Goal: Task Accomplishment & Management: Manage account settings

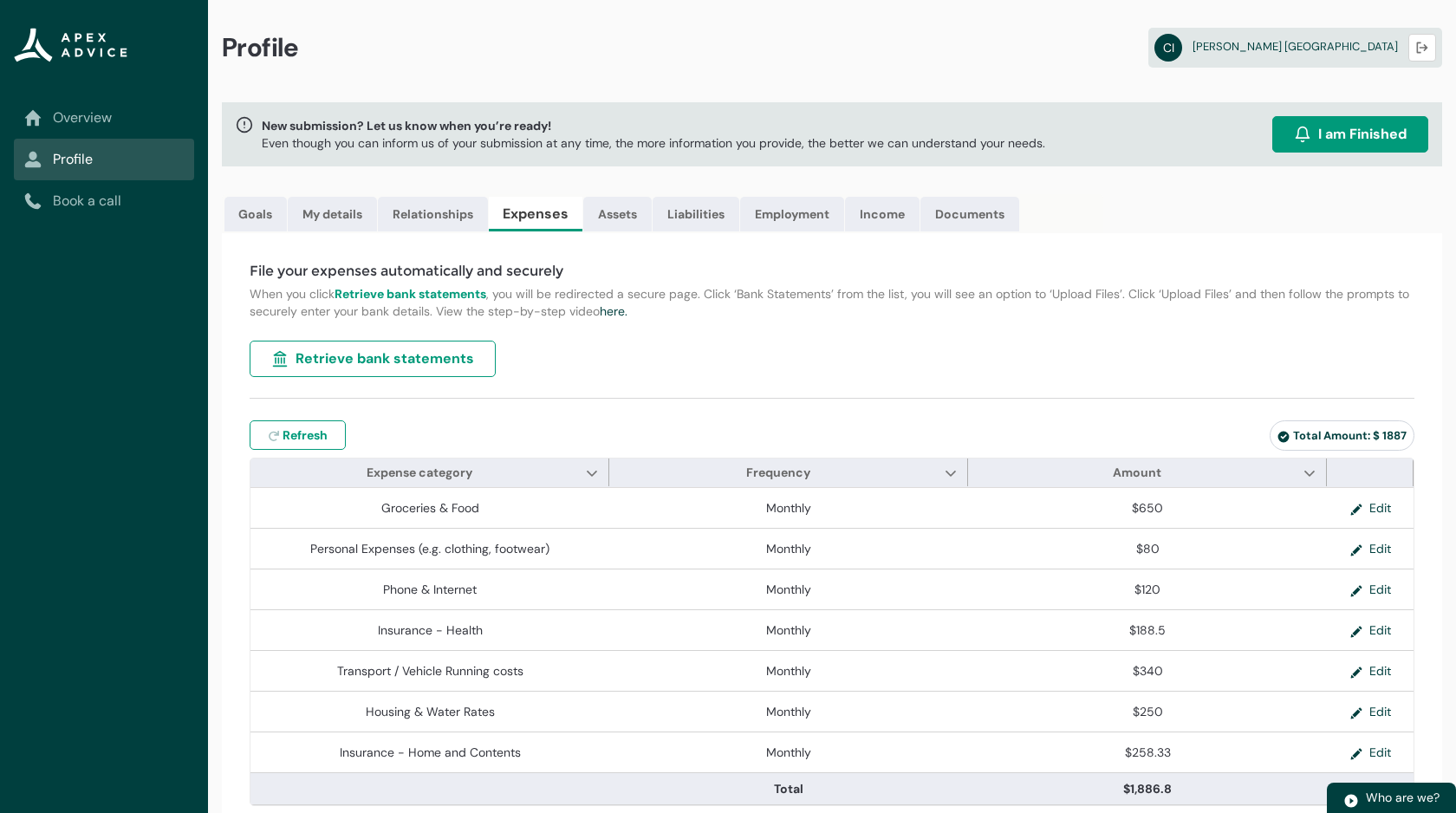
scroll to position [21, 0]
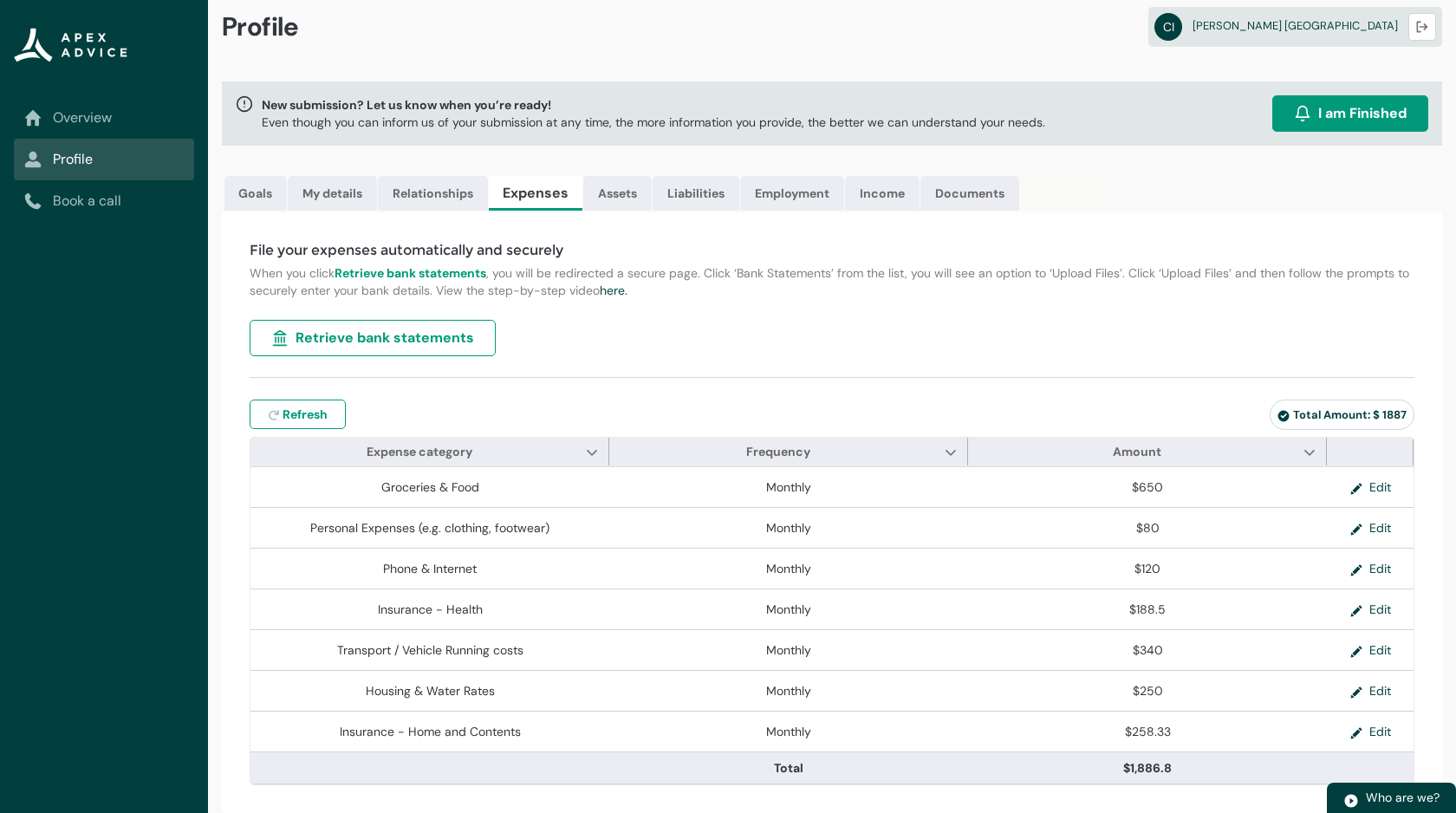
click at [639, 357] on div "File your expenses automatically and securely When you click Retrieve bank stat…" at bounding box center [831, 512] width 1220 height 600
click at [681, 298] on p "When you click Retrieve bank statements , you will be redirected a secure page.…" at bounding box center [832, 282] width 1165 height 35
click at [1395, 278] on p "When you click Retrieve bank statements , you will be redirected a secure page.…" at bounding box center [832, 282] width 1165 height 35
click at [1369, 326] on div "File your expenses automatically and securely When you click Retrieve bank stat…" at bounding box center [831, 512] width 1220 height 600
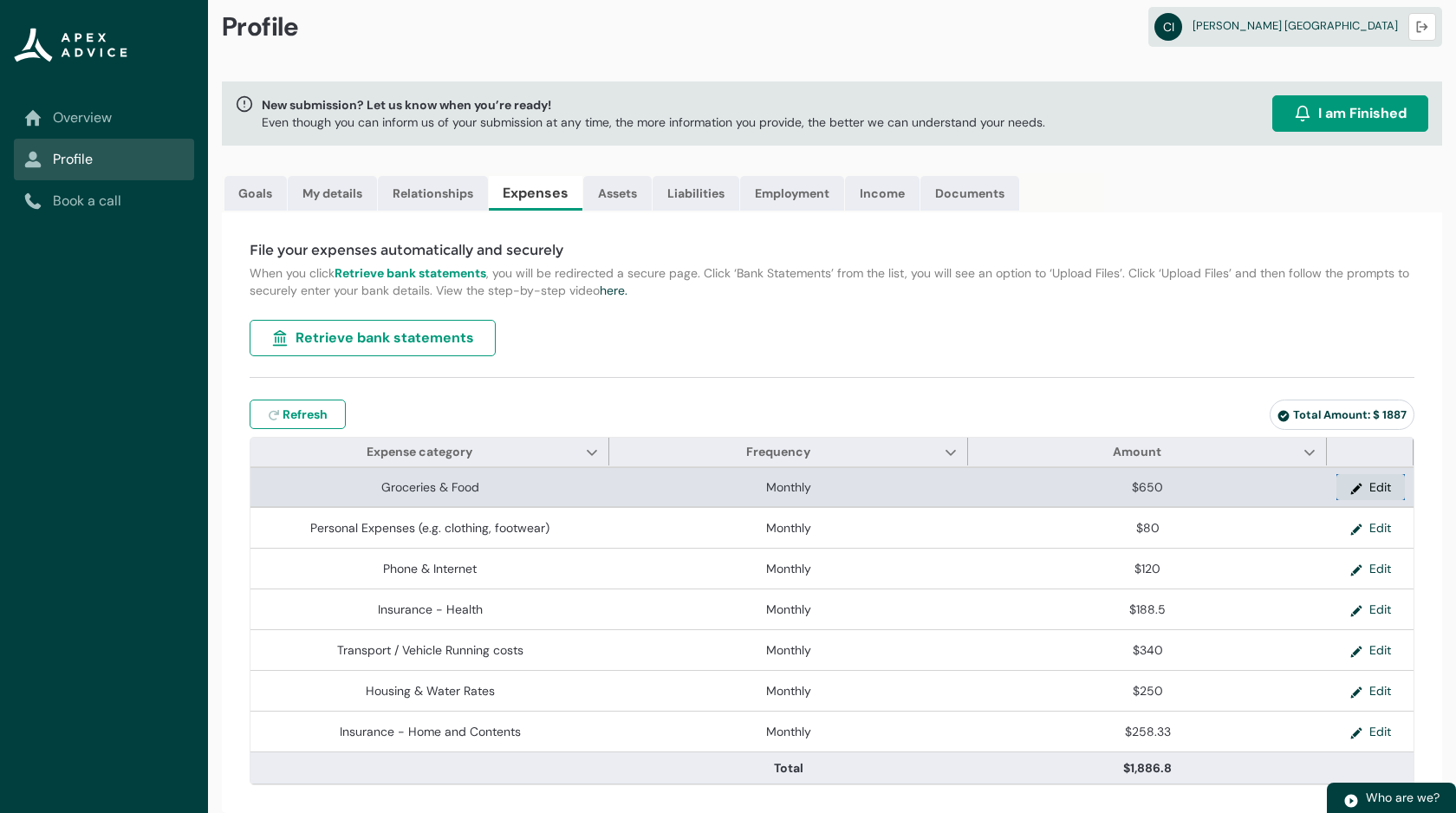
click at [1363, 493] on lightning-primitive-icon "button" at bounding box center [1360, 487] width 19 height 26
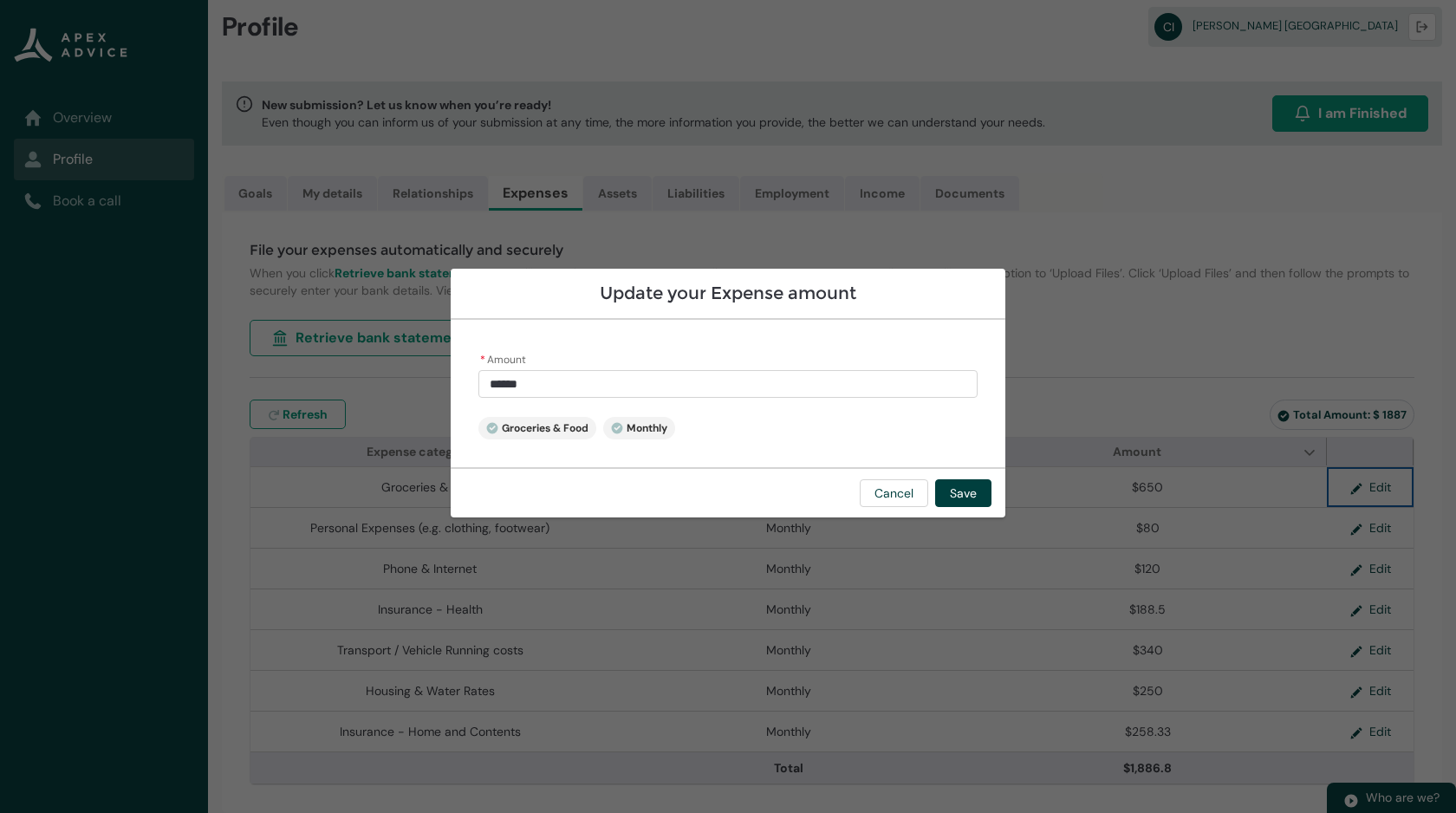
type input "***"
click at [687, 390] on input "***" at bounding box center [728, 384] width 500 height 28
type lightning-primitive-input-simple "65"
type input "**"
type lightning-primitive-input-simple "6"
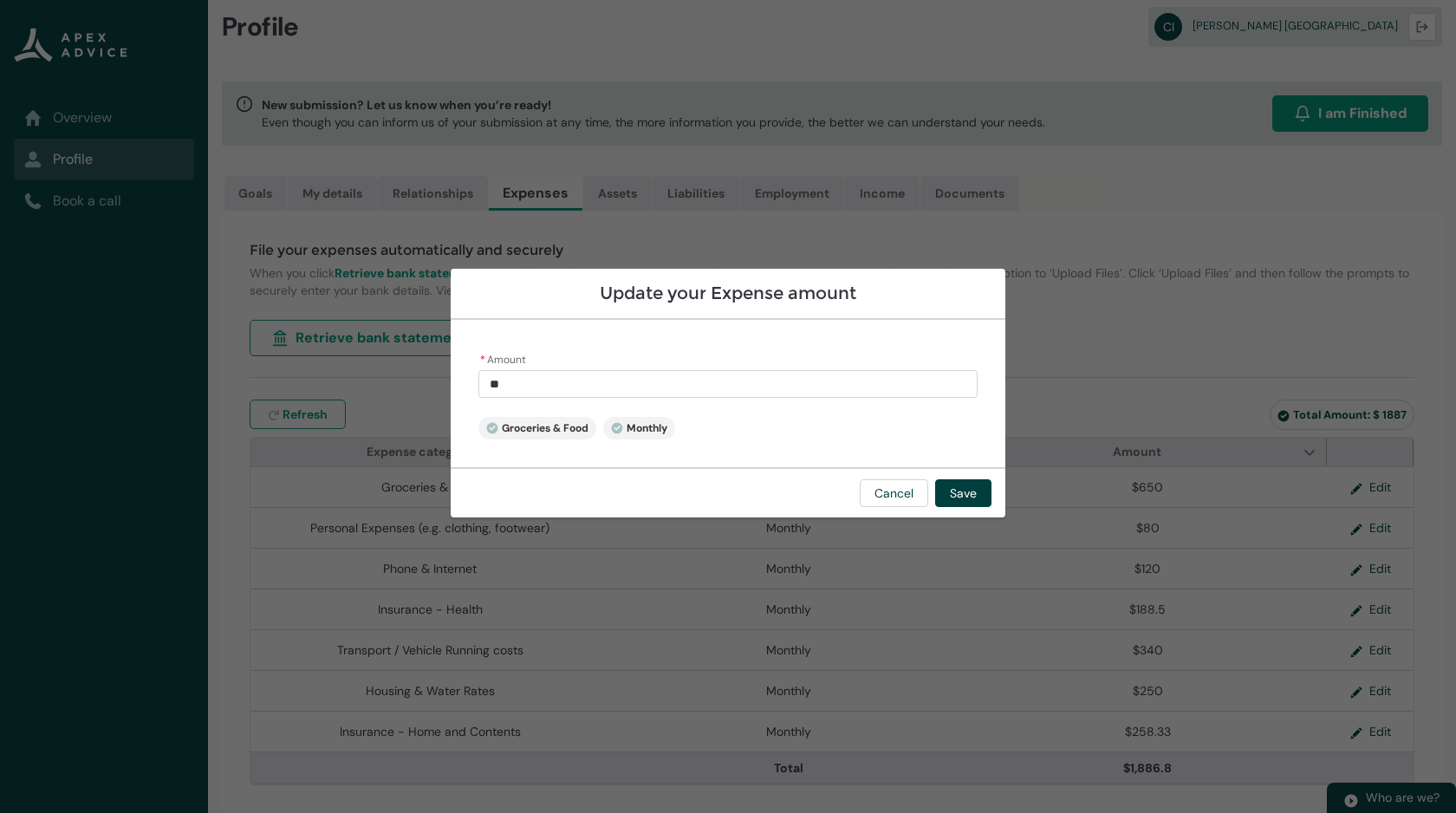
type input "*"
type lightning-primitive-input-simple "6"
type input "*"
type lightning-primitive-input-simple "60"
type input "**"
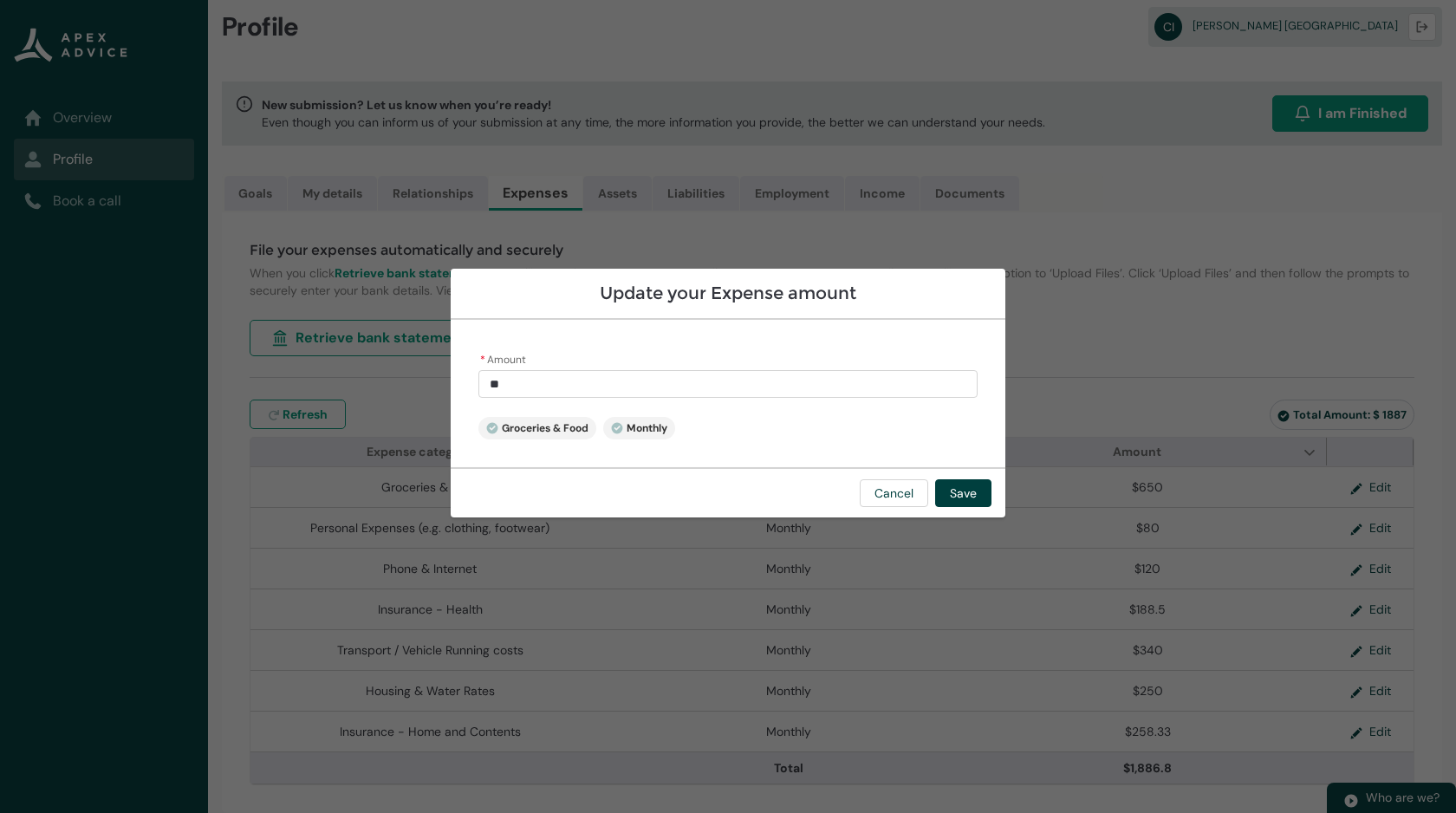
type lightning-primitive-input-simple "600"
type input "******"
click at [974, 490] on button "Save" at bounding box center [963, 493] width 56 height 28
click at [1201, 300] on section "Update your Expense amount * Amount ****** Groceries & Food Monthly Cancel Save" at bounding box center [728, 406] width 1456 height 813
click at [963, 499] on button "Save" at bounding box center [963, 493] width 56 height 28
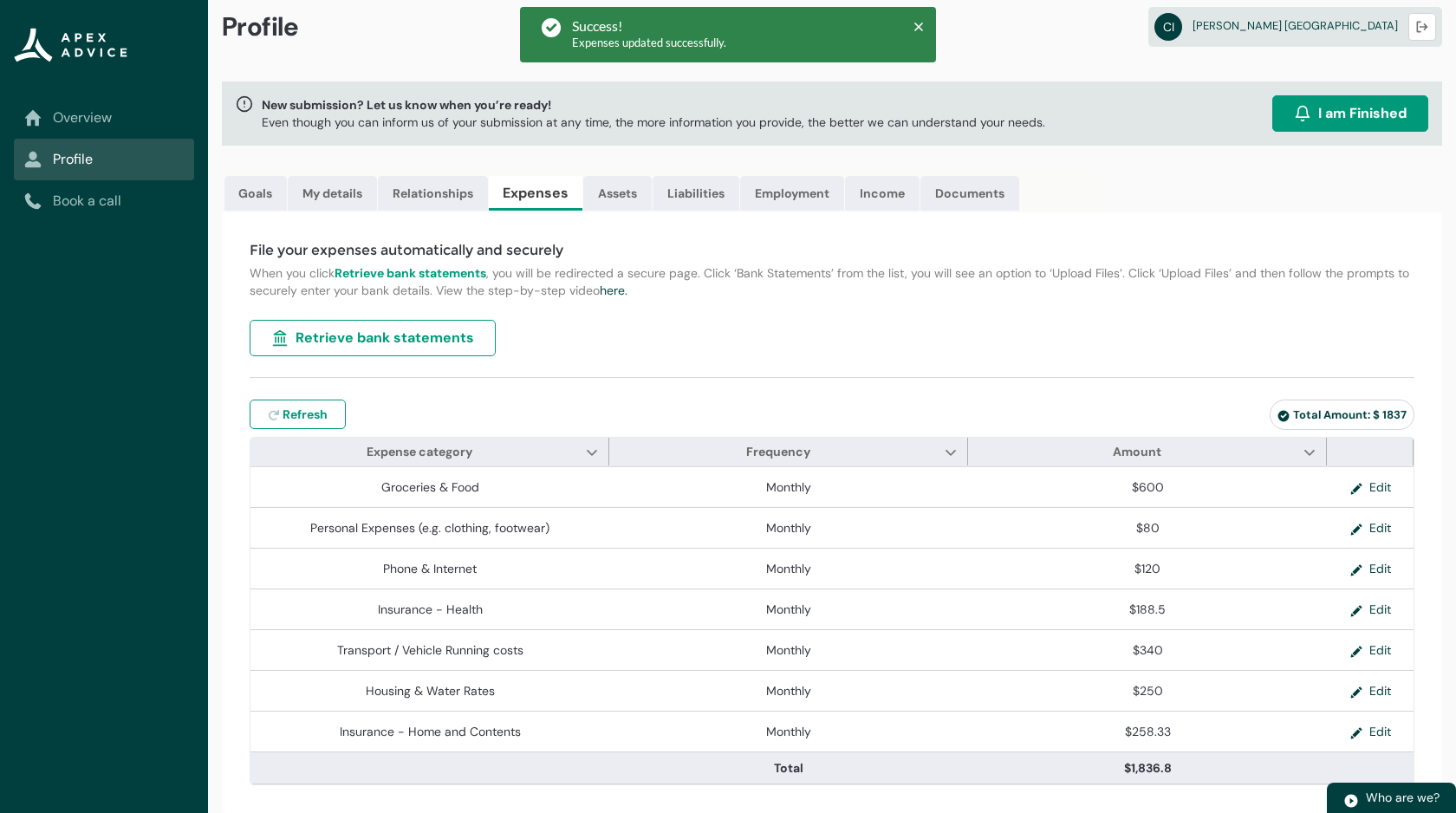
click at [1200, 389] on div "File your expenses automatically and securely When you click Retrieve bank stat…" at bounding box center [831, 512] width 1220 height 600
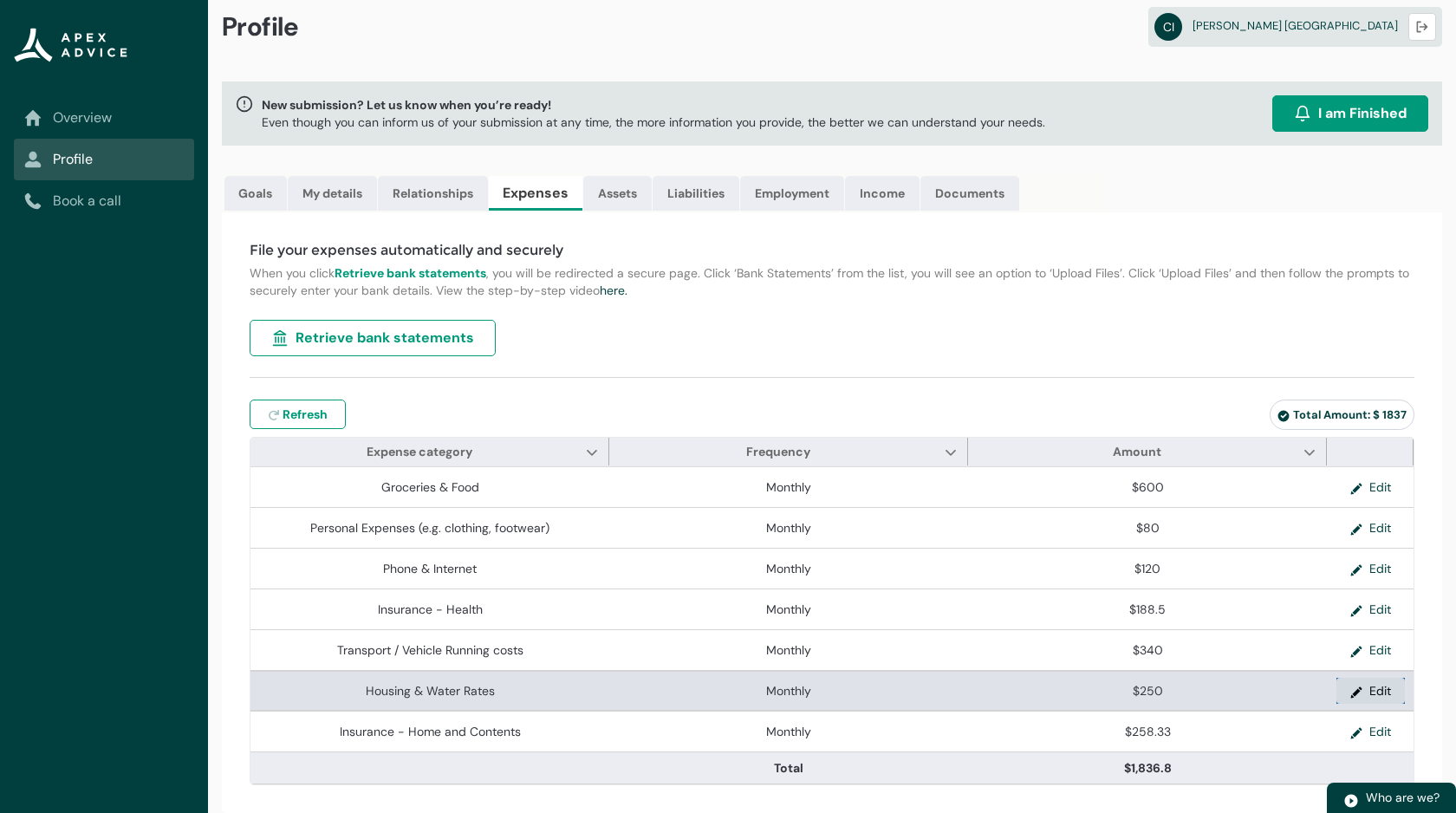
click at [1354, 695] on button "Edit" at bounding box center [1371, 690] width 69 height 26
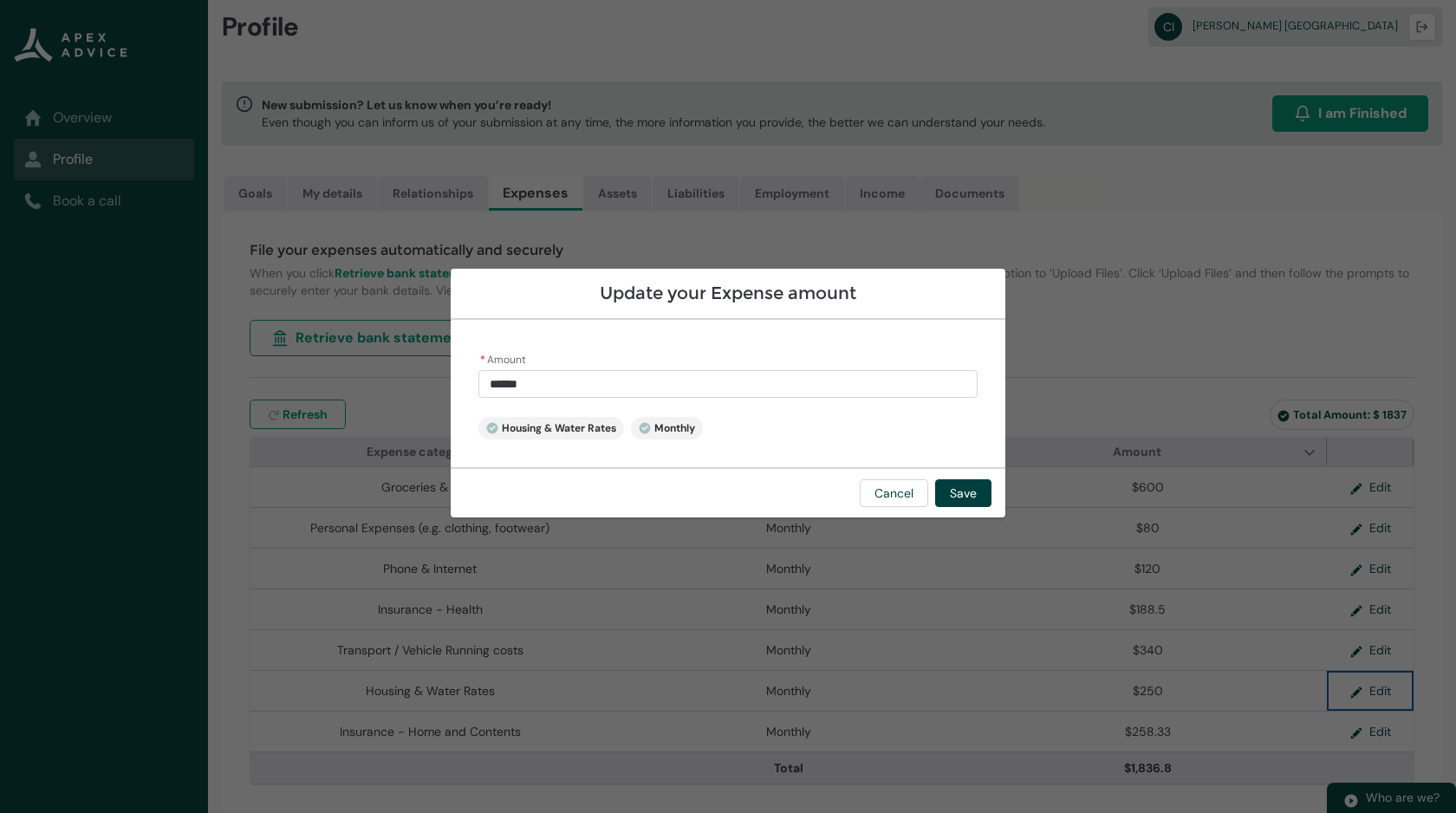
type input "***"
click at [554, 378] on input "***" at bounding box center [728, 384] width 500 height 28
type lightning-primitive-input-simple "25"
type input "**"
type lightning-primitive-input-simple "2"
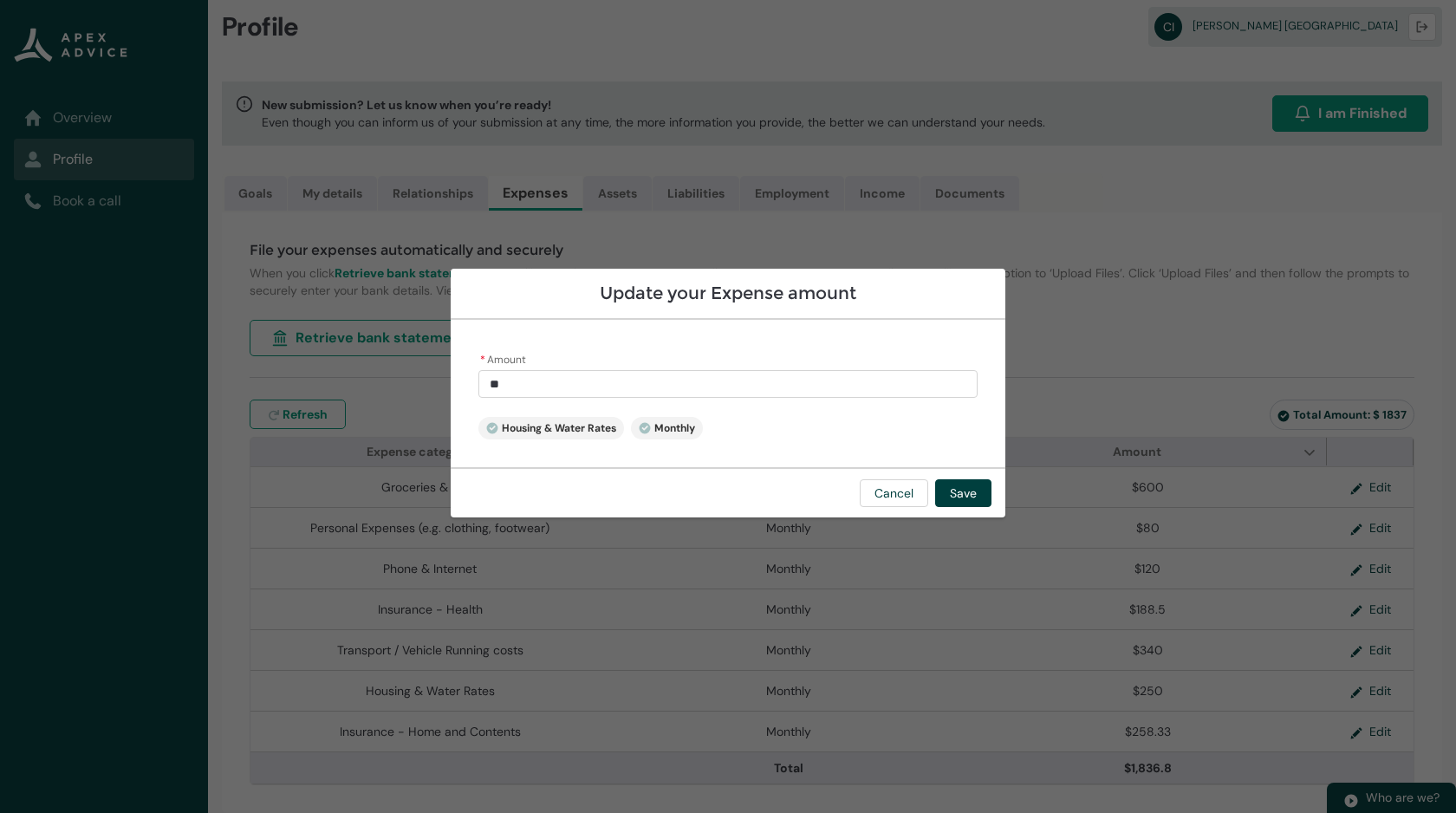
type input "*"
type lightning-primitive-input-simple "0"
type input "****"
click at [971, 491] on button "Save" at bounding box center [963, 493] width 56 height 28
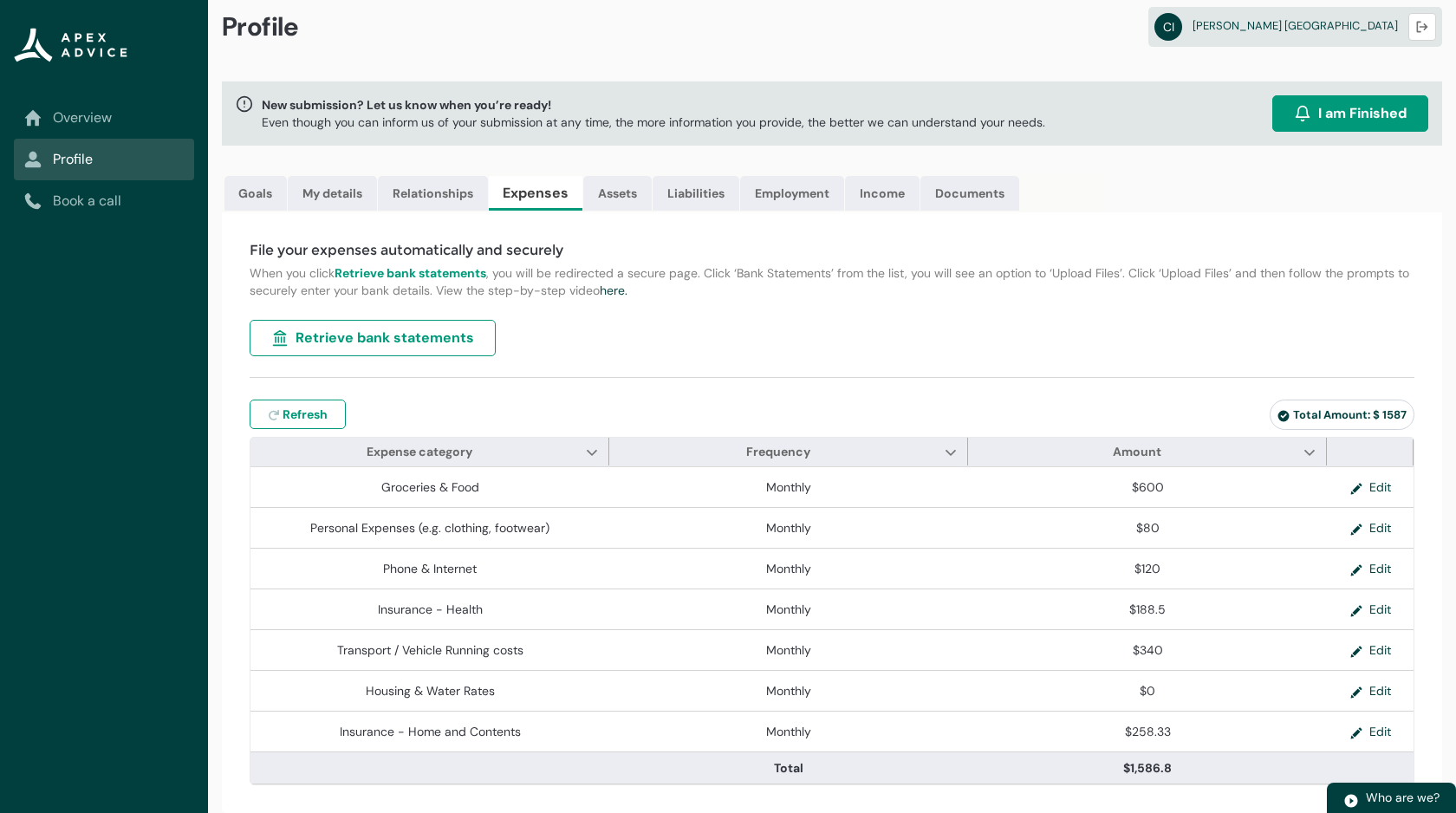
click at [1420, 710] on div "File your expenses automatically and securely When you click Retrieve bank stat…" at bounding box center [831, 512] width 1220 height 600
click at [425, 342] on span "Retrieve bank statements" at bounding box center [385, 338] width 179 height 21
click at [527, 382] on div "File your expenses automatically and securely When you click Retrieve bank stat…" at bounding box center [831, 512] width 1220 height 600
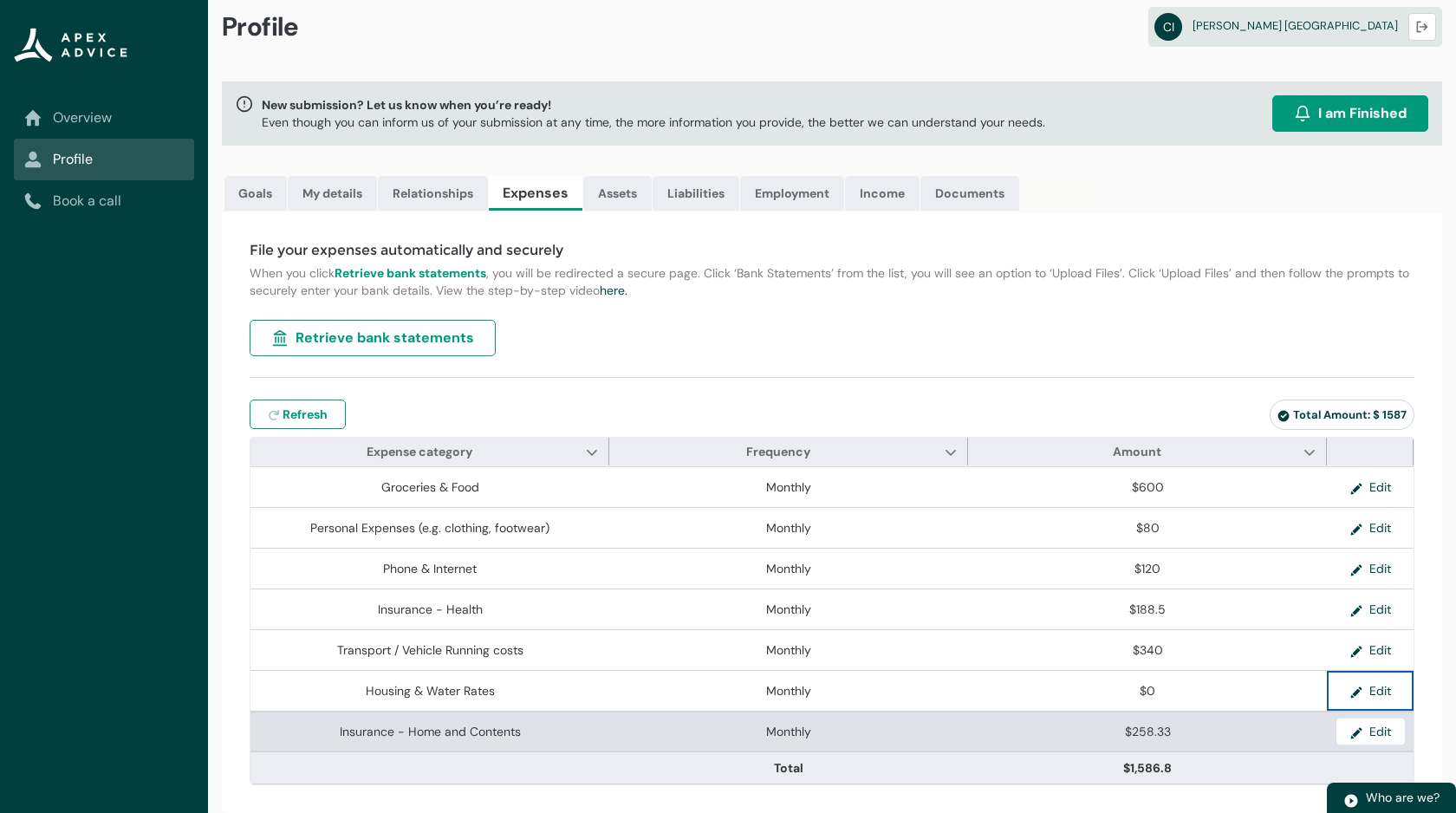
click at [1144, 735] on lightning-formatted-number "$258.33" at bounding box center [1148, 731] width 46 height 16
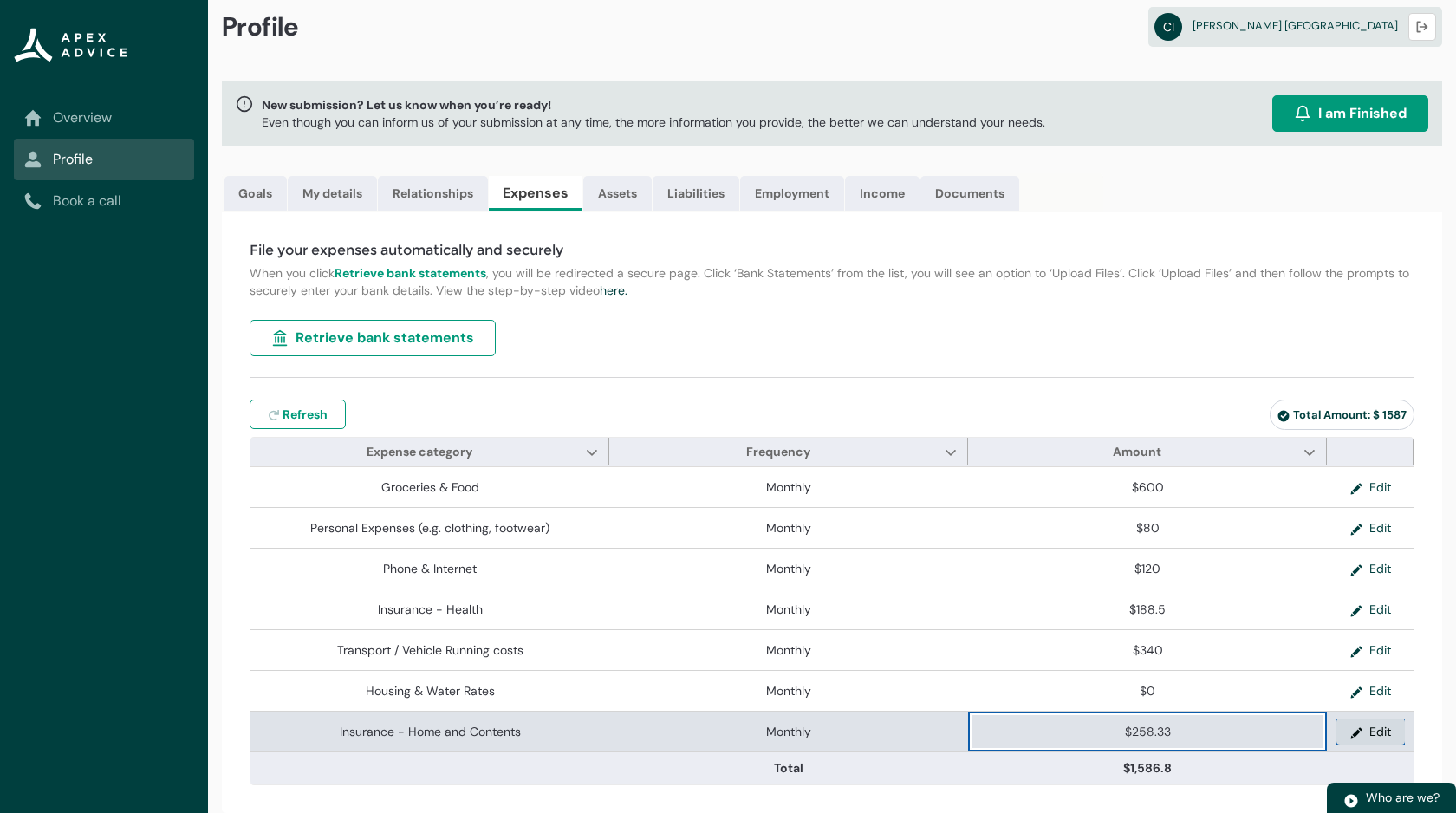
click at [1353, 732] on button "Edit" at bounding box center [1371, 731] width 69 height 26
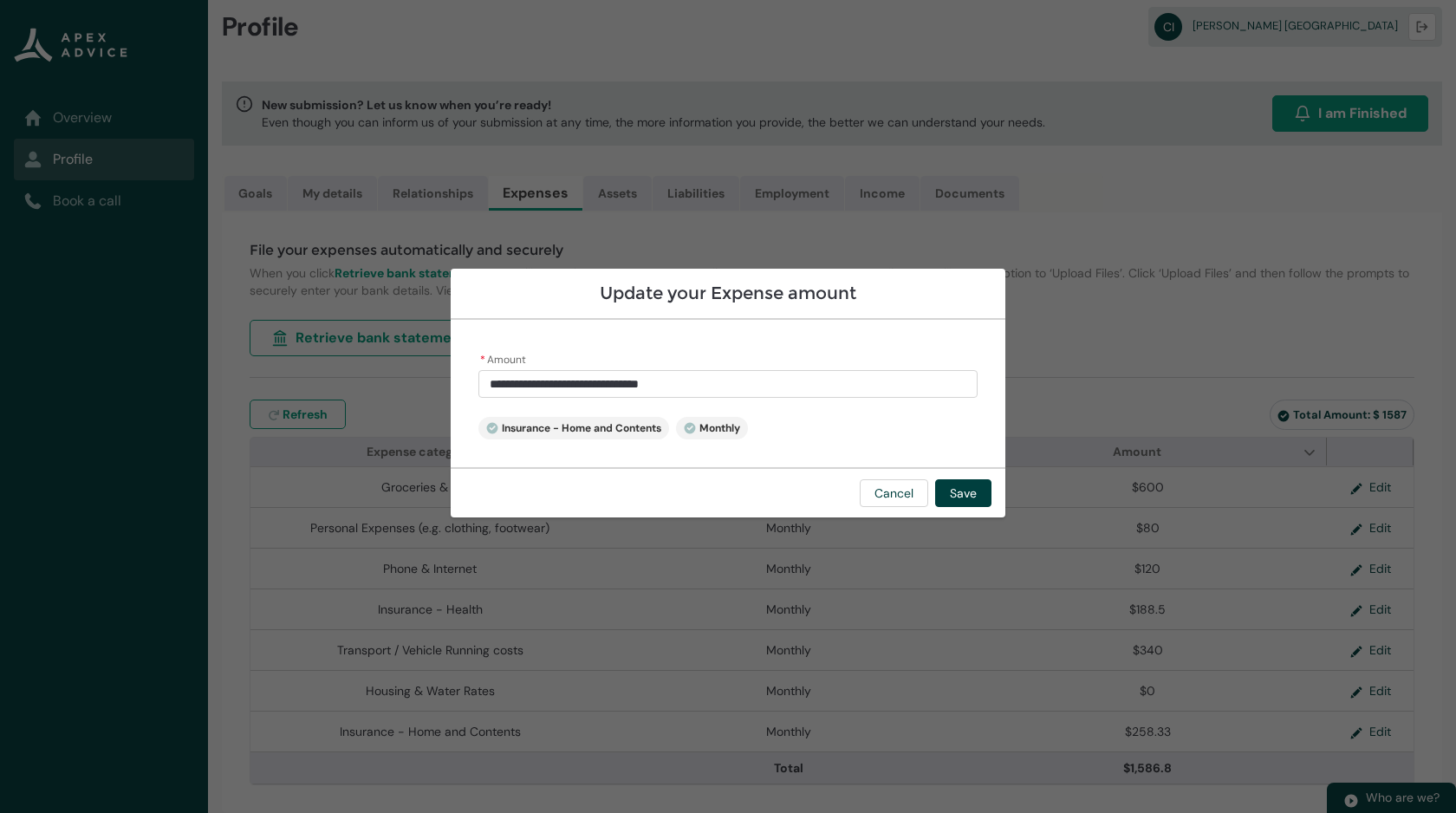
click at [780, 386] on input "**********" at bounding box center [728, 384] width 500 height 28
drag, startPoint x: 780, startPoint y: 386, endPoint x: 415, endPoint y: 372, distance: 365.3
click at [415, 373] on section "**********" at bounding box center [728, 406] width 1456 height 813
type lightning-primitive-input-simple "0"
type input "****"
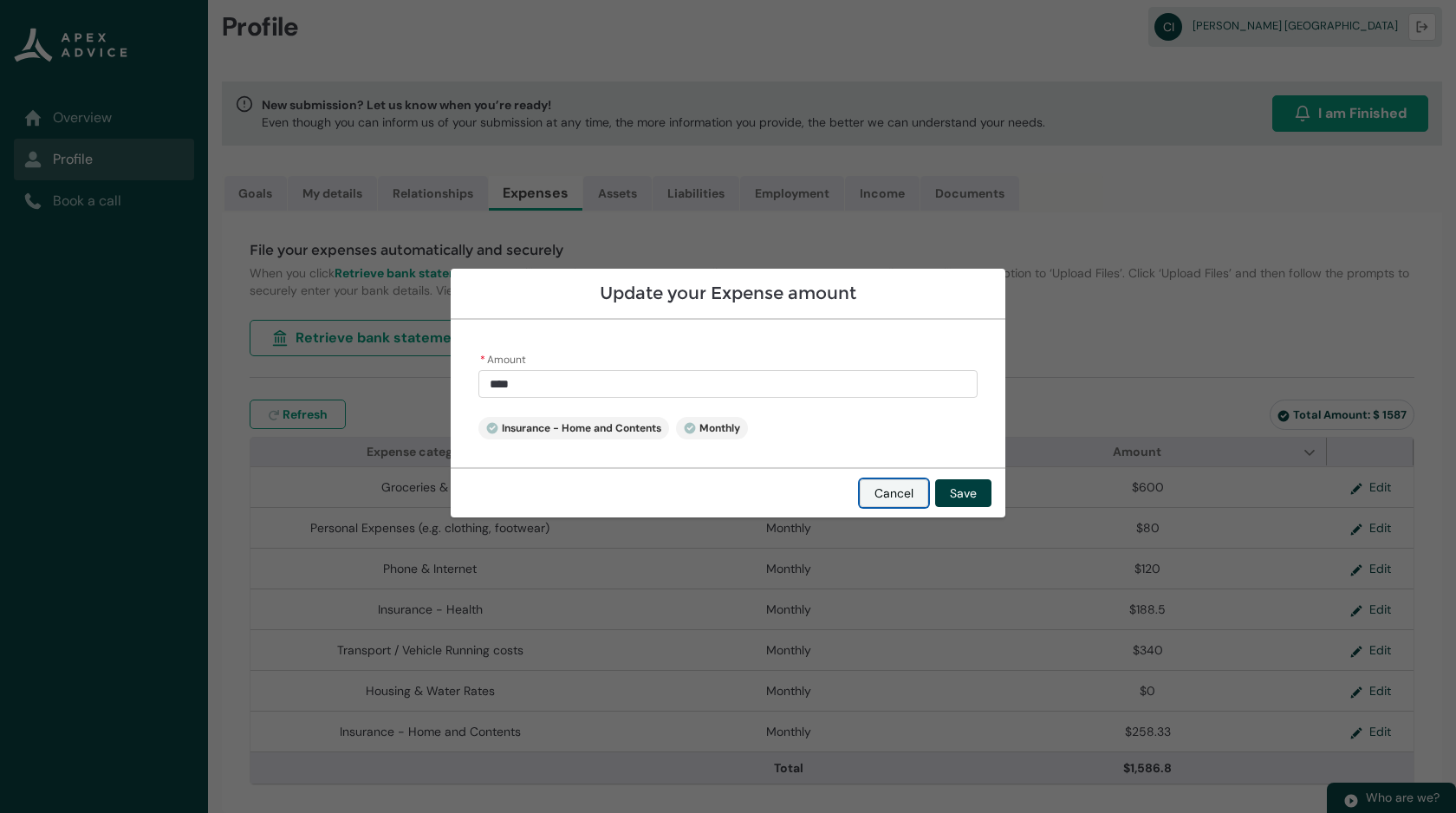
click at [876, 494] on button "Cancel" at bounding box center [894, 493] width 69 height 28
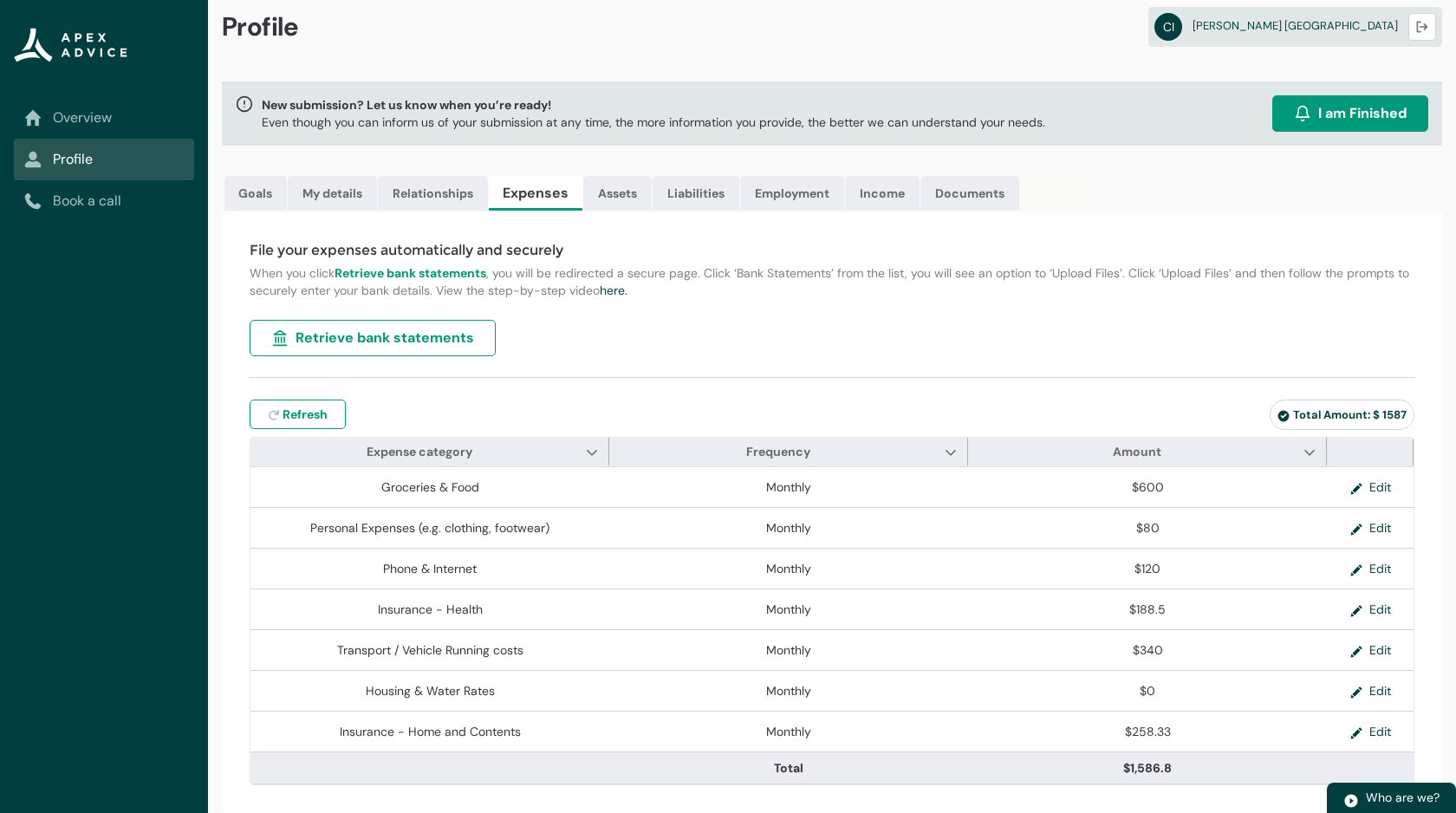
click at [963, 373] on div "File your expenses automatically and securely When you click Retrieve bank stat…" at bounding box center [831, 512] width 1220 height 600
click at [314, 414] on span "Refresh" at bounding box center [305, 413] width 45 height 17
click at [291, 408] on span "Refresh" at bounding box center [305, 413] width 45 height 17
click at [1389, 365] on div "File your expenses automatically and securely When you click Retrieve bank stat…" at bounding box center [831, 512] width 1220 height 600
click at [240, 190] on link "Goals" at bounding box center [256, 193] width 62 height 35
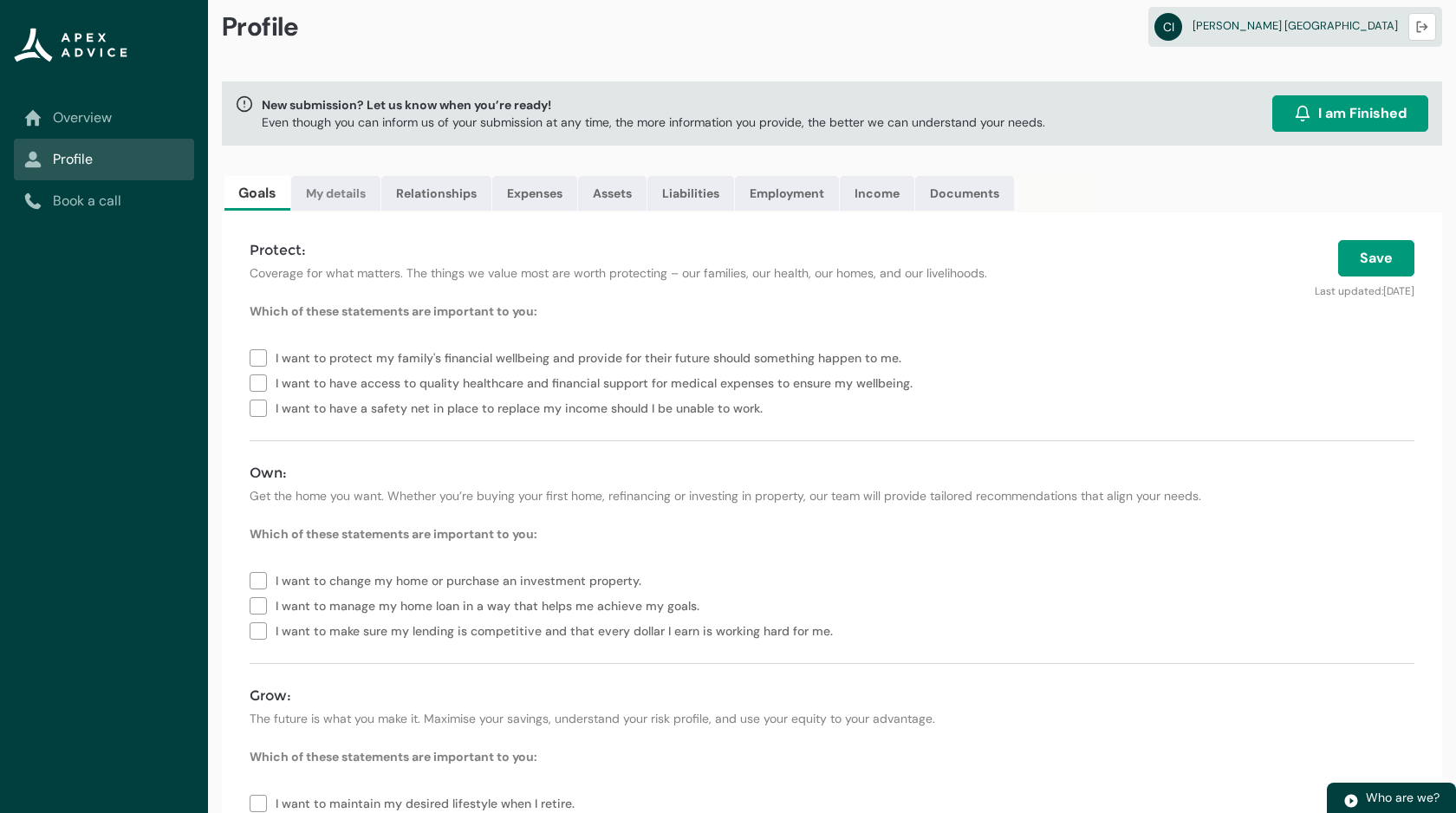
click at [329, 187] on link "My details" at bounding box center [335, 193] width 89 height 35
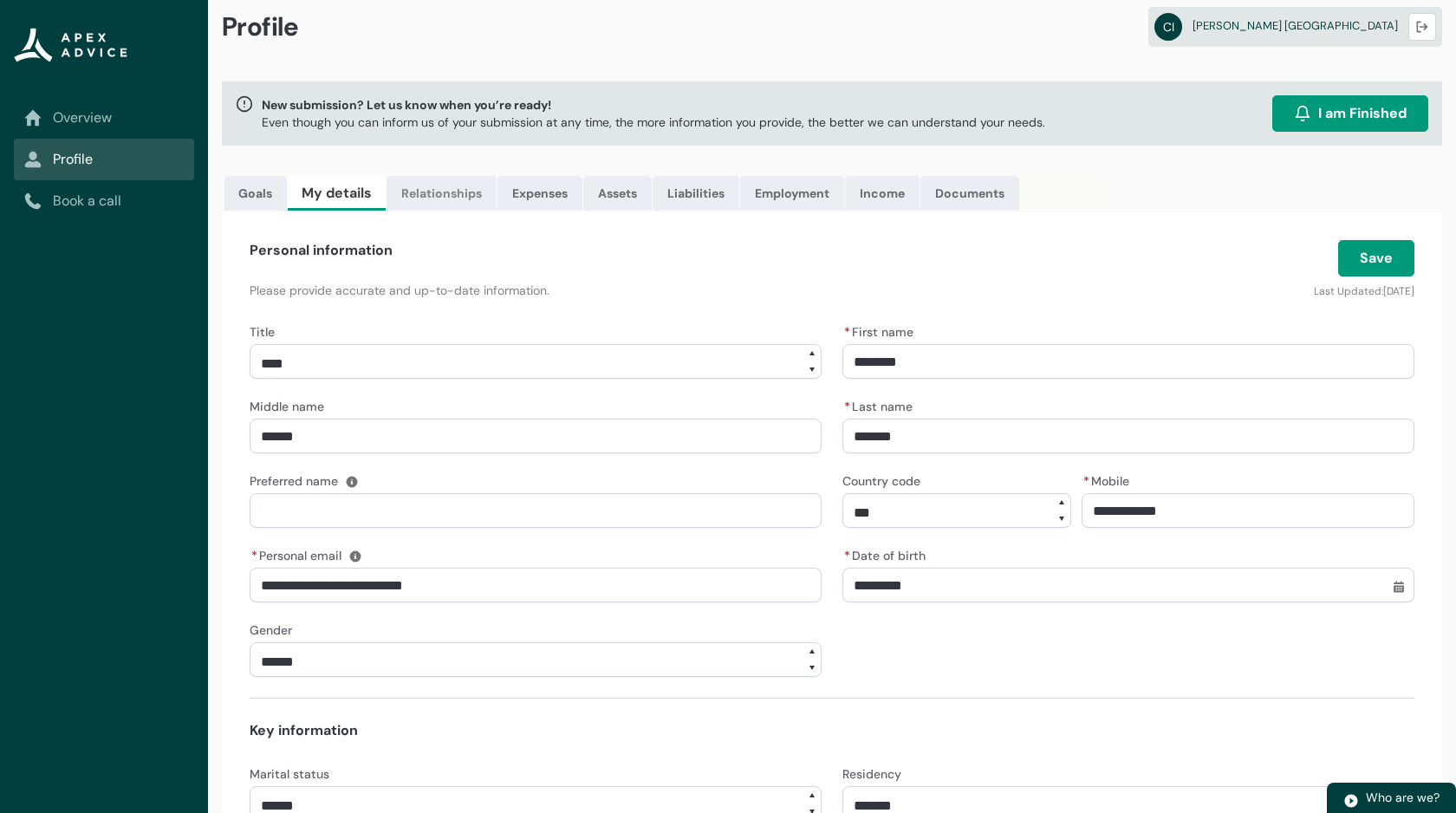
click at [410, 186] on link "Relationships" at bounding box center [442, 193] width 110 height 35
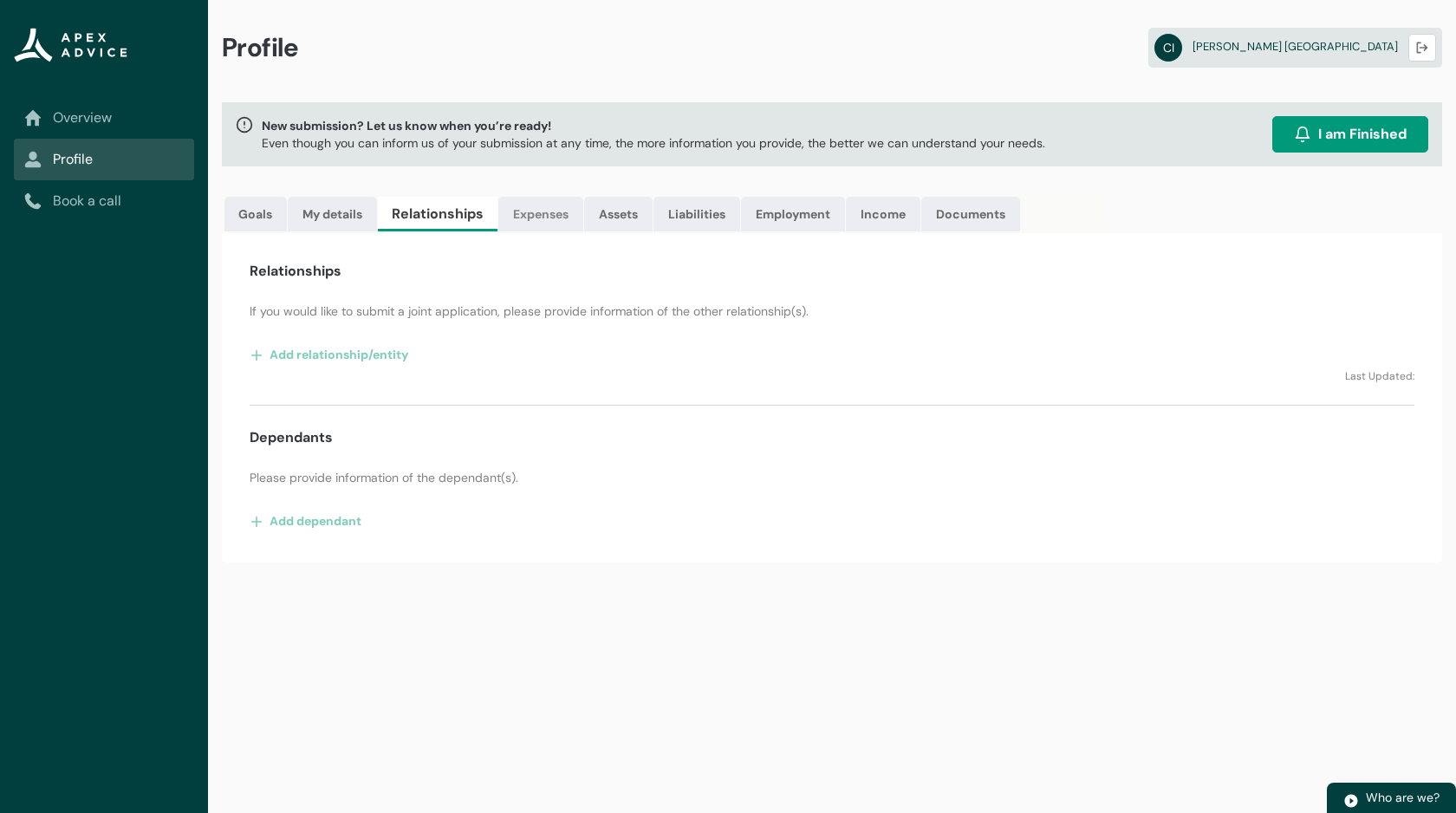
click at [549, 221] on link "Expenses" at bounding box center [541, 214] width 85 height 35
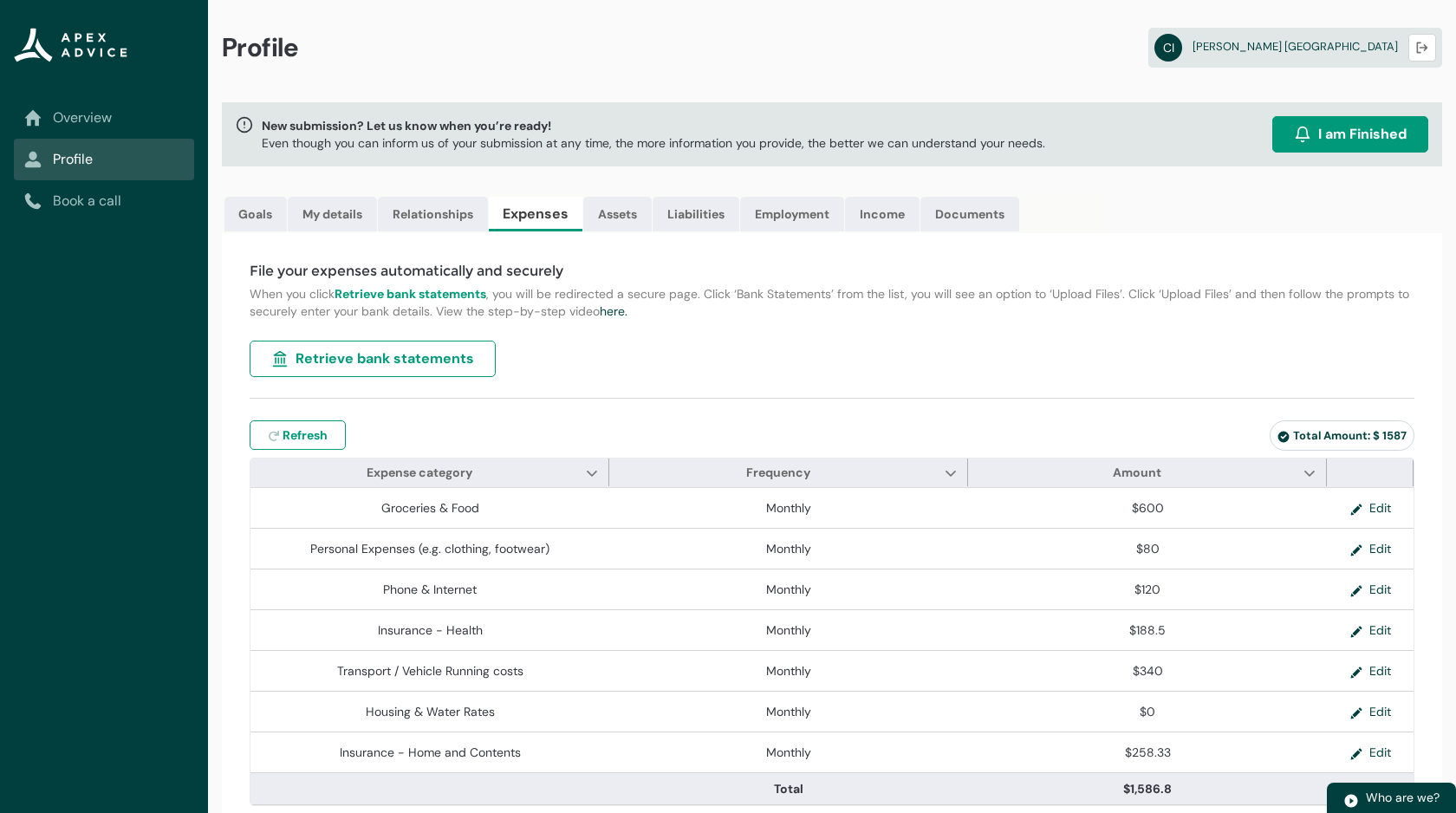
click at [1053, 349] on div "File your expenses automatically and securely When you click Retrieve bank stat…" at bounding box center [831, 532] width 1220 height 600
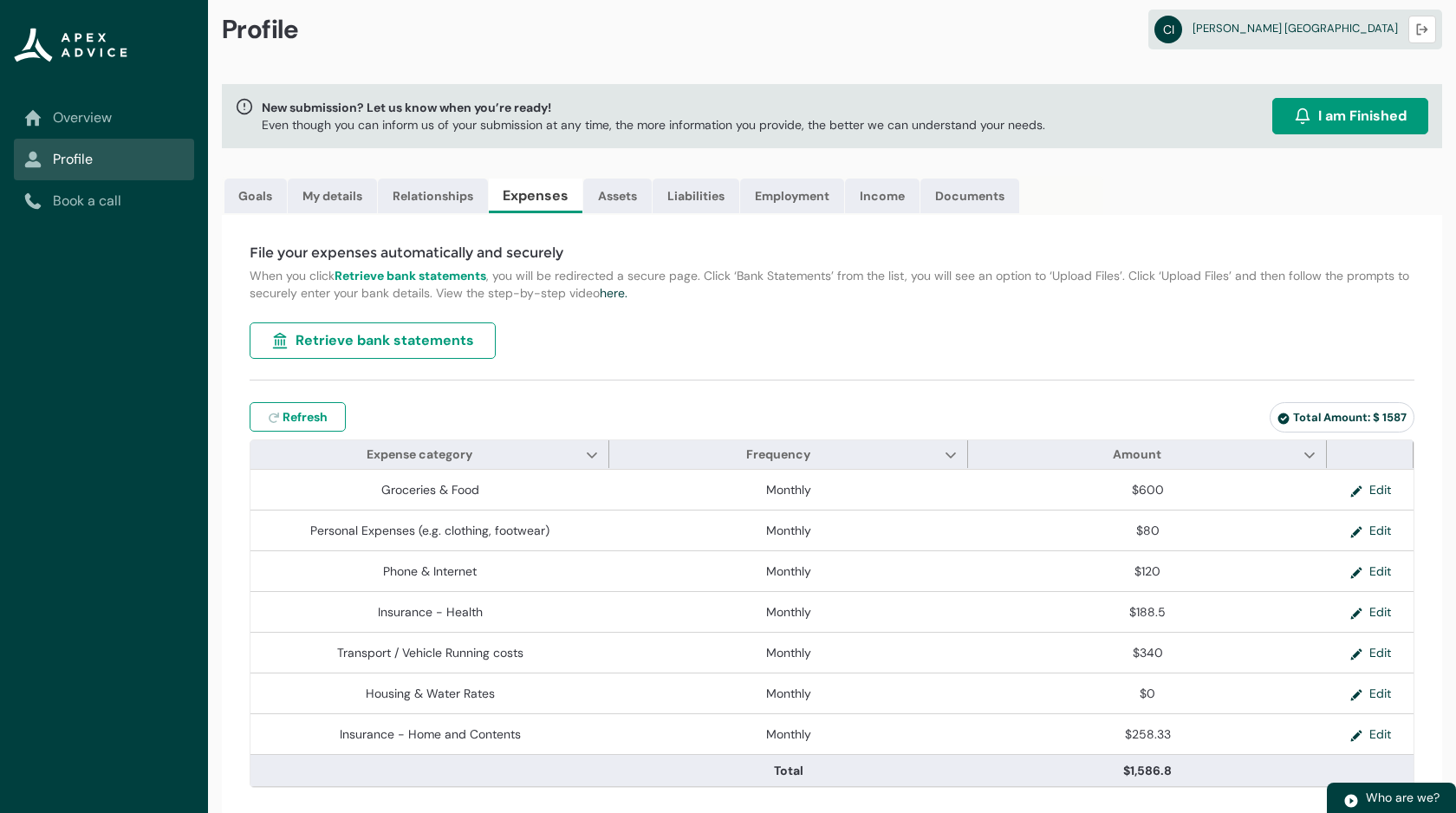
scroll to position [21, 0]
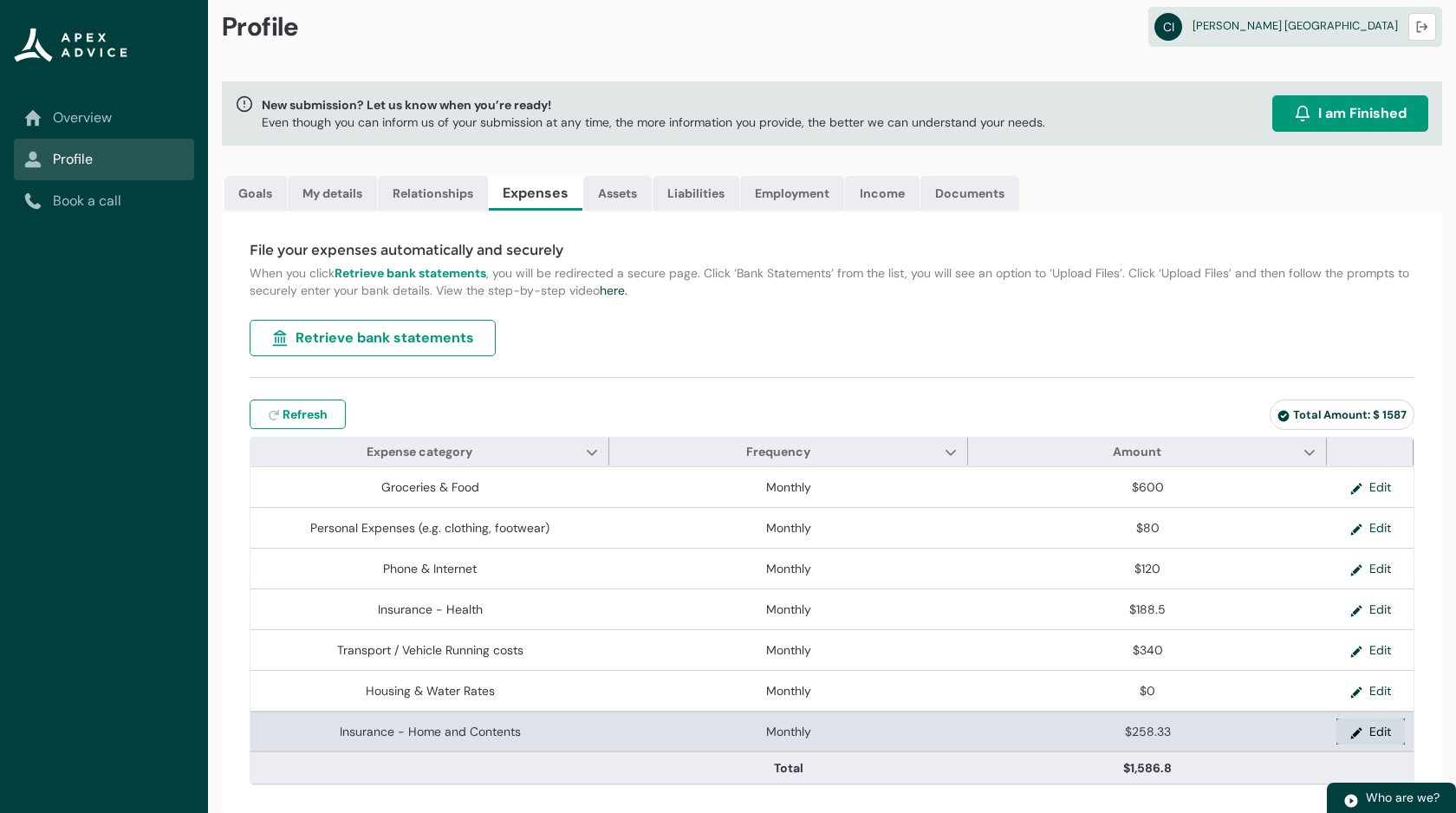
click at [1364, 729] on button "Edit" at bounding box center [1371, 731] width 69 height 26
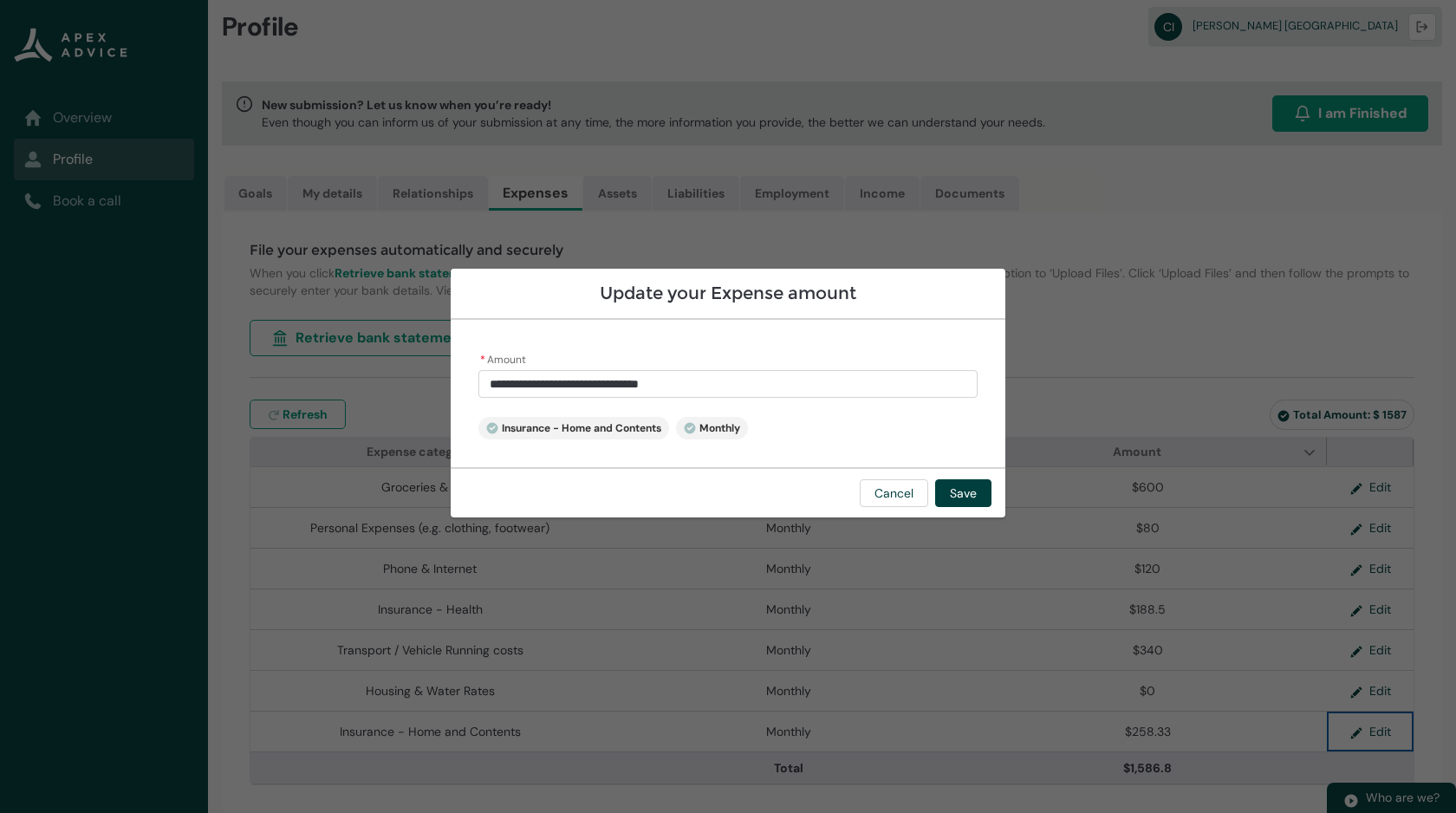
click at [750, 385] on input "**********" at bounding box center [728, 384] width 500 height 28
drag, startPoint x: 773, startPoint y: 388, endPoint x: 350, endPoint y: 366, distance: 423.6
click at [350, 366] on section "**********" at bounding box center [728, 406] width 1456 height 813
type lightning-primitive-input-simple "0"
type input "****"
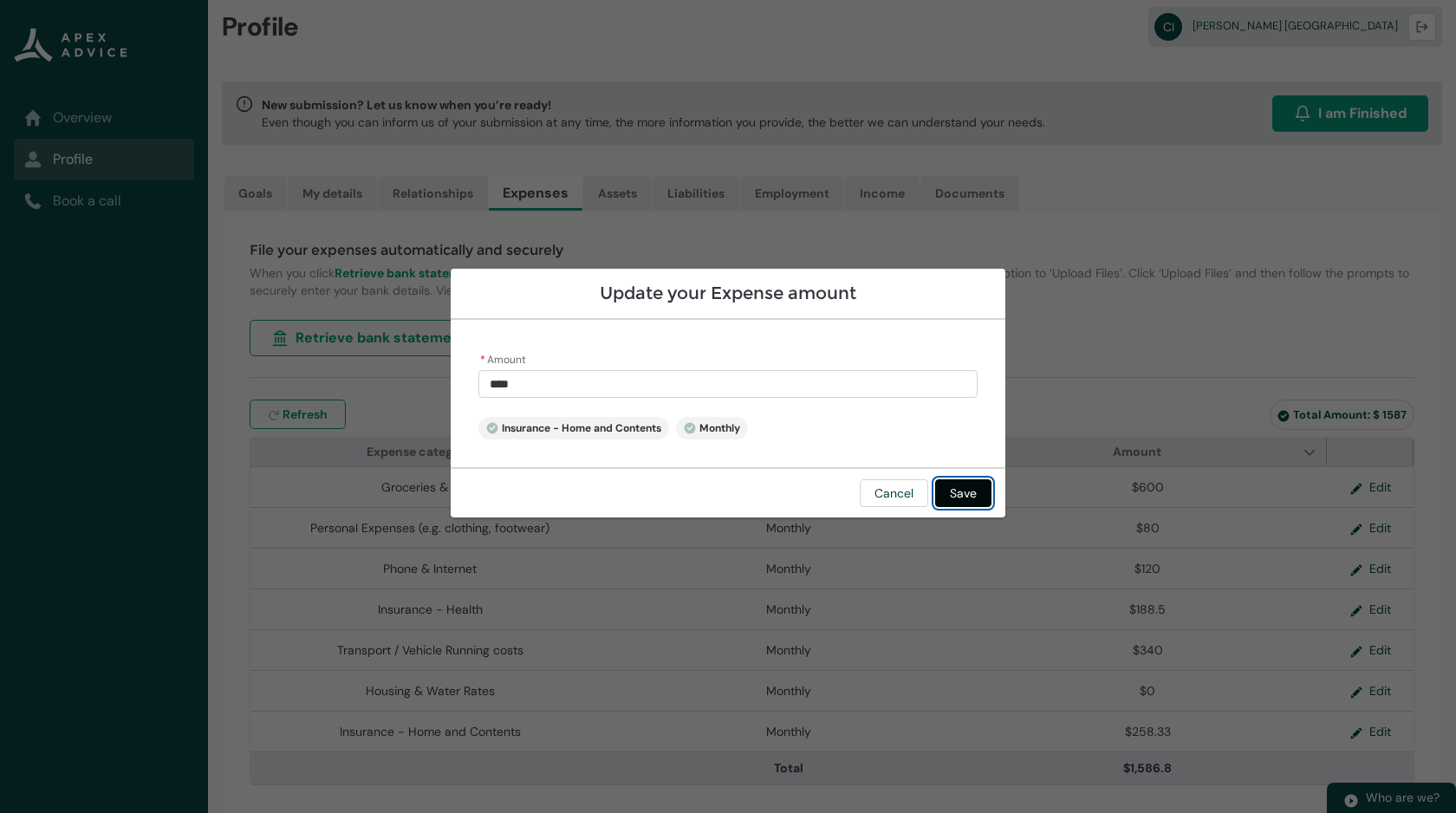
click at [959, 489] on button "Save" at bounding box center [963, 493] width 56 height 28
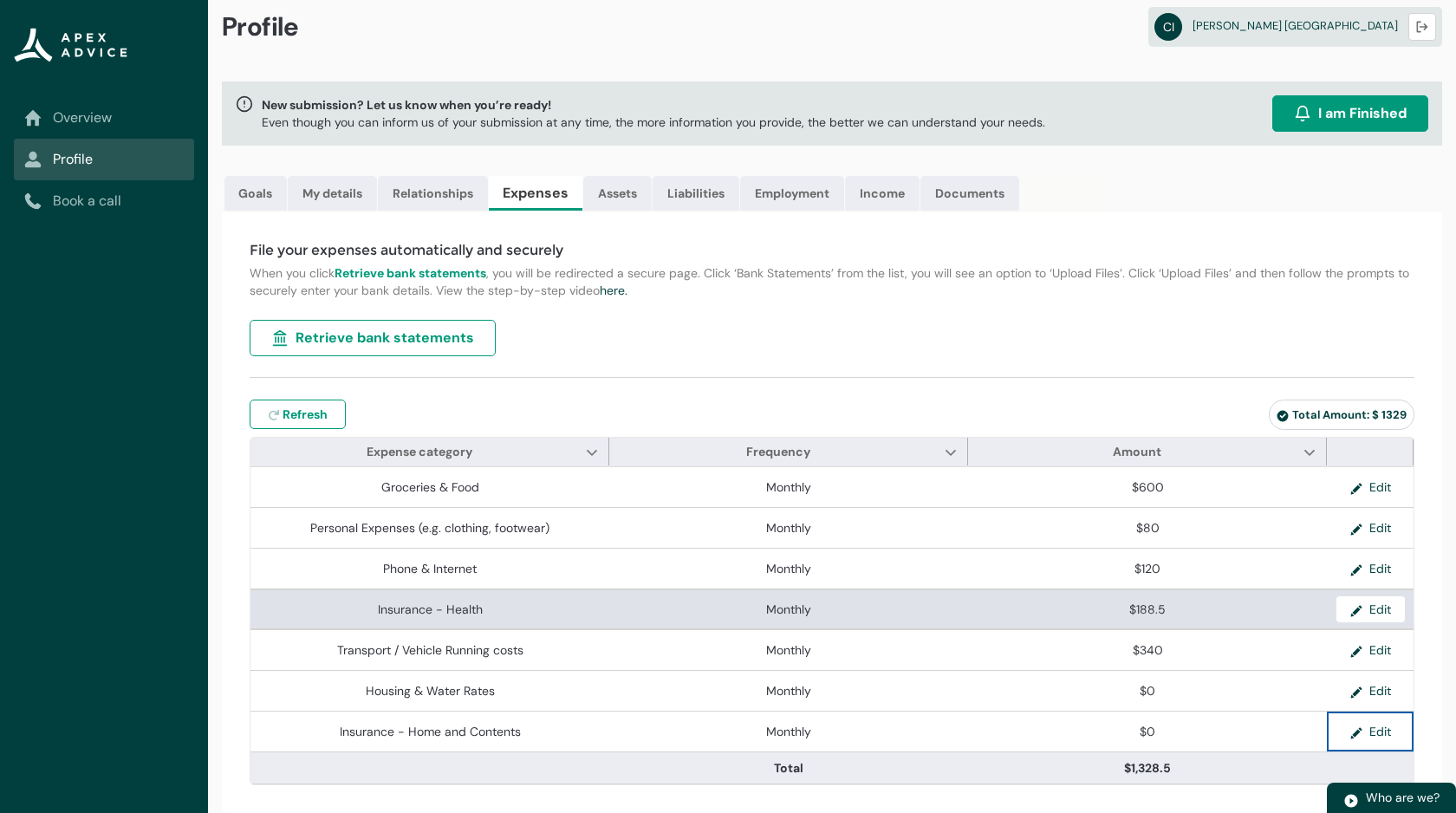
click at [1150, 604] on lightning-formatted-number "$188.5" at bounding box center [1147, 609] width 36 height 16
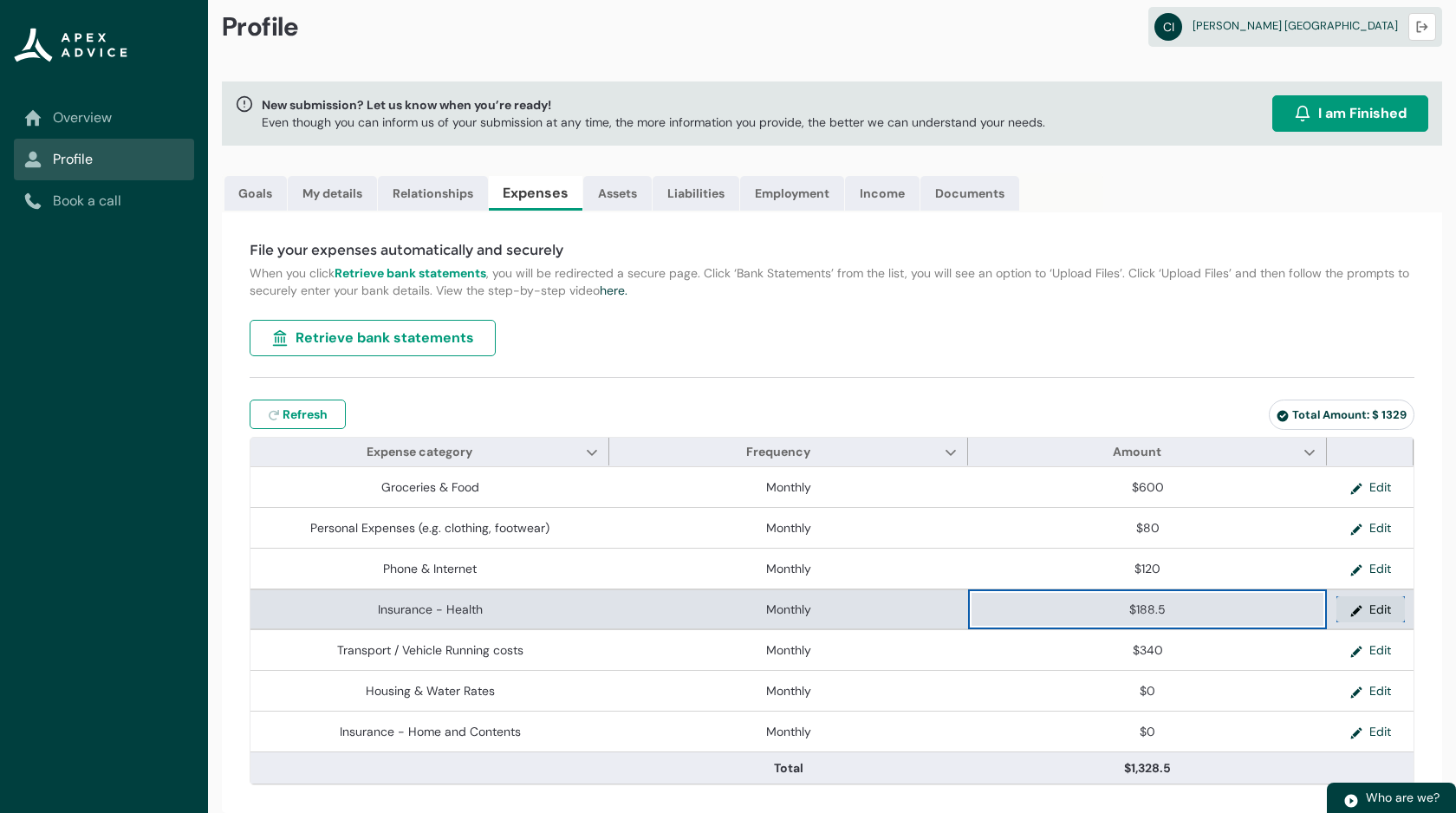
click at [1374, 603] on button "Edit" at bounding box center [1371, 609] width 69 height 26
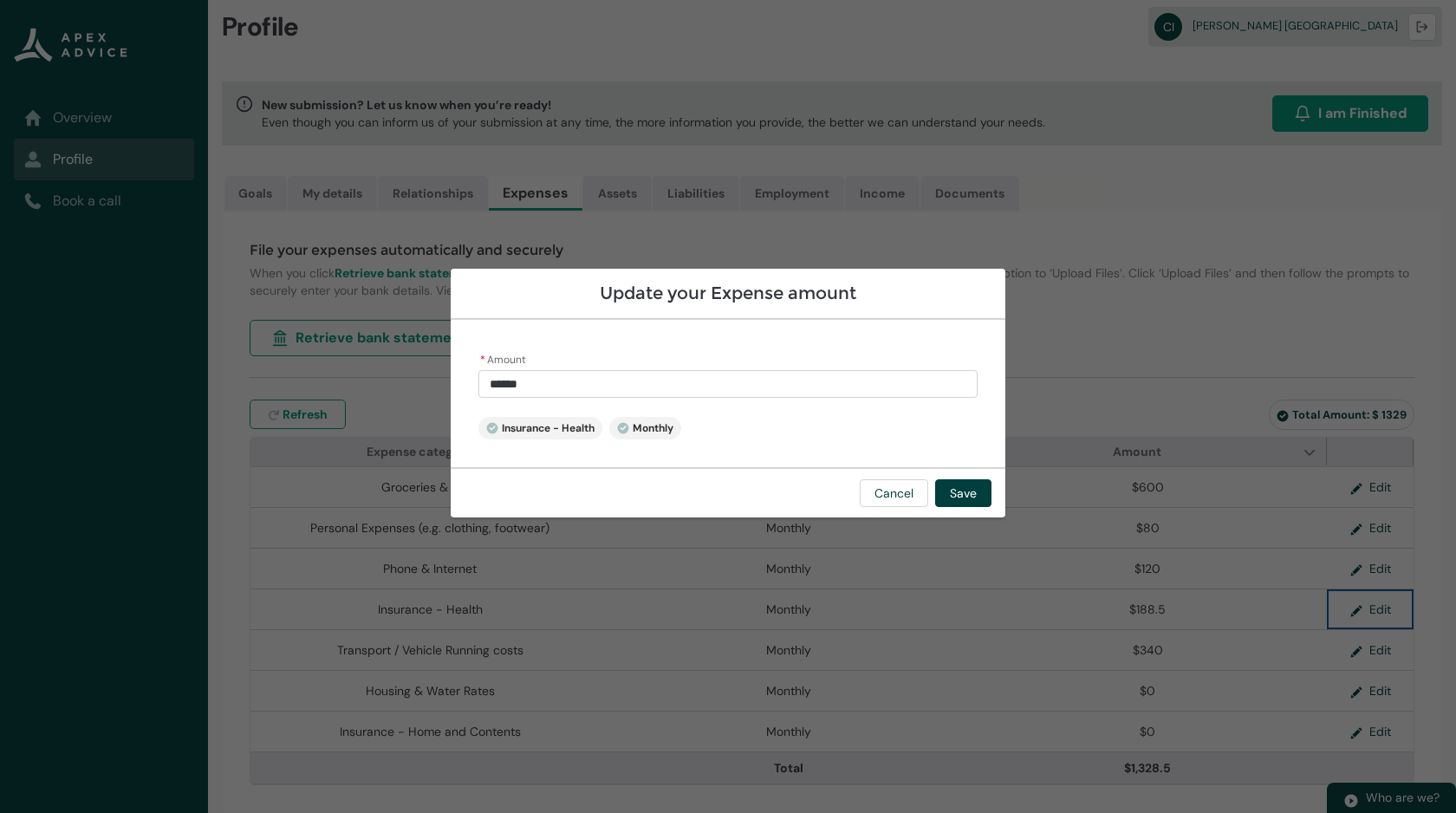
type input "*****"
click at [771, 390] on input "*****" at bounding box center [728, 384] width 500 height 28
type lightning-primitive-input-simple "188."
type input "****"
type lightning-primitive-input-simple "188"
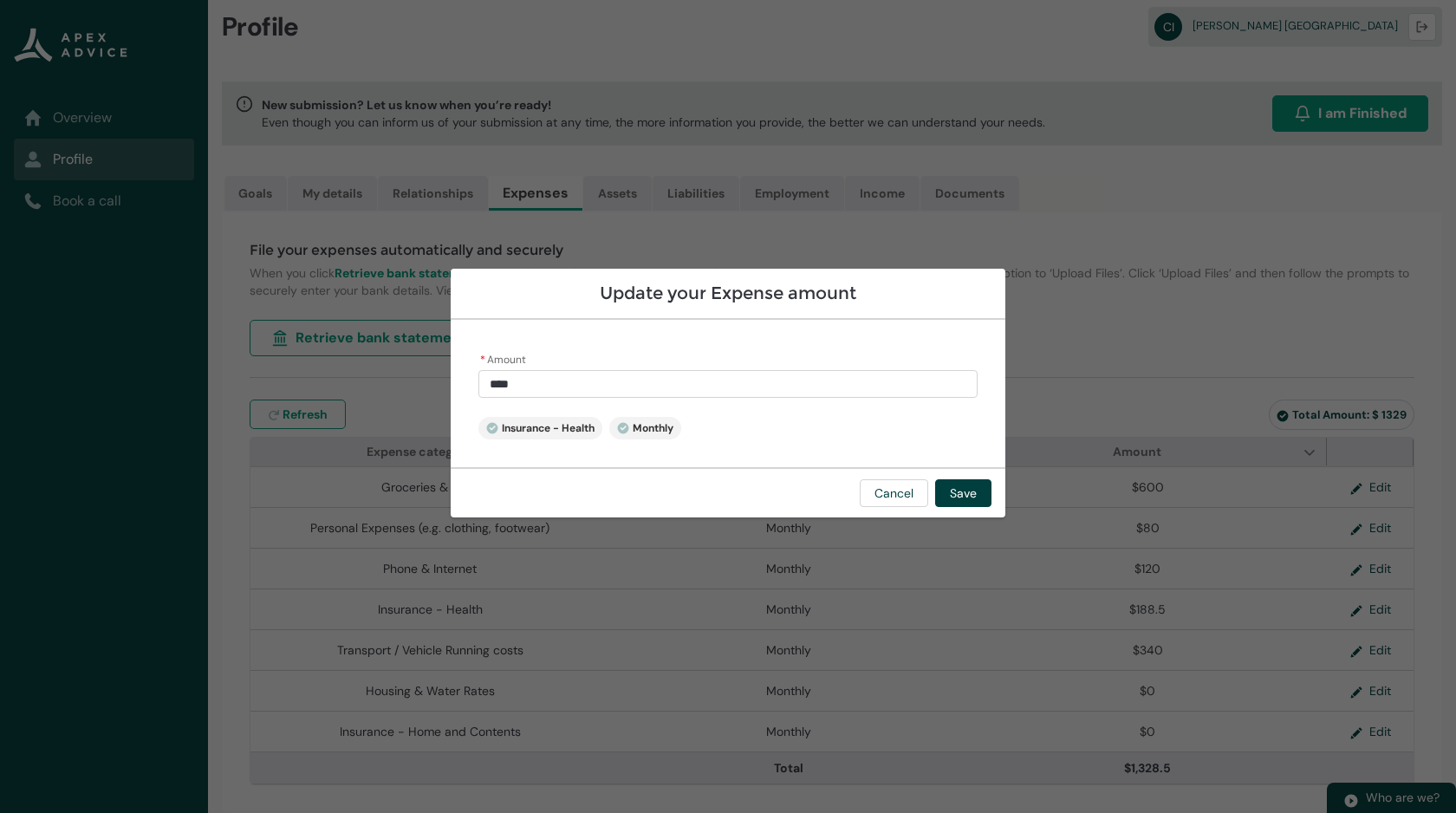
type input "***"
type lightning-primitive-input-simple "18"
type input "**"
type lightning-primitive-input-simple "1"
type input "*"
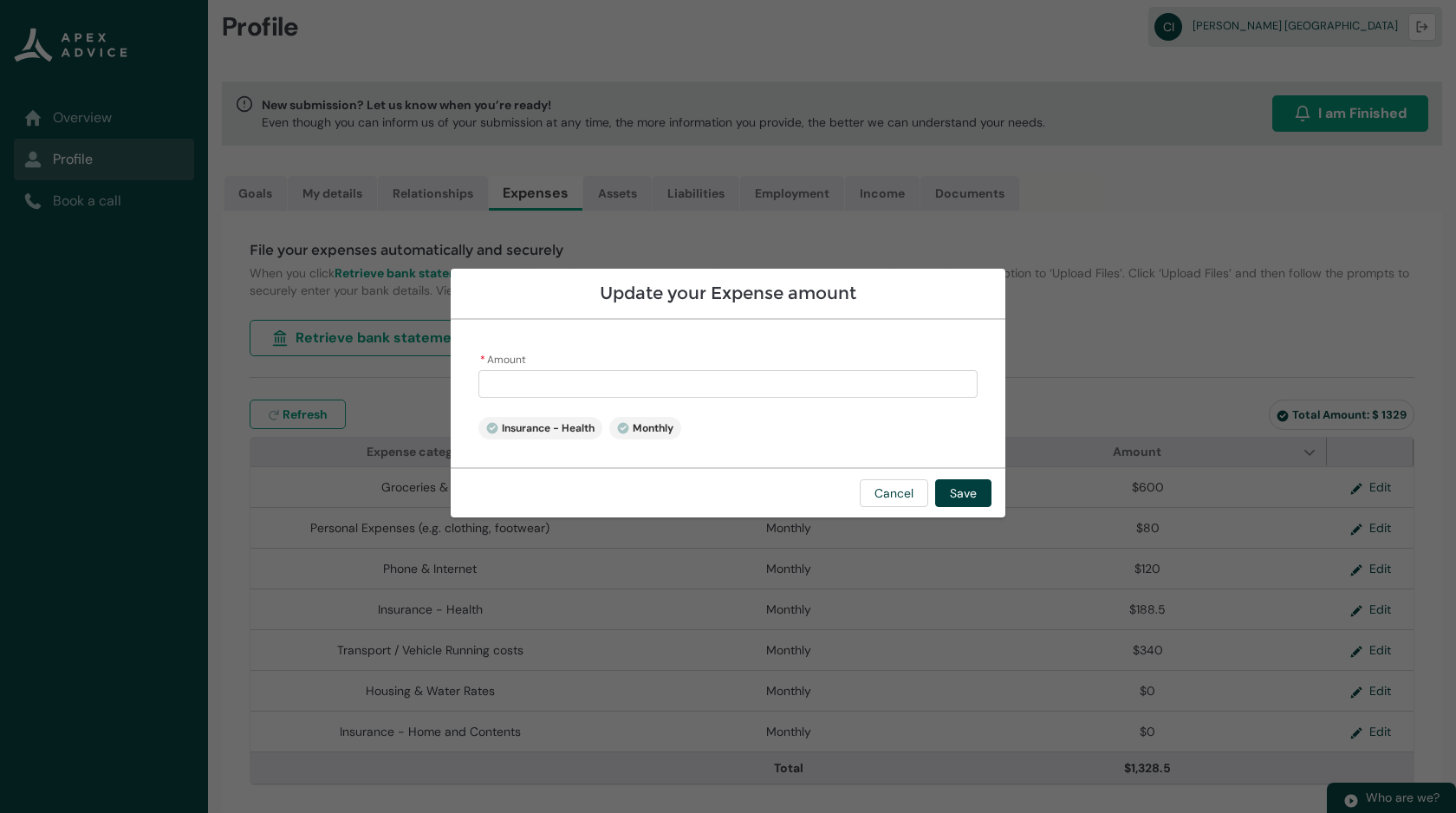
type lightning-primitive-input-simple "1"
type input "*"
type lightning-primitive-input-simple "17"
type input "**"
type lightning-primitive-input-simple "175"
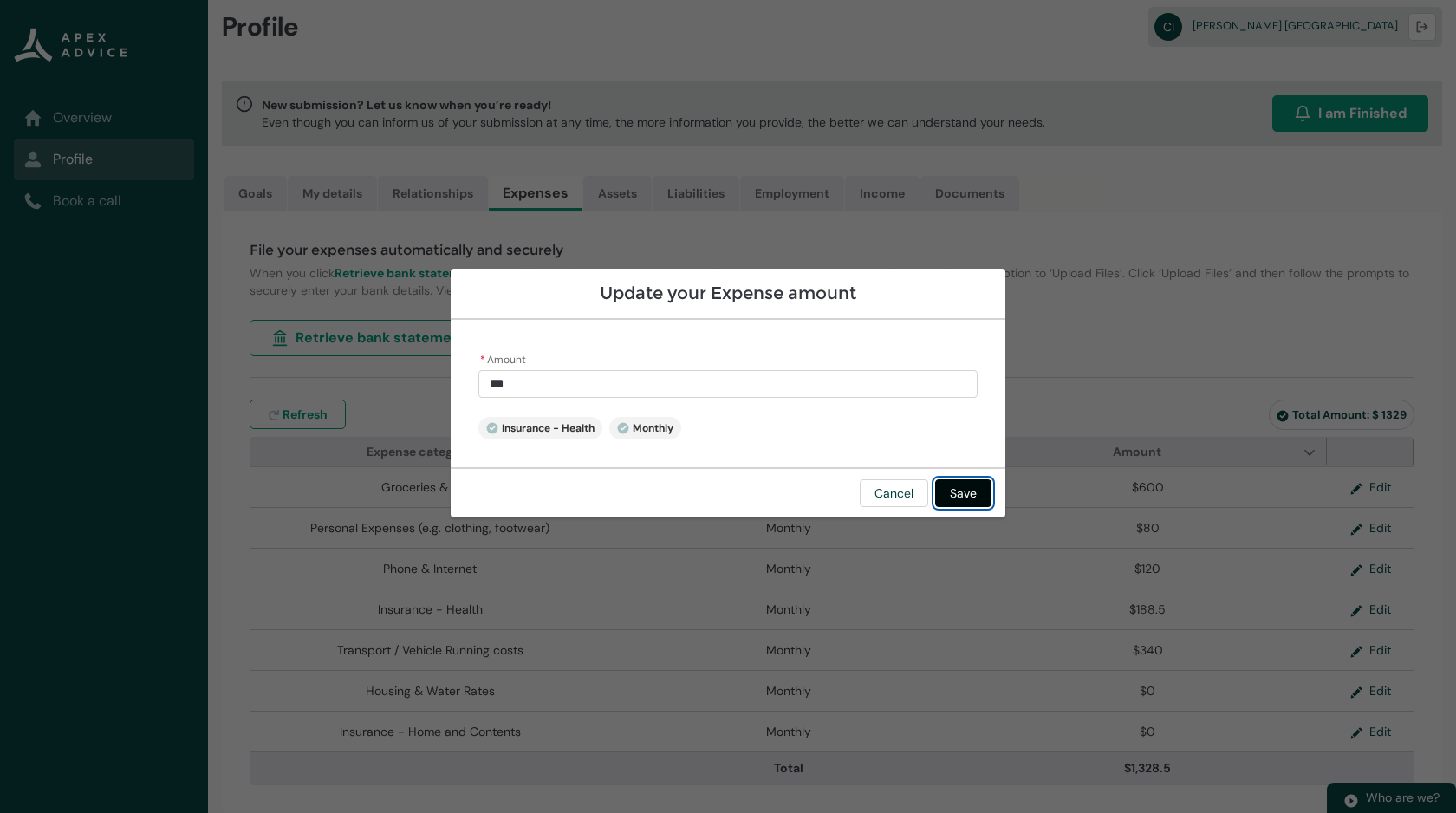
type input "******"
click at [963, 503] on button "Save" at bounding box center [963, 493] width 56 height 28
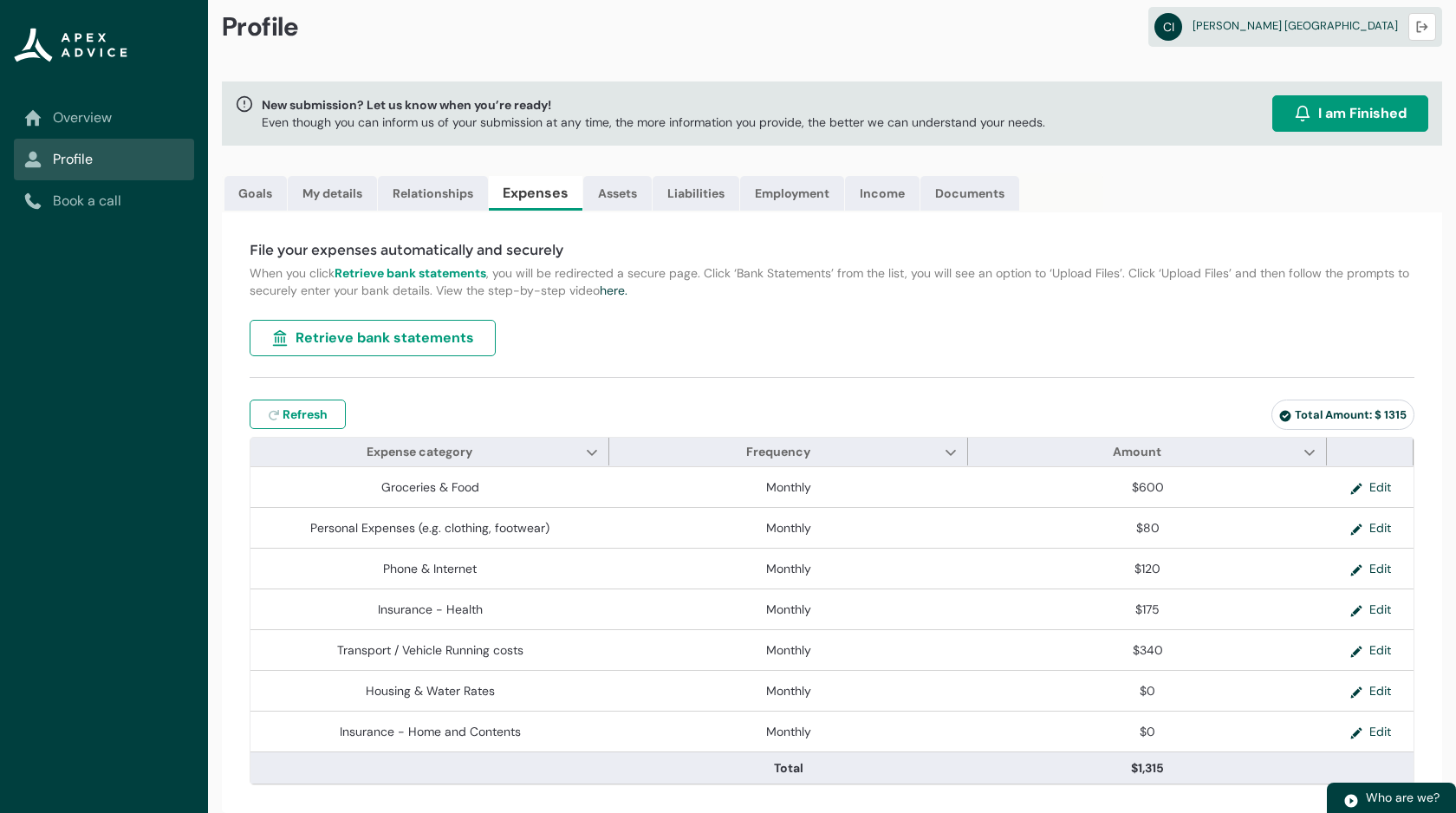
click at [1430, 656] on div "File your expenses automatically and securely When you click Retrieve bank stat…" at bounding box center [831, 512] width 1220 height 600
click at [1122, 363] on div "File your expenses automatically and securely When you click Retrieve bank stat…" at bounding box center [831, 512] width 1220 height 600
click at [652, 198] on link "Assets" at bounding box center [618, 193] width 69 height 35
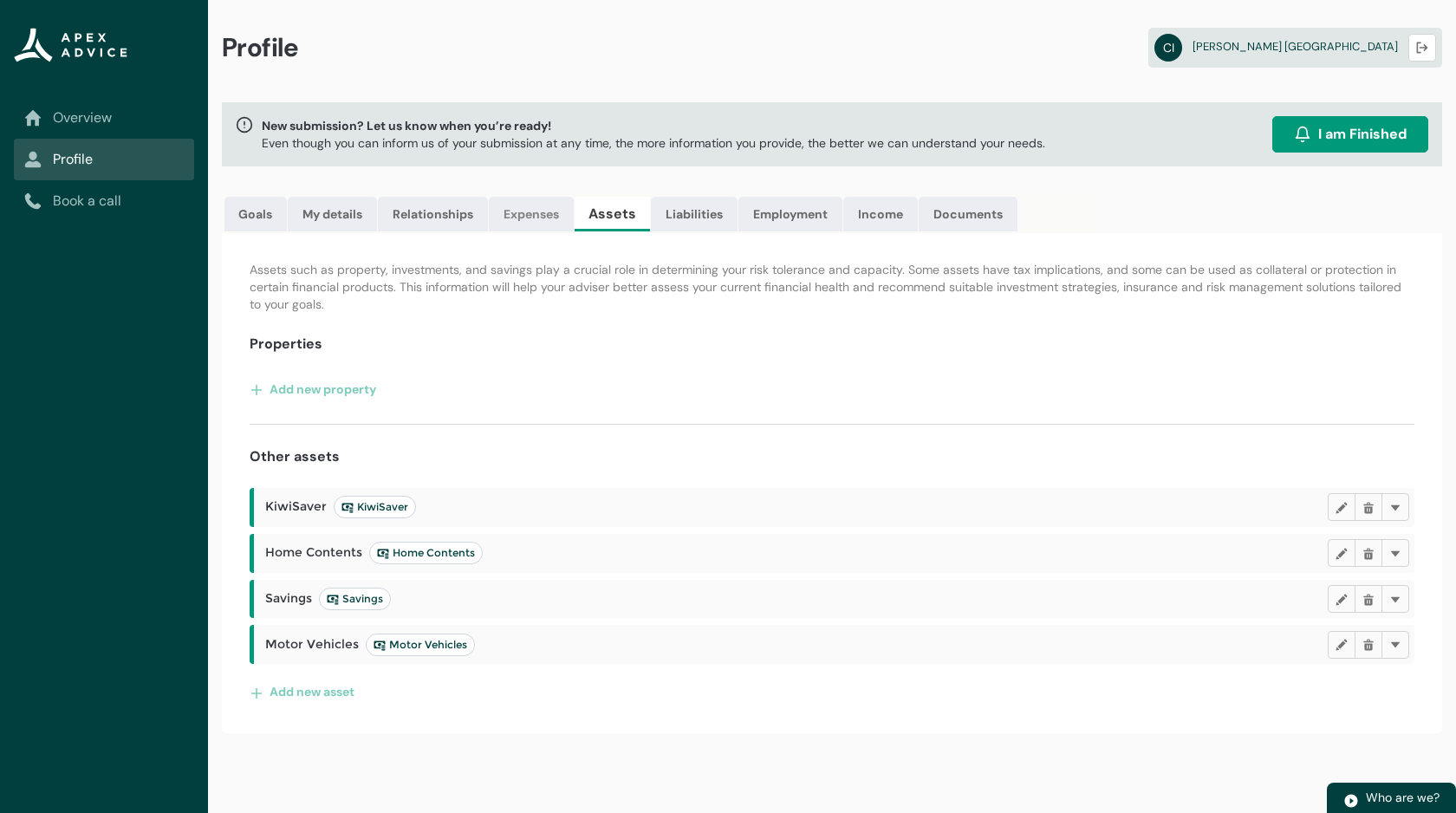
click at [527, 206] on link "Expenses" at bounding box center [531, 214] width 85 height 35
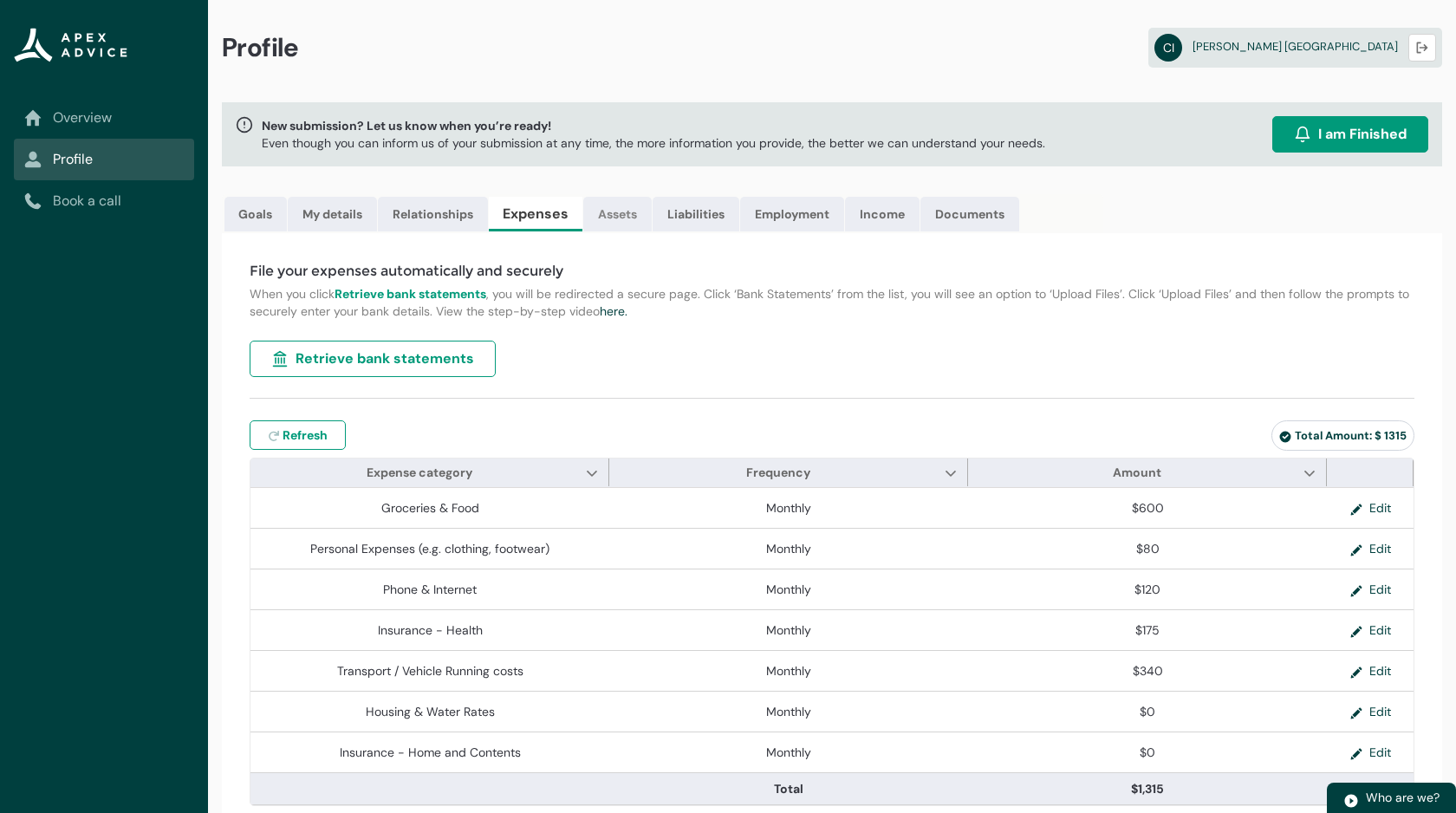
click at [621, 208] on link "Assets" at bounding box center [618, 214] width 69 height 35
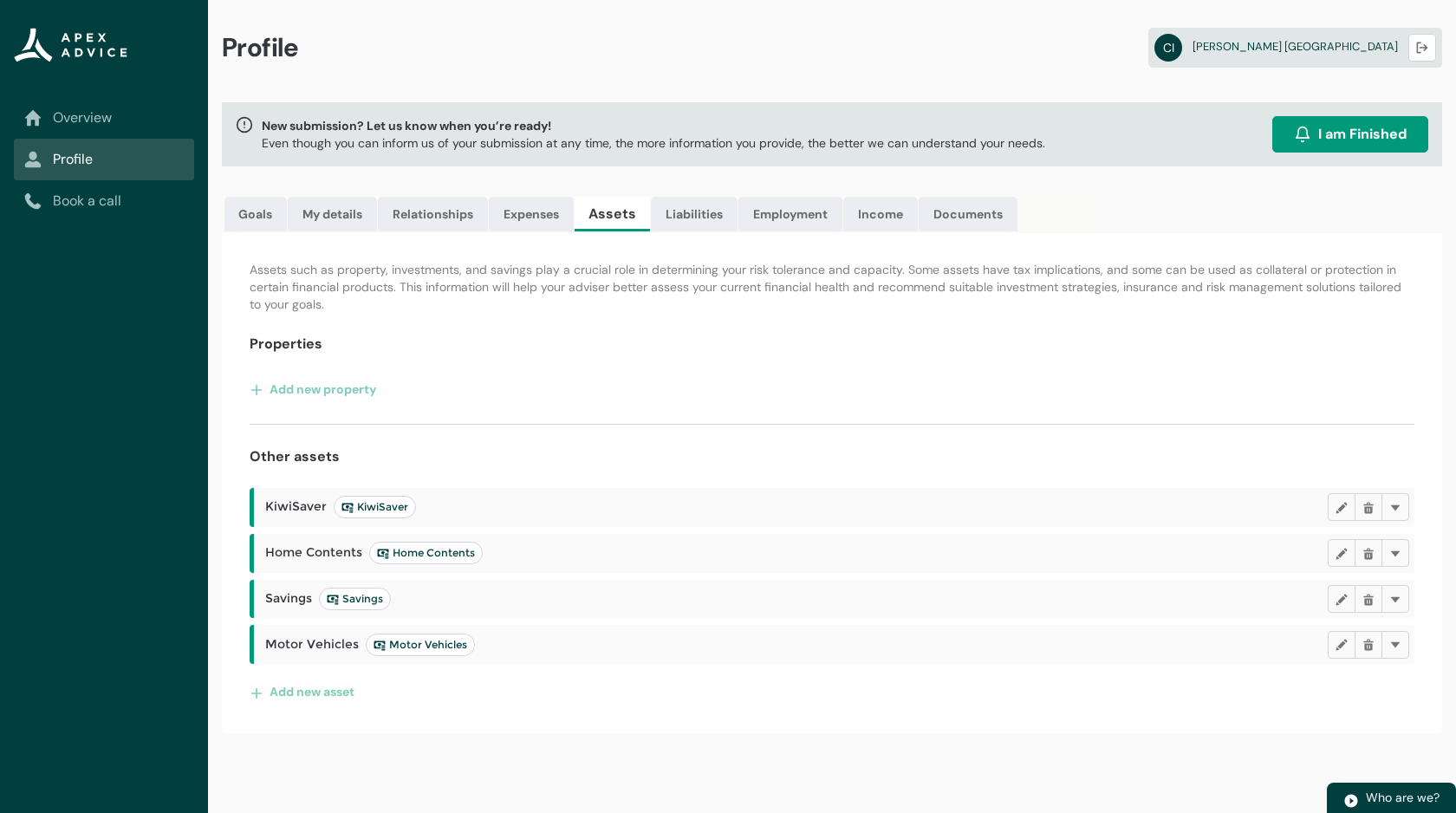
click at [381, 504] on span "KiwiSaver" at bounding box center [375, 507] width 67 height 14
click at [294, 508] on span "KiwiSaver KiwiSaver" at bounding box center [340, 506] width 151 height 23
click at [431, 555] on span "Home Contents" at bounding box center [426, 553] width 98 height 14
click at [367, 594] on span "Savings" at bounding box center [355, 599] width 56 height 14
click at [1342, 507] on lightning-primitive-icon "button" at bounding box center [1342, 506] width 12 height 13
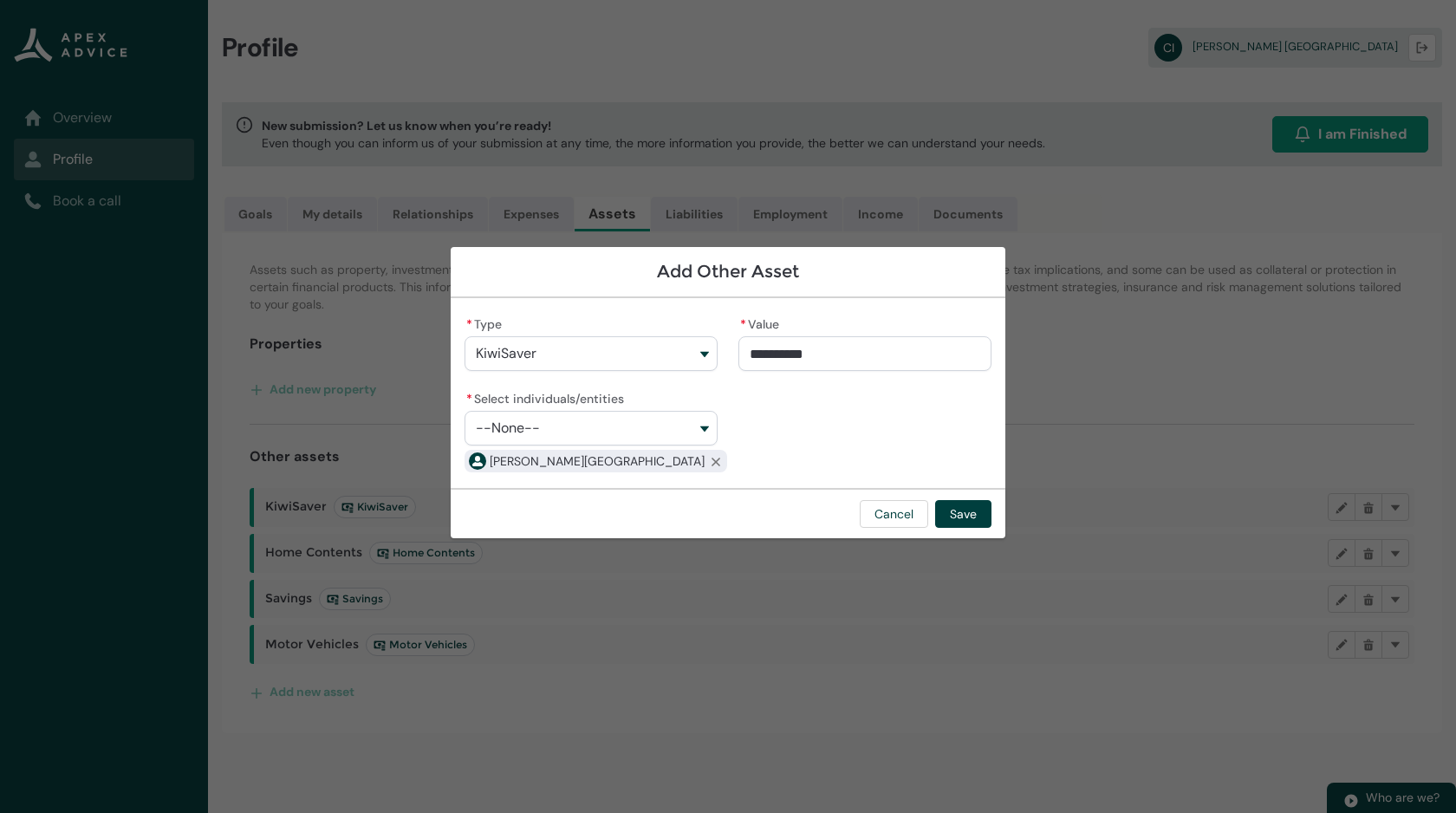
click at [678, 425] on button "--None--" at bounding box center [591, 427] width 253 height 35
click at [798, 386] on div "**********" at bounding box center [728, 393] width 527 height 162
click at [965, 504] on button "Save" at bounding box center [963, 514] width 56 height 28
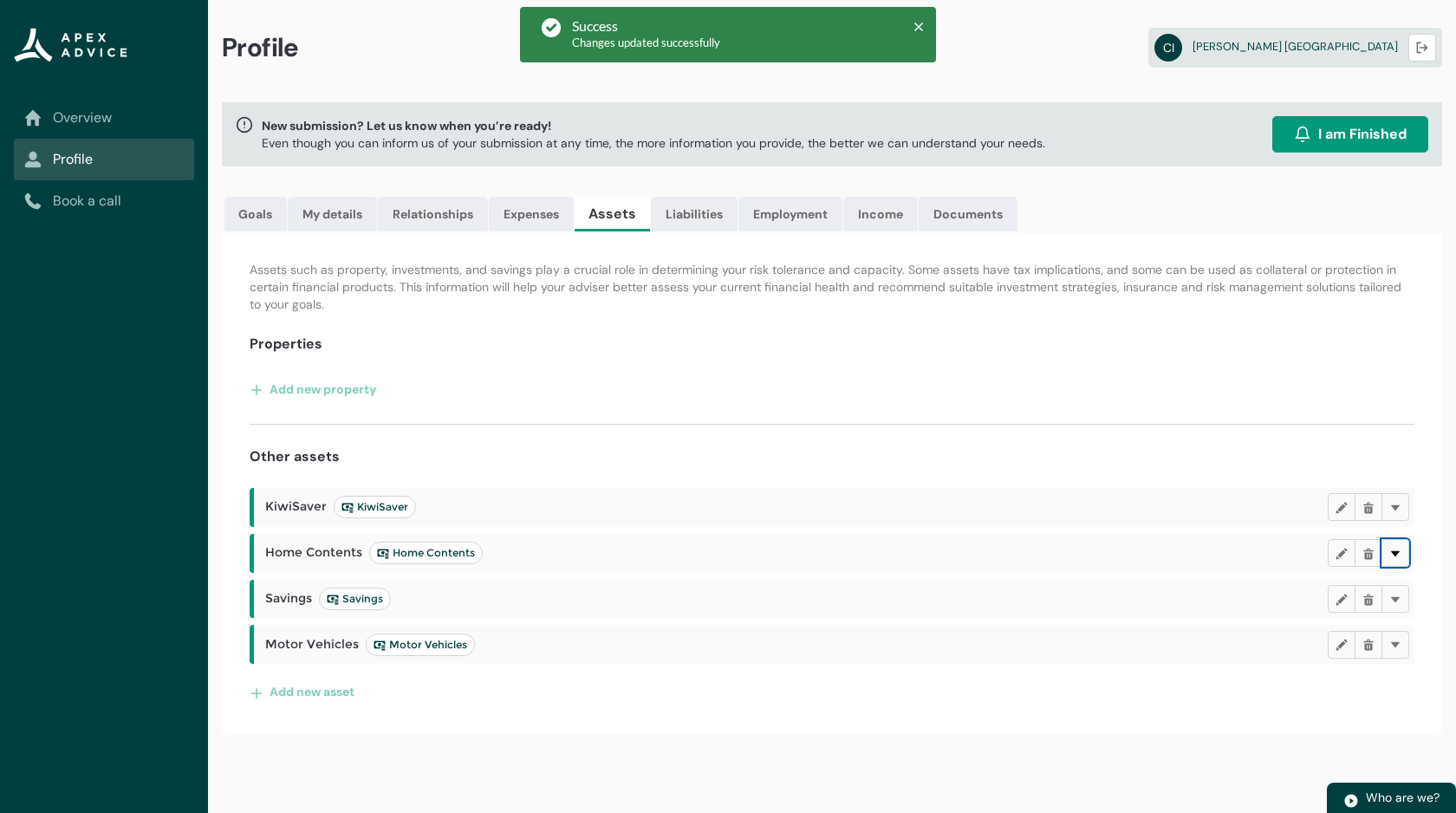
click at [1388, 549] on button "Delete" at bounding box center [1396, 553] width 28 height 28
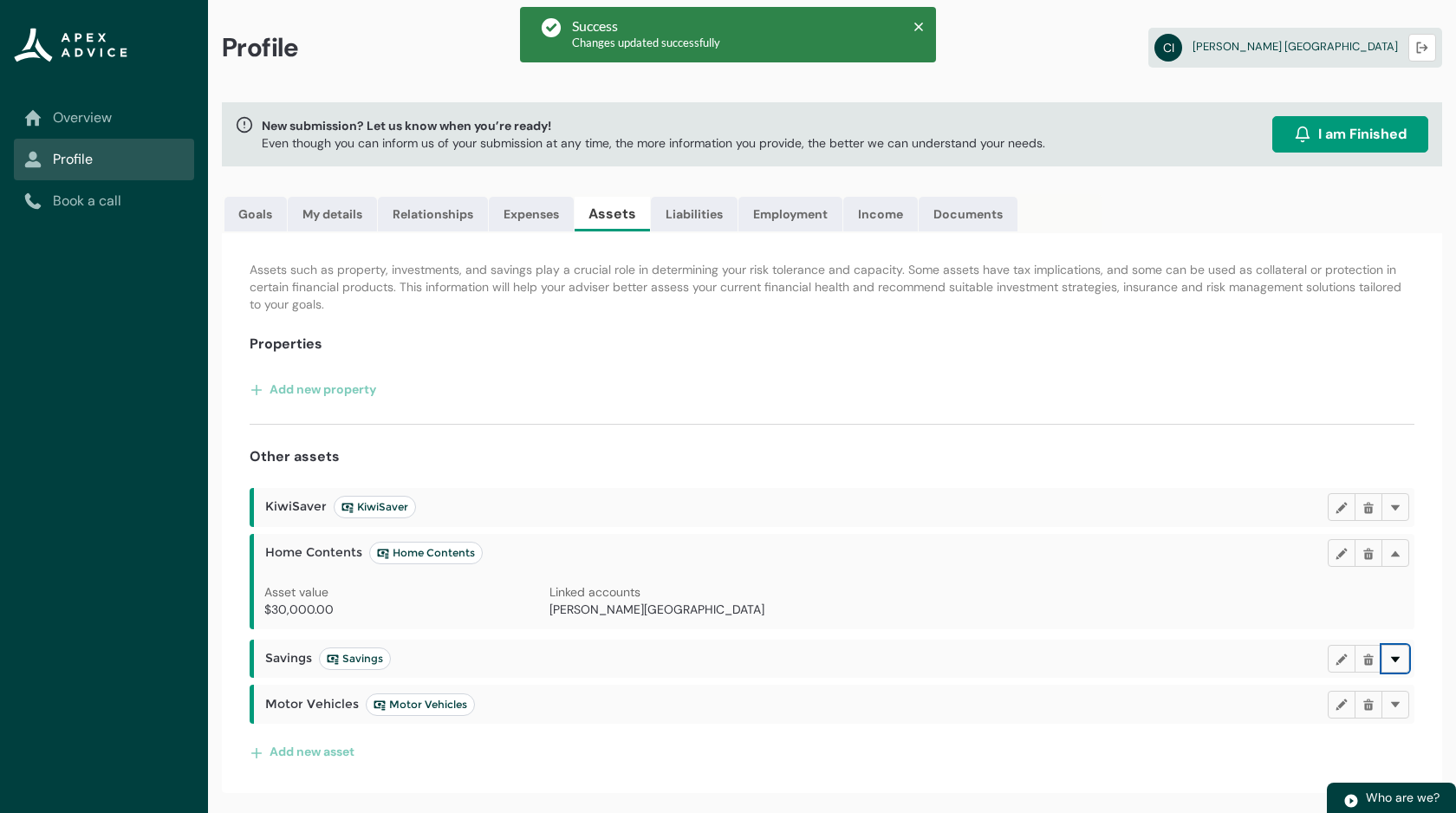
click at [1397, 662] on lightning-primitive-icon "button" at bounding box center [1396, 657] width 12 height 13
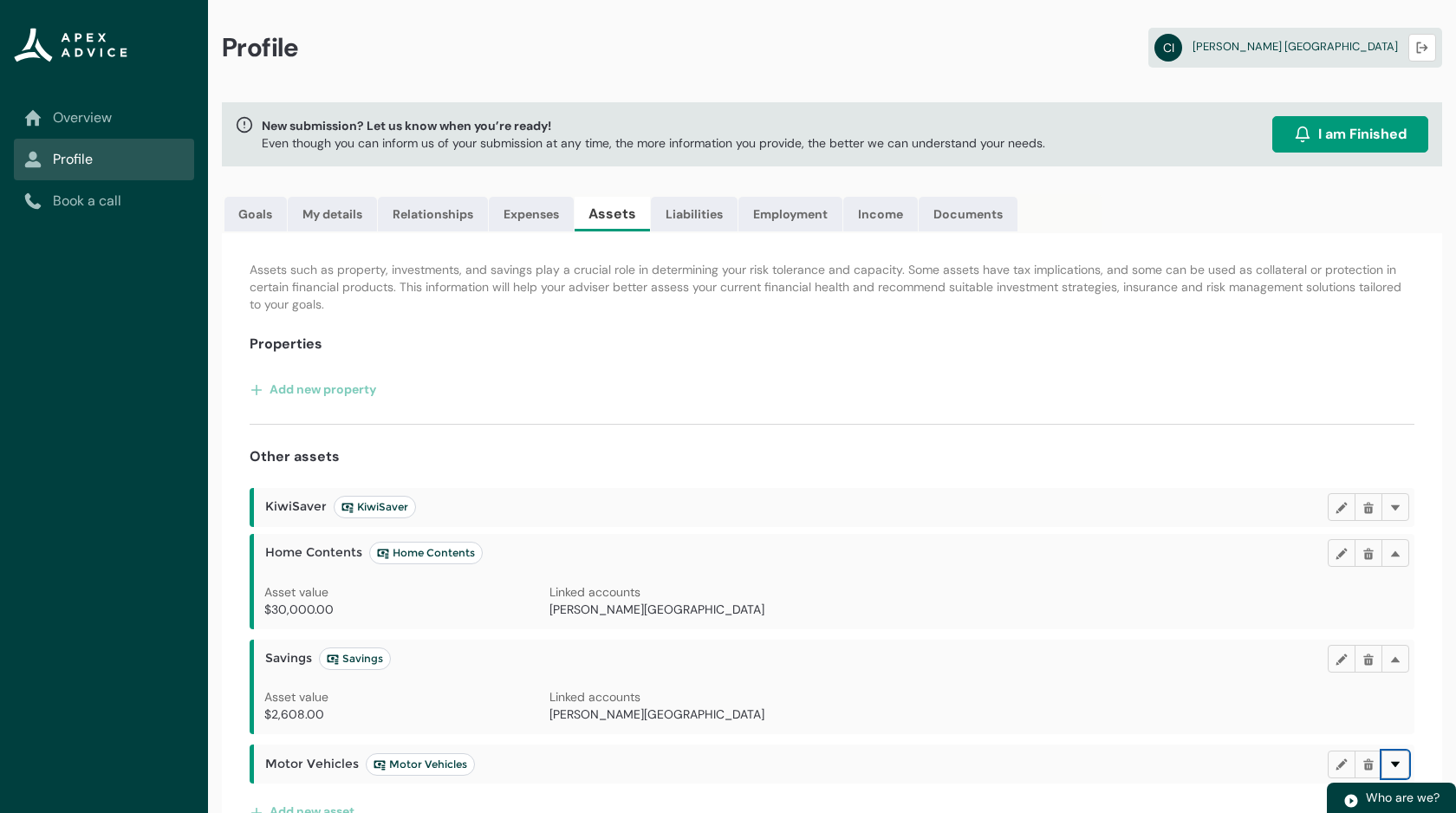
click at [1394, 770] on lightning-primitive-icon "button" at bounding box center [1396, 763] width 12 height 13
click at [1168, 527] on div "KiwiSaver KiwiSaver Edit Delete Delete Home Contents Home Contents Edit Delete …" at bounding box center [832, 684] width 1165 height 394
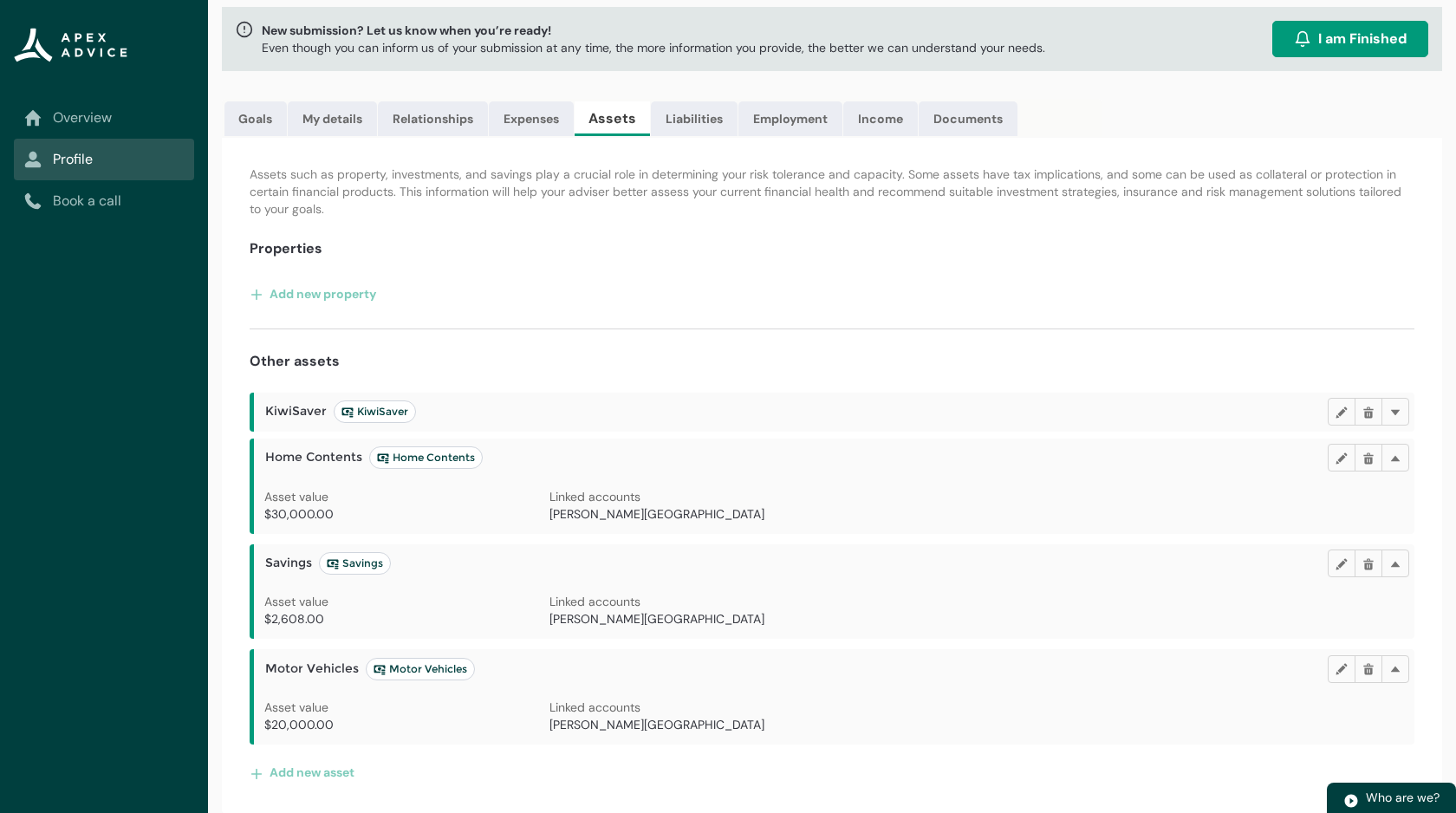
scroll to position [96, 0]
click at [1391, 669] on lightning-primitive-icon "button" at bounding box center [1396, 667] width 12 height 13
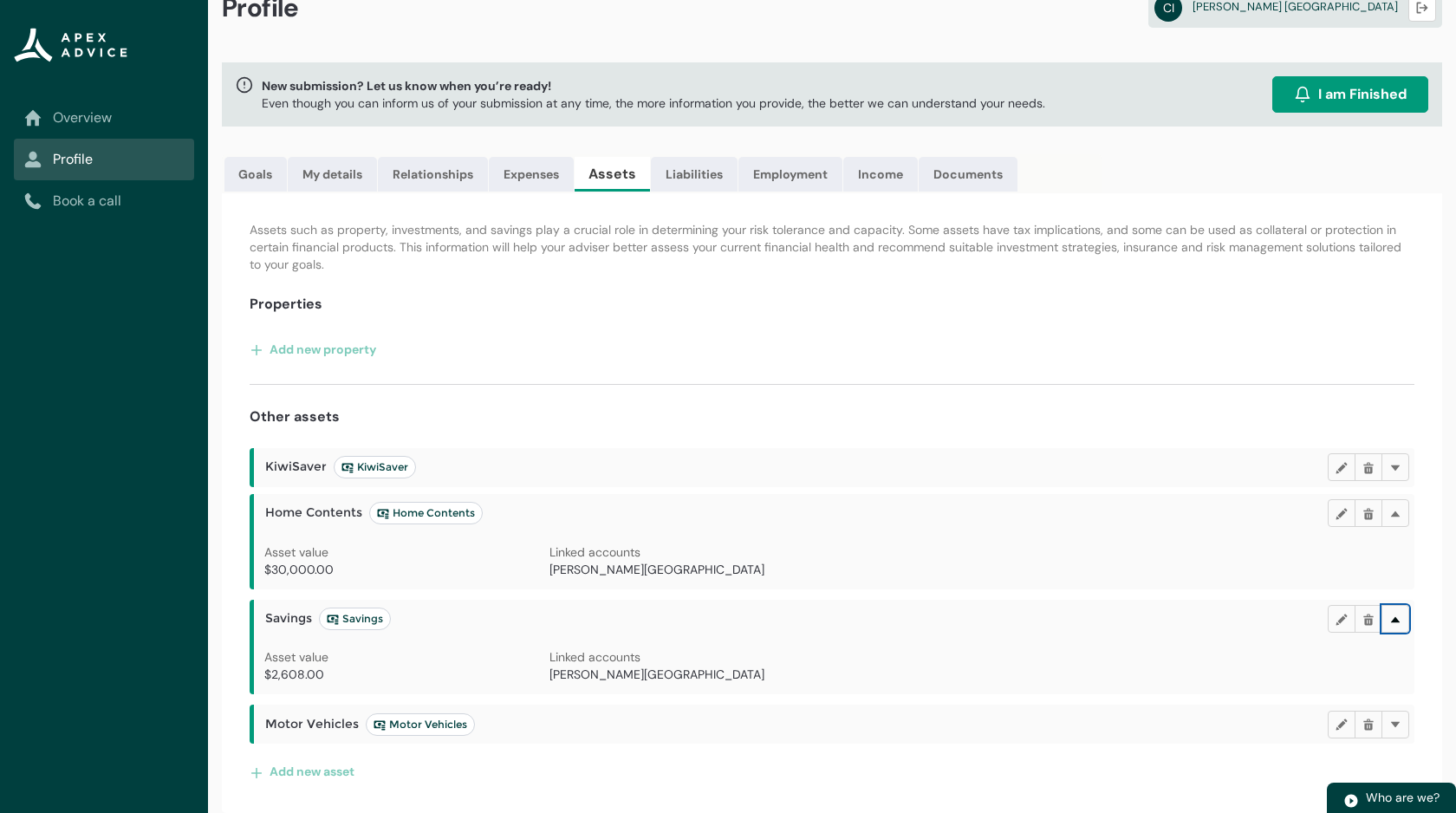
click at [1391, 605] on button "Delete" at bounding box center [1396, 619] width 28 height 28
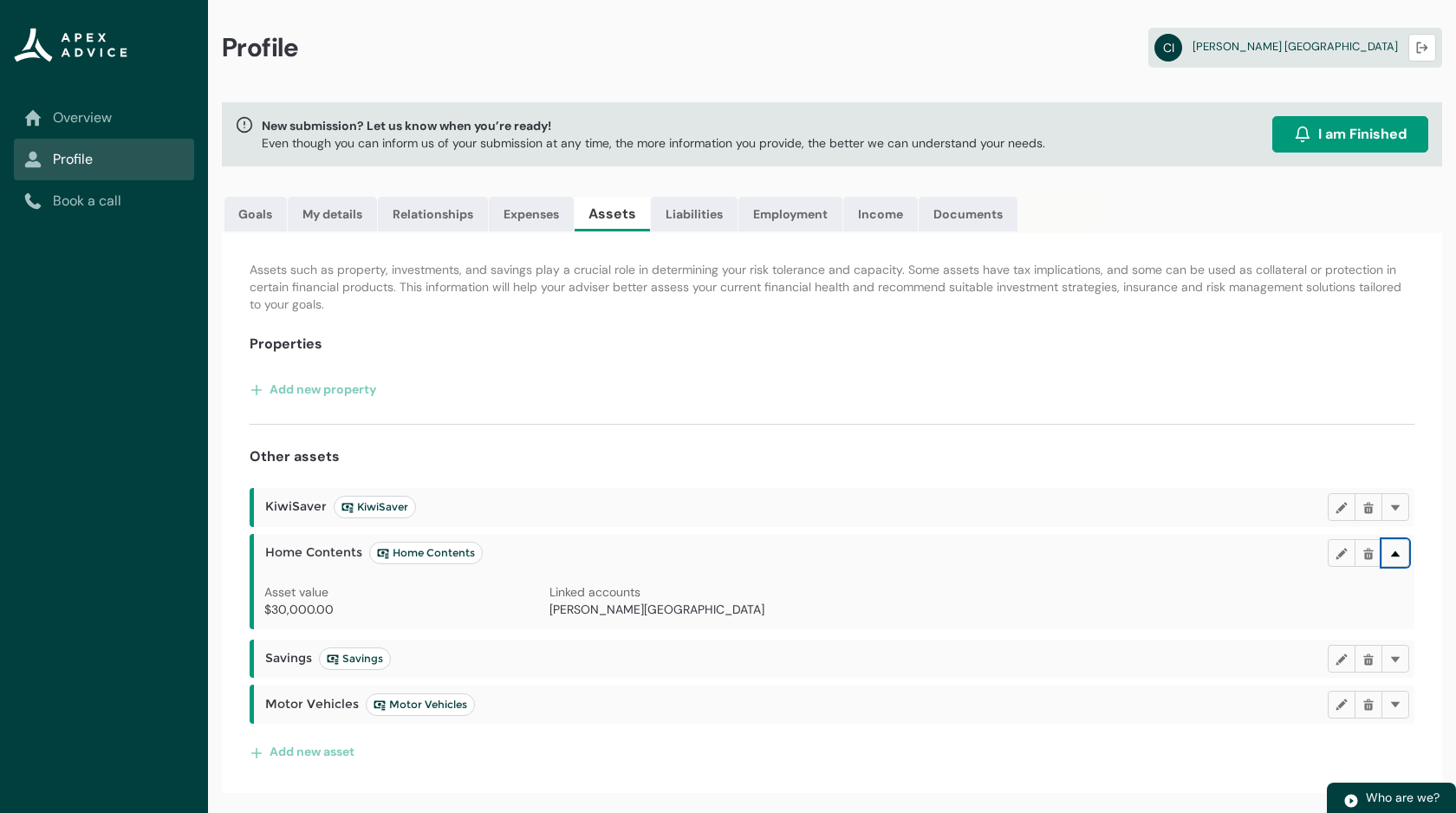
click at [1392, 550] on lightning-primitive-icon "button" at bounding box center [1396, 552] width 12 height 13
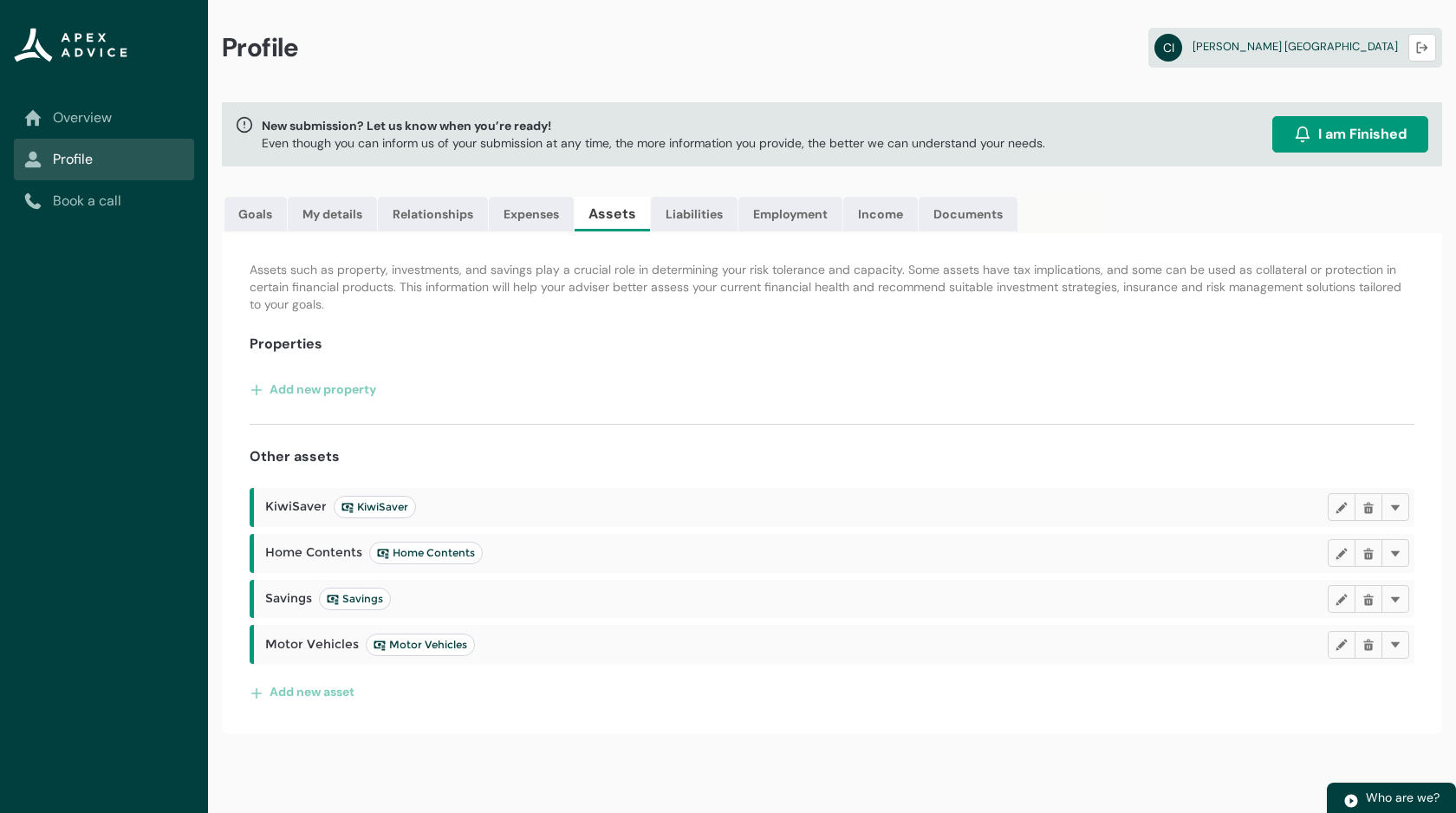
click at [926, 390] on div "Add new property" at bounding box center [832, 390] width 1165 height 28
click at [704, 214] on link "Liabilities" at bounding box center [695, 214] width 87 height 35
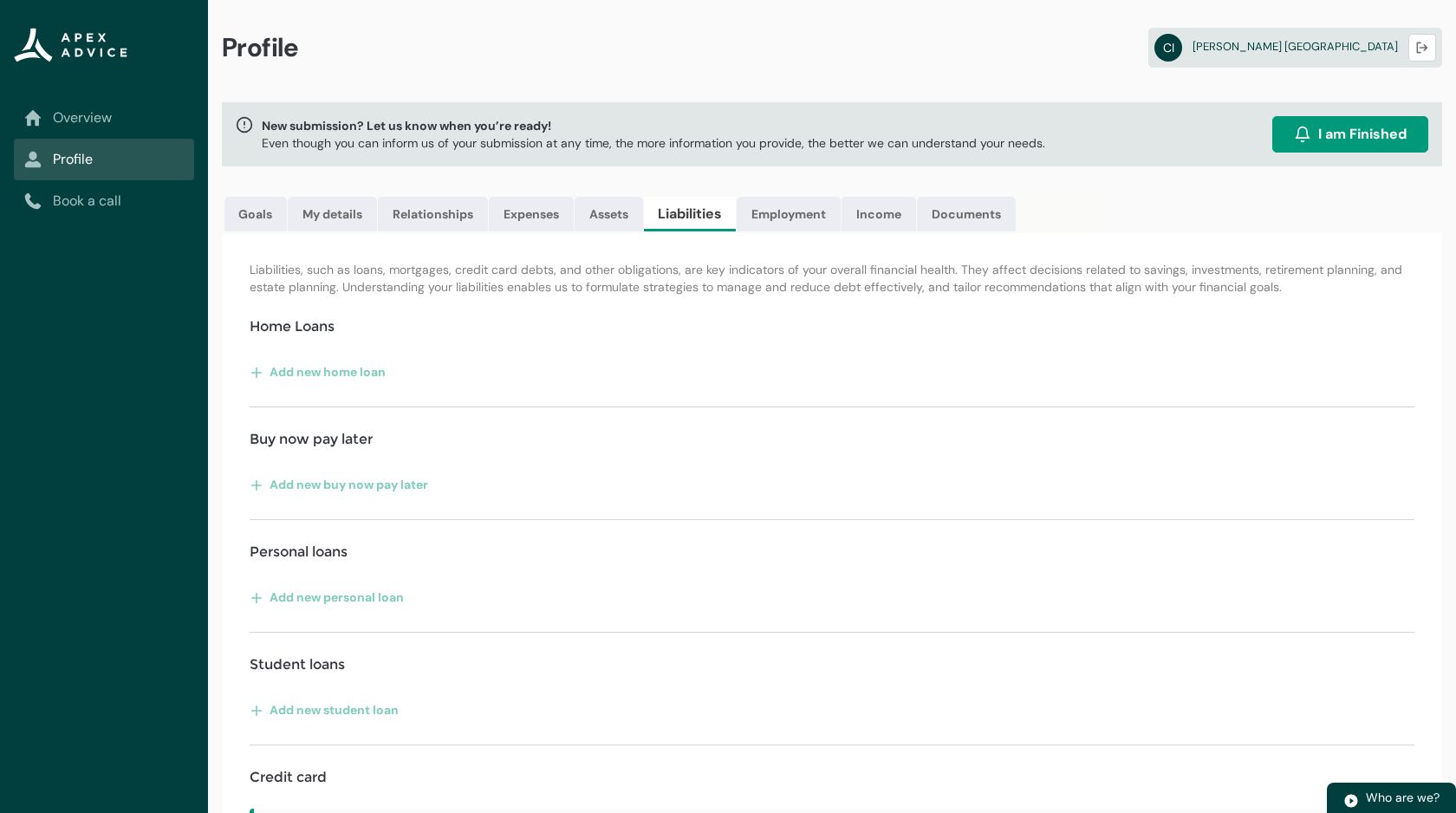
click at [784, 370] on div "Add new home loan" at bounding box center [832, 372] width 1165 height 28
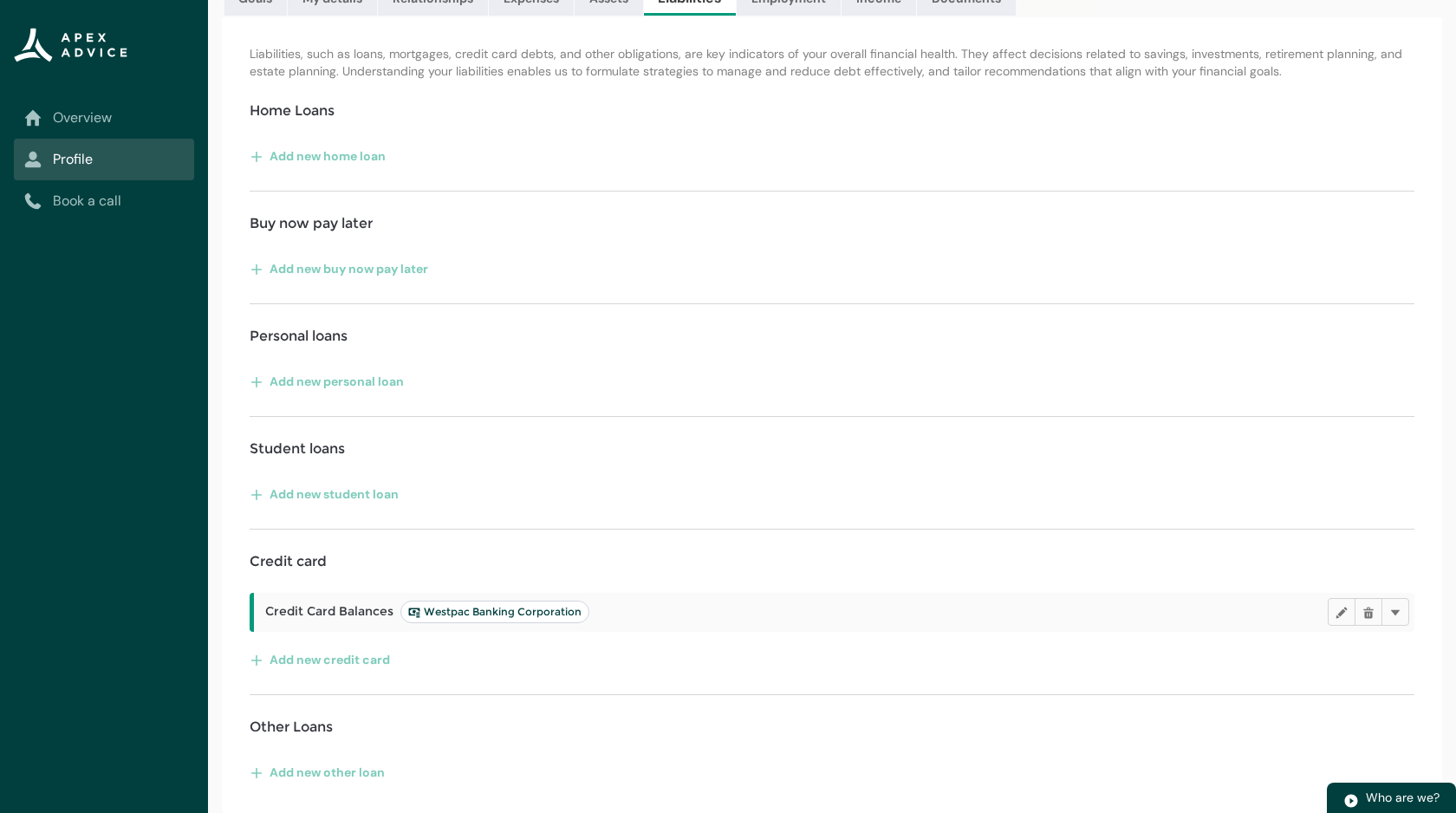
scroll to position [217, 0]
click at [1328, 611] on button "Edit" at bounding box center [1342, 611] width 28 height 28
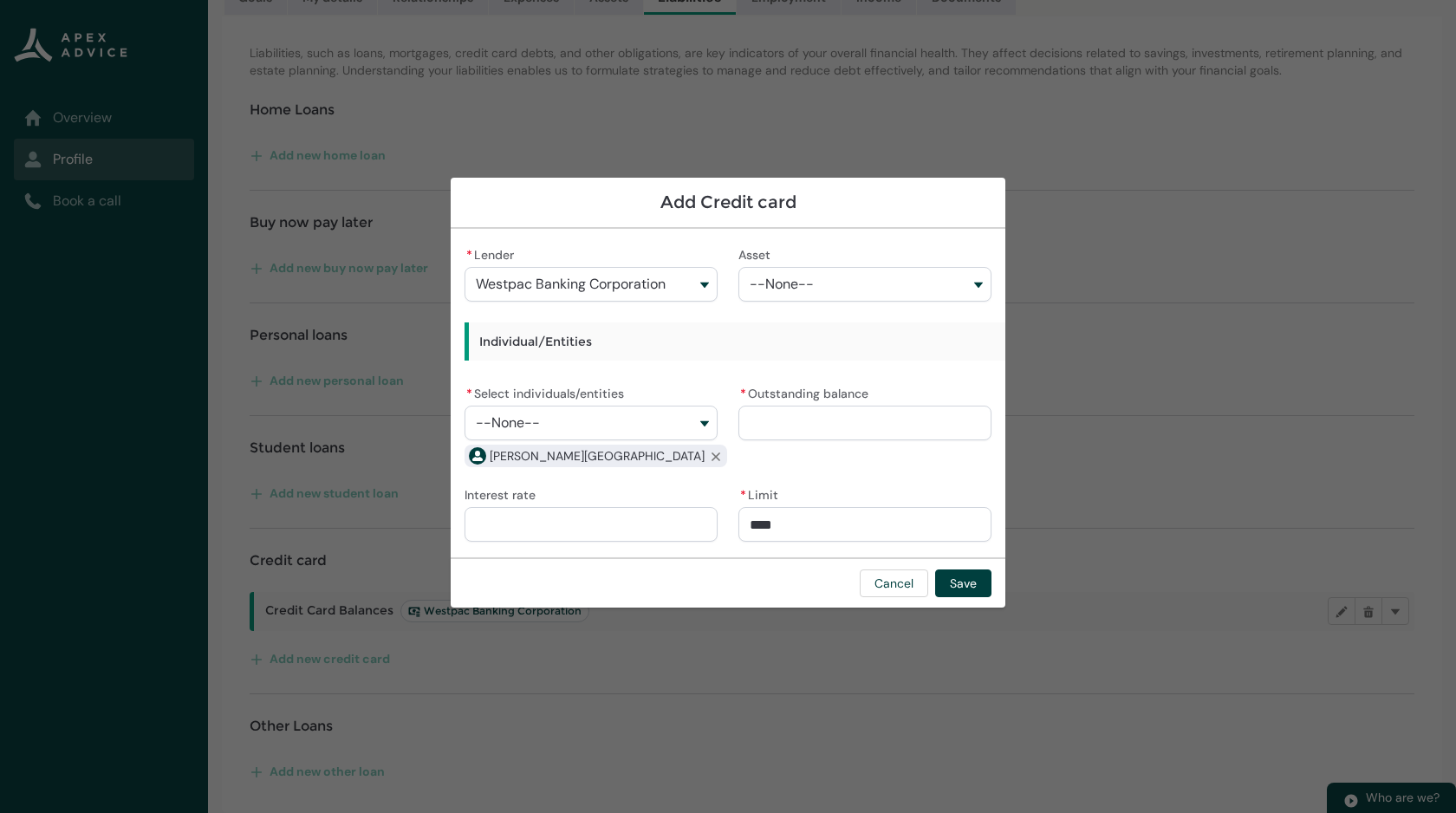
click at [846, 530] on input "****" at bounding box center [864, 524] width 253 height 35
type input "*********"
click at [780, 277] on span "--None--" at bounding box center [781, 285] width 64 height 16
click at [816, 287] on button "--None--" at bounding box center [864, 284] width 253 height 35
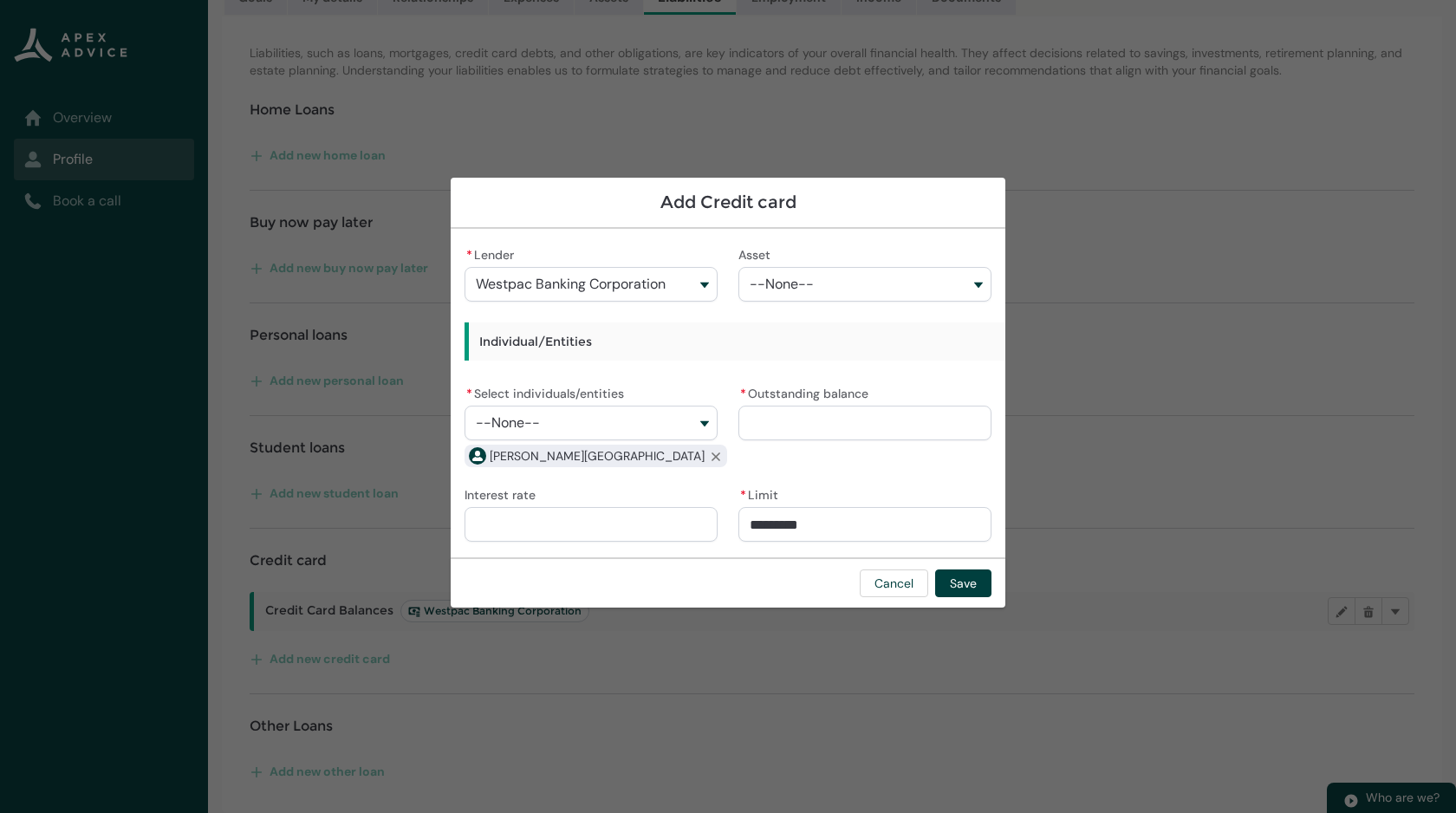
click at [651, 415] on button "--None--" at bounding box center [591, 422] width 253 height 35
click at [854, 418] on input "* Outstanding balance" at bounding box center [864, 422] width 253 height 35
type lightning-primitive-input-simple "0"
type input "*****"
click at [625, 524] on input "Interest rate" at bounding box center [591, 524] width 253 height 35
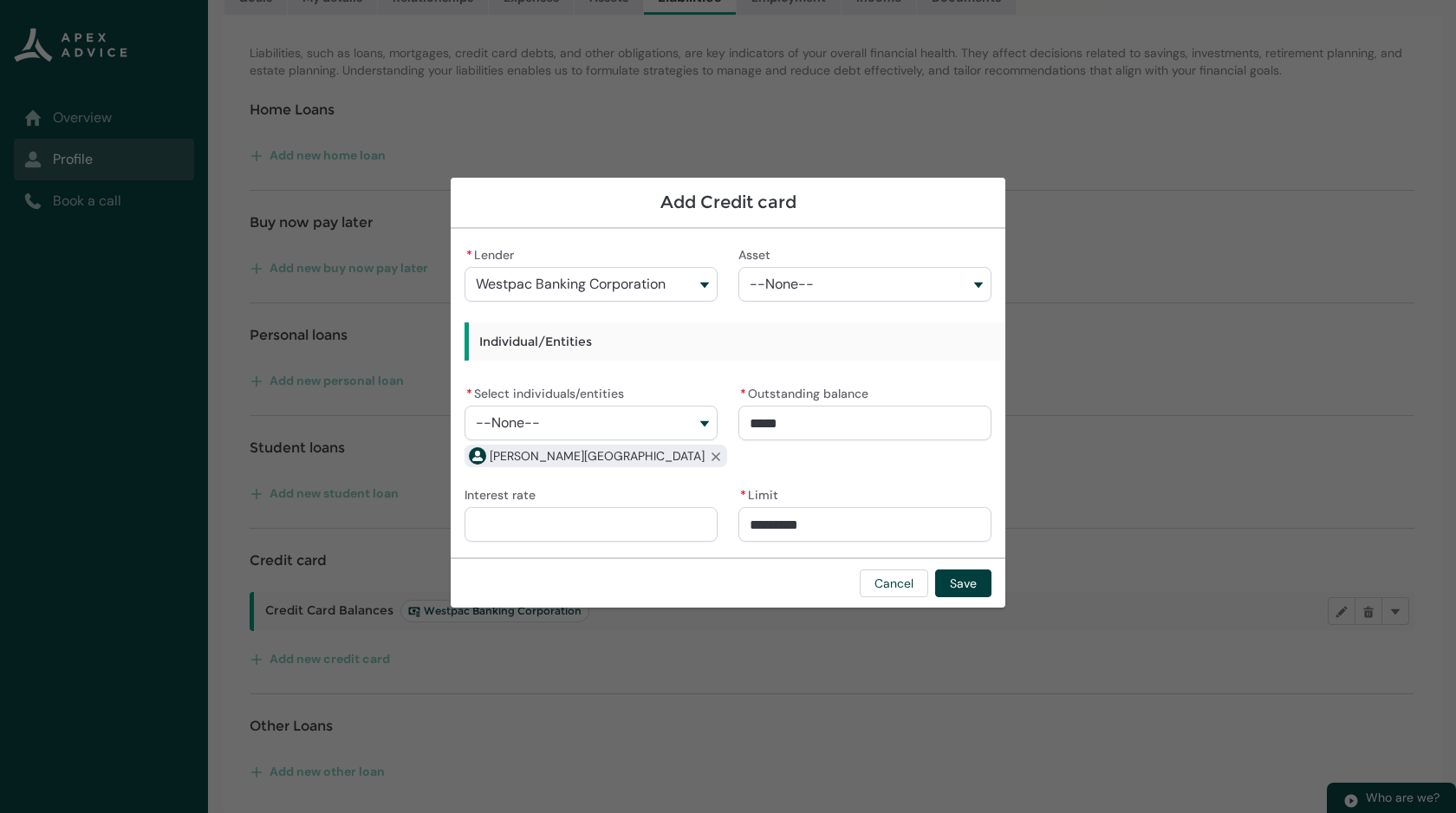
type input "****"
drag, startPoint x: 877, startPoint y: 525, endPoint x: 650, endPoint y: 517, distance: 227.1
click at [651, 517] on div "* Lender Westpac Banking Corporation Asset --None-- Individual/Entities * Selec…" at bounding box center [728, 393] width 527 height 301
type lightning-primitive-input-simple "9"
type input "*"
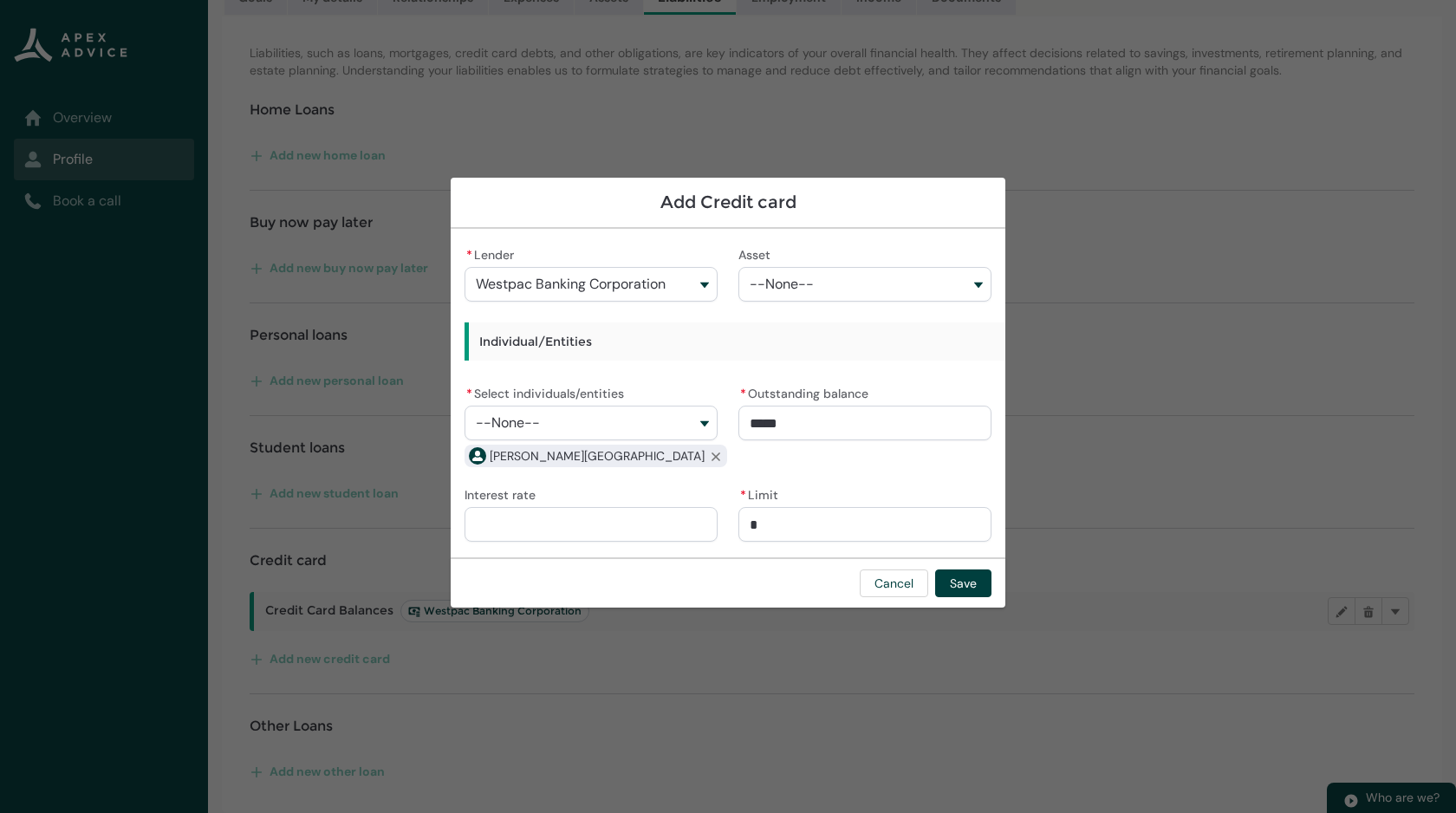
type lightning-primitive-input-simple "95"
type input "**"
type lightning-primitive-input-simple "950"
type input "***"
type lightning-primitive-input-simple "9500"
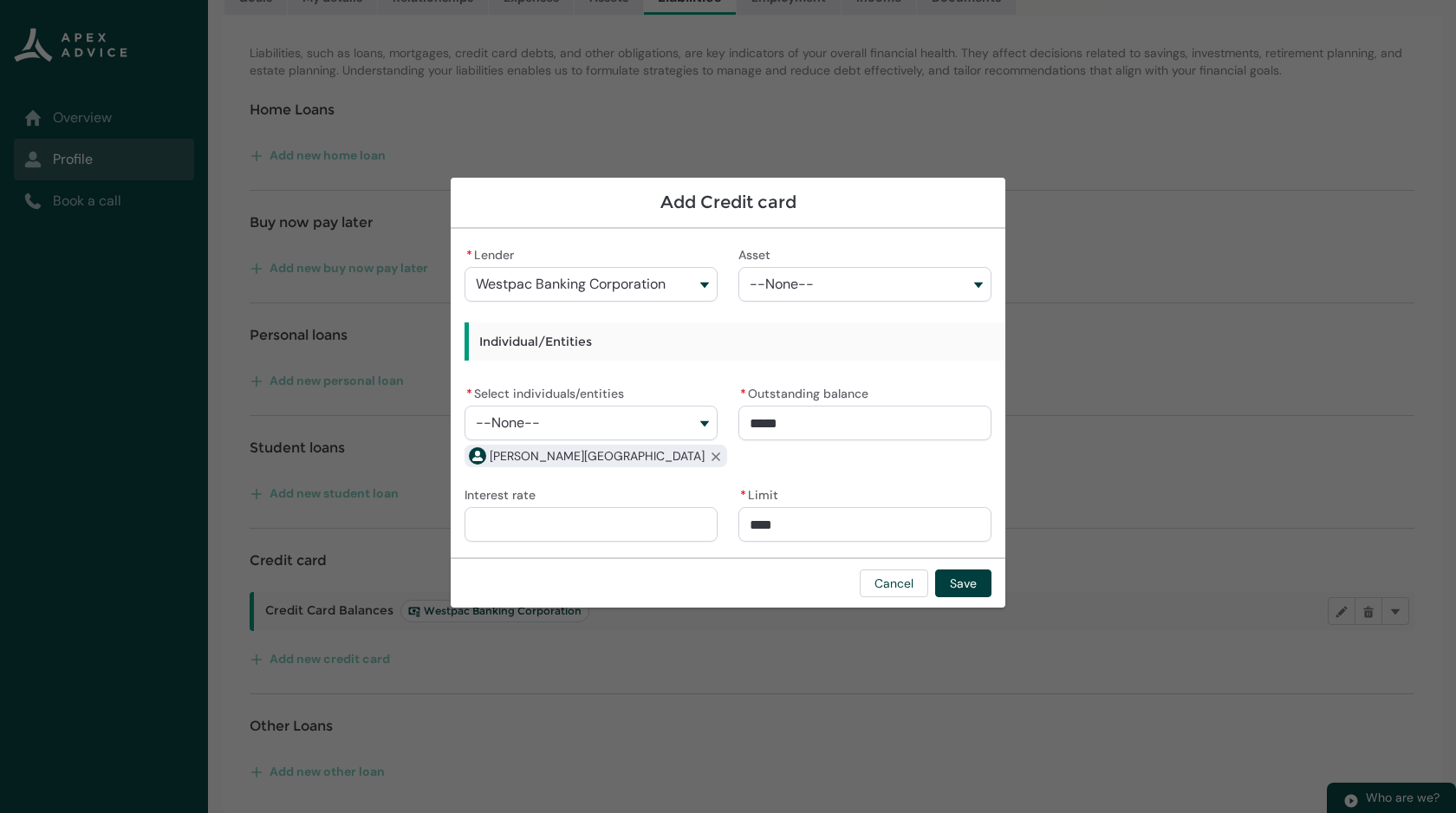
type input "*********"
click at [666, 518] on input "Interest rate" at bounding box center [591, 524] width 253 height 35
type lightning-primitive-input-simple "1"
type input "*"
type lightning-primitive-input-simple "12"
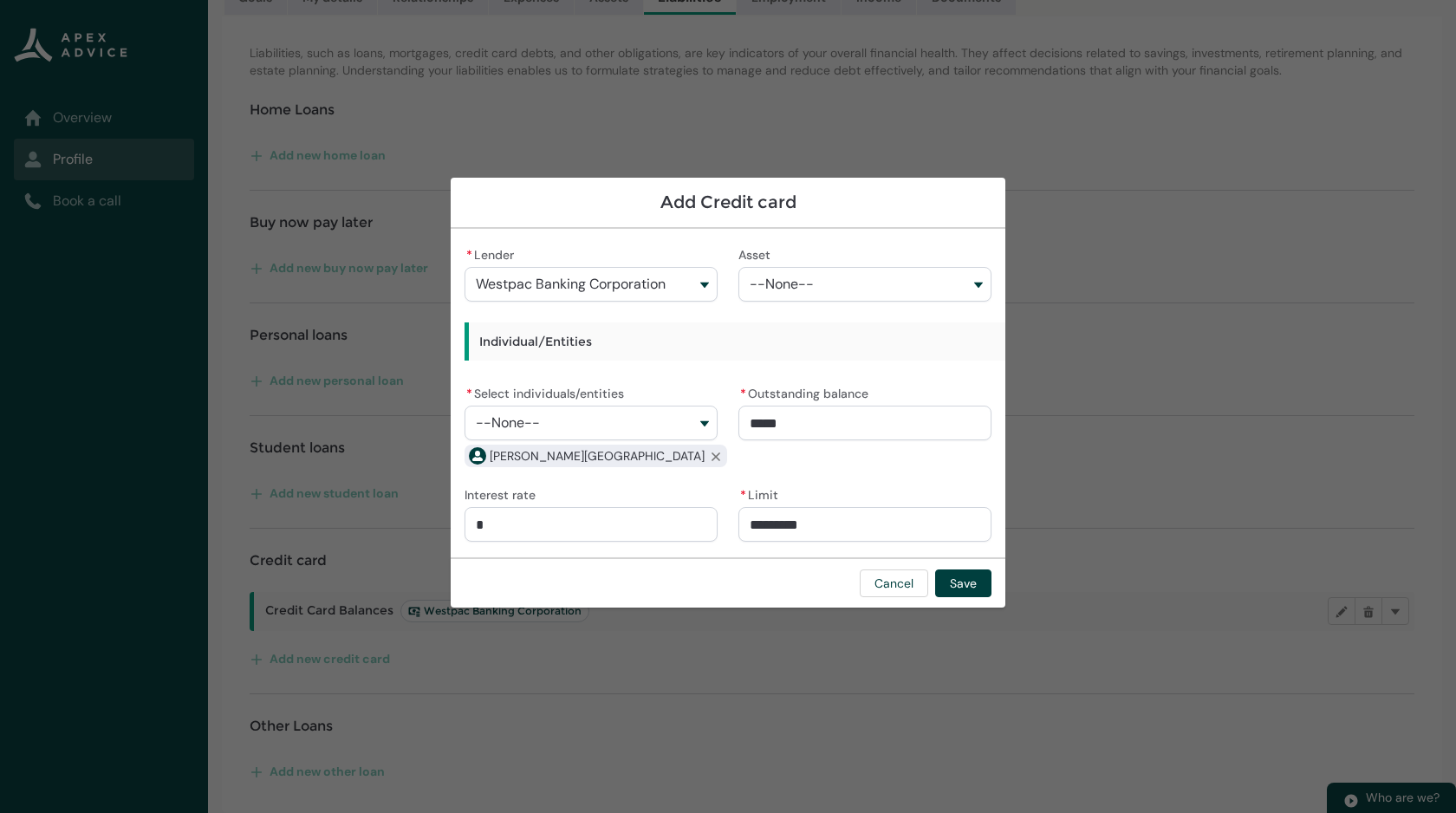
type input "**"
type lightning-primitive-input-simple "12."
type input "***"
type lightning-primitive-input-simple "12.9"
type input "*****"
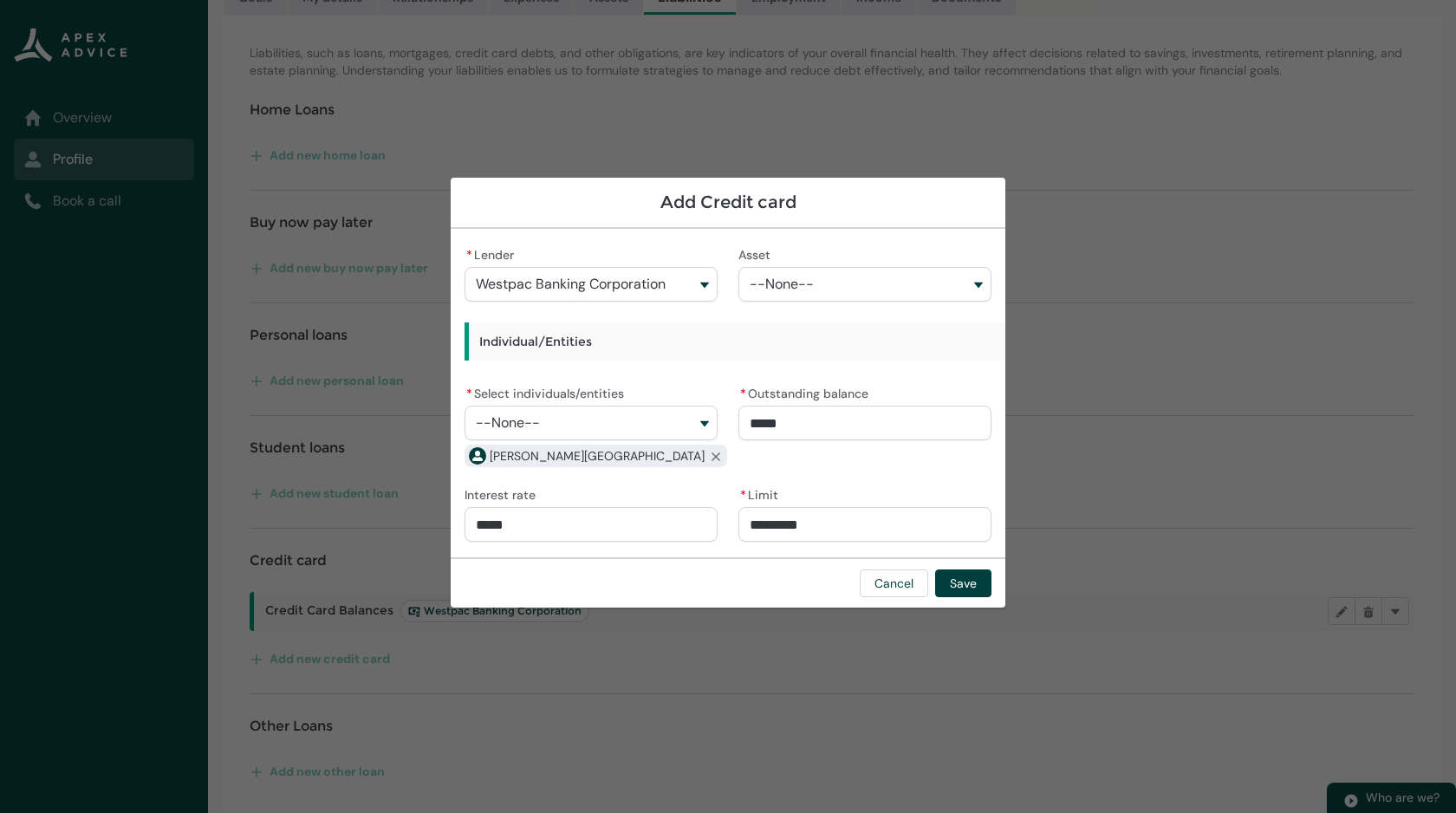
click at [925, 471] on div "* Lender Westpac Banking Corporation Asset --None-- Individual/Entities * Selec…" at bounding box center [728, 393] width 527 height 301
click at [971, 587] on button "Save" at bounding box center [963, 583] width 56 height 28
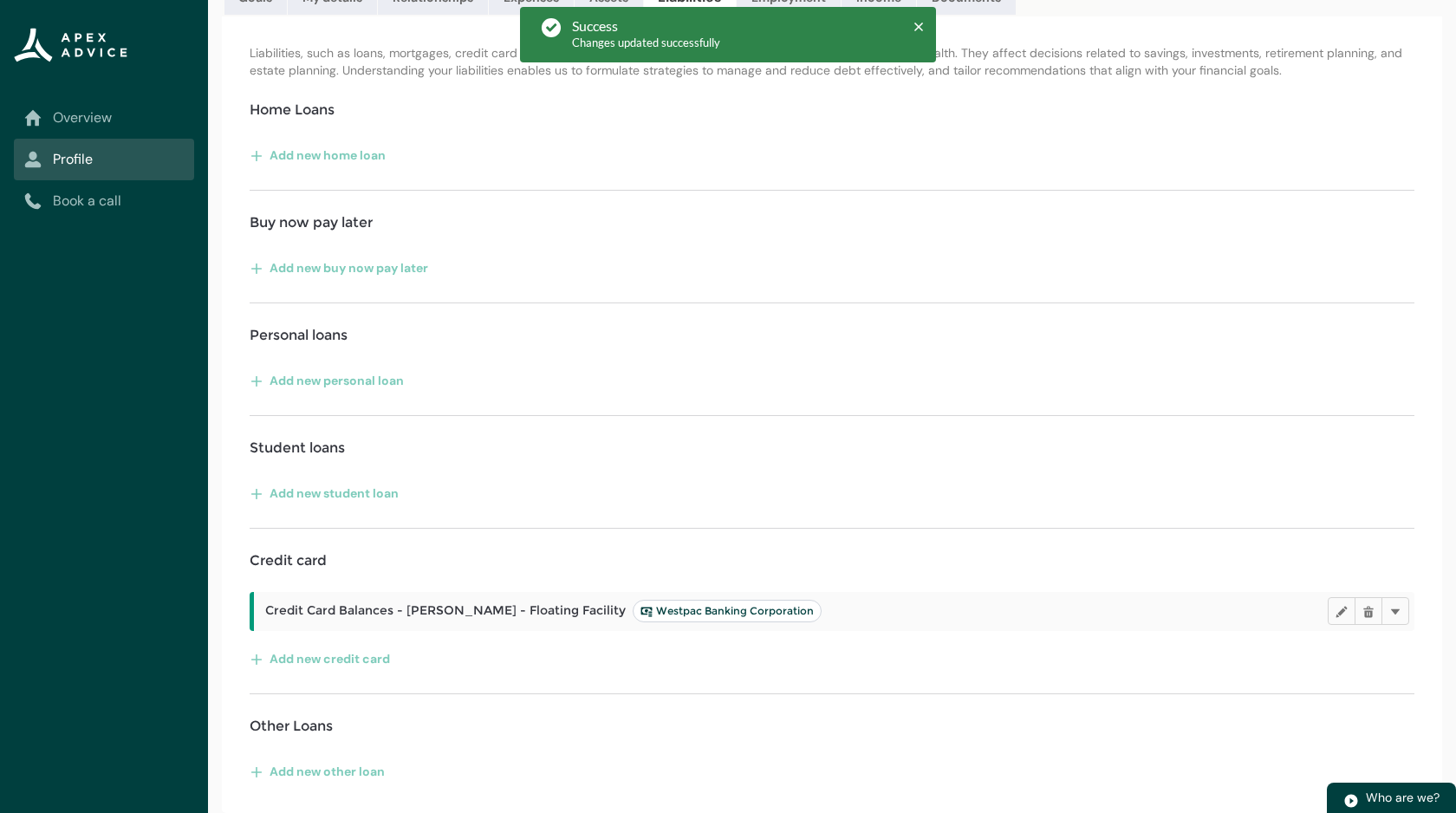
click at [965, 578] on div "Liabilities, such as loans, mortgages, credit card debts, and other obligations…" at bounding box center [831, 413] width 1220 height 796
click at [896, 704] on div "Liabilities, such as loans, mortgages, credit card debts, and other obligations…" at bounding box center [831, 413] width 1220 height 796
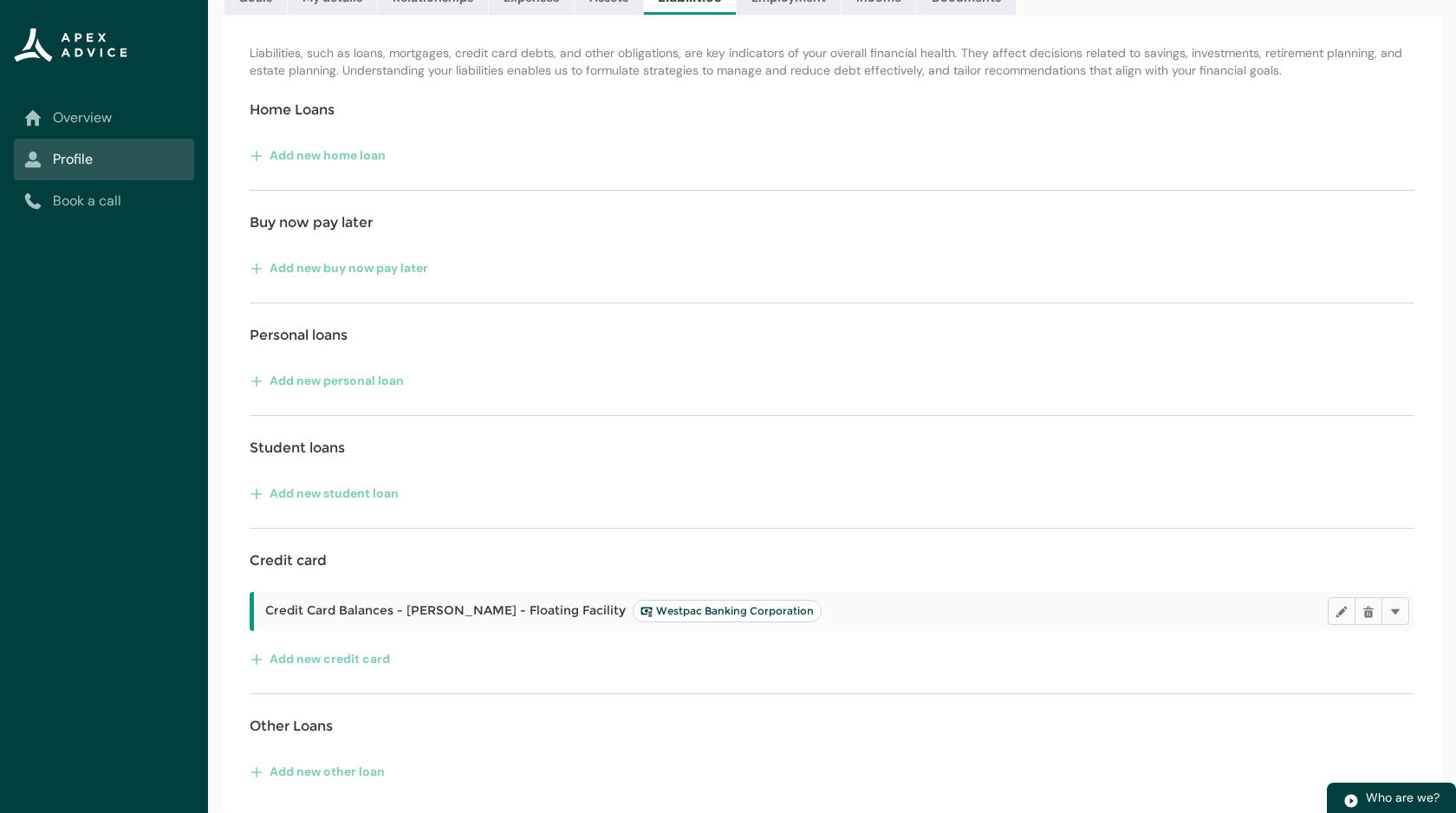
click at [1021, 285] on div "Liabilities, such as loans, mortgages, credit card debts, and other obligations…" at bounding box center [831, 413] width 1220 height 796
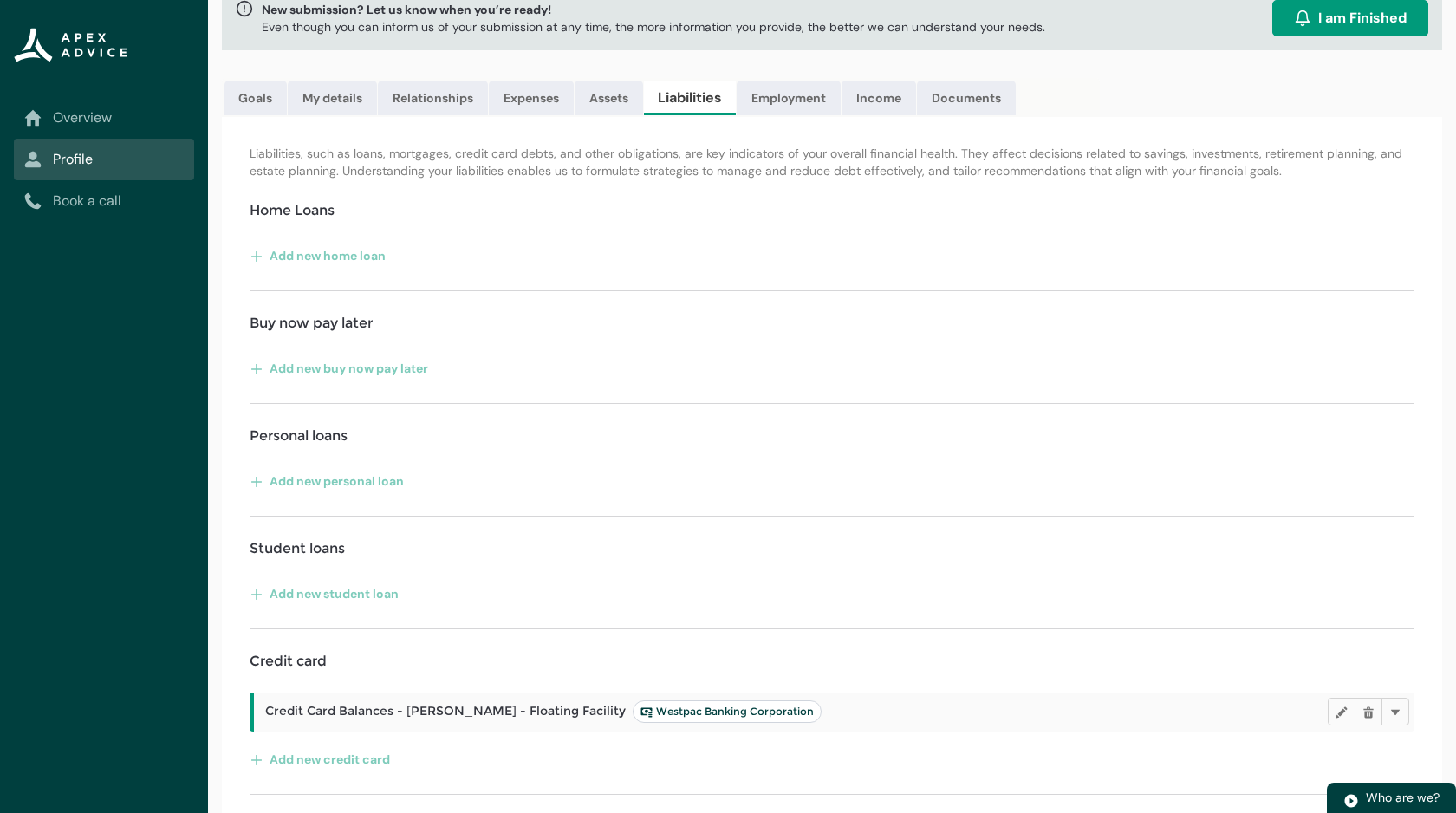
scroll to position [113, 0]
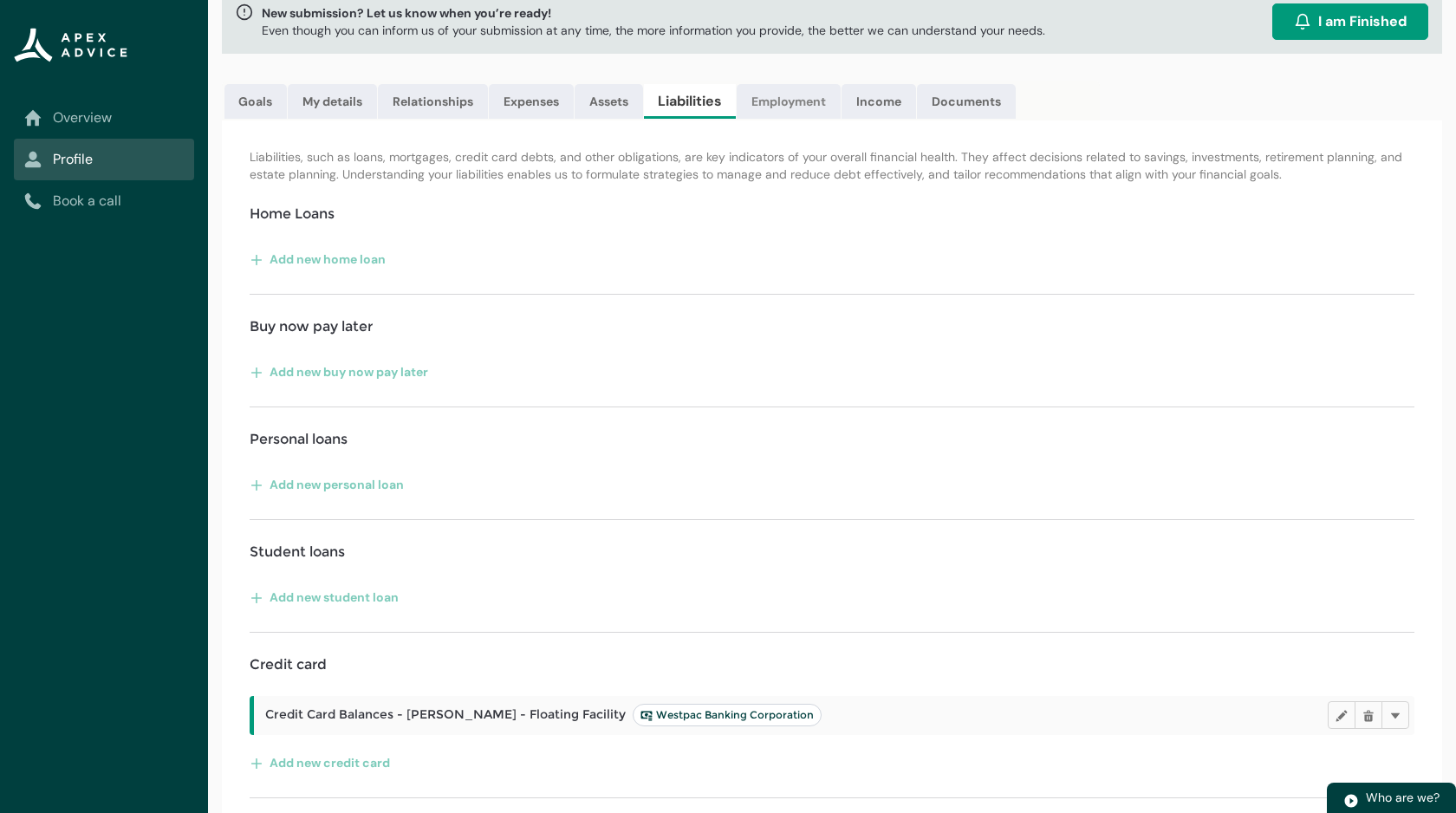
click at [790, 103] on link "Employment" at bounding box center [788, 101] width 104 height 35
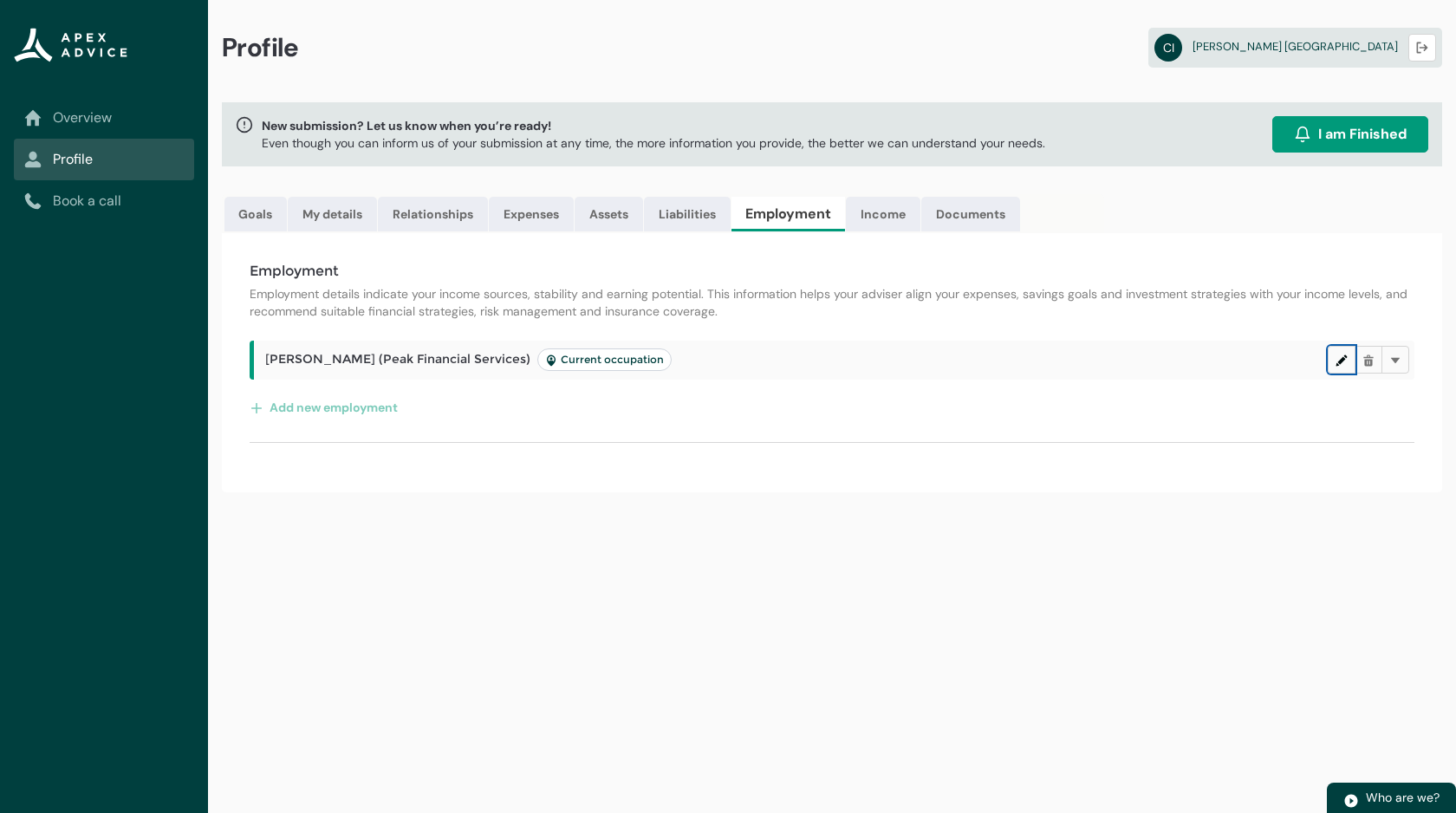
click at [1338, 363] on lightning-primitive-icon "button" at bounding box center [1342, 360] width 12 height 13
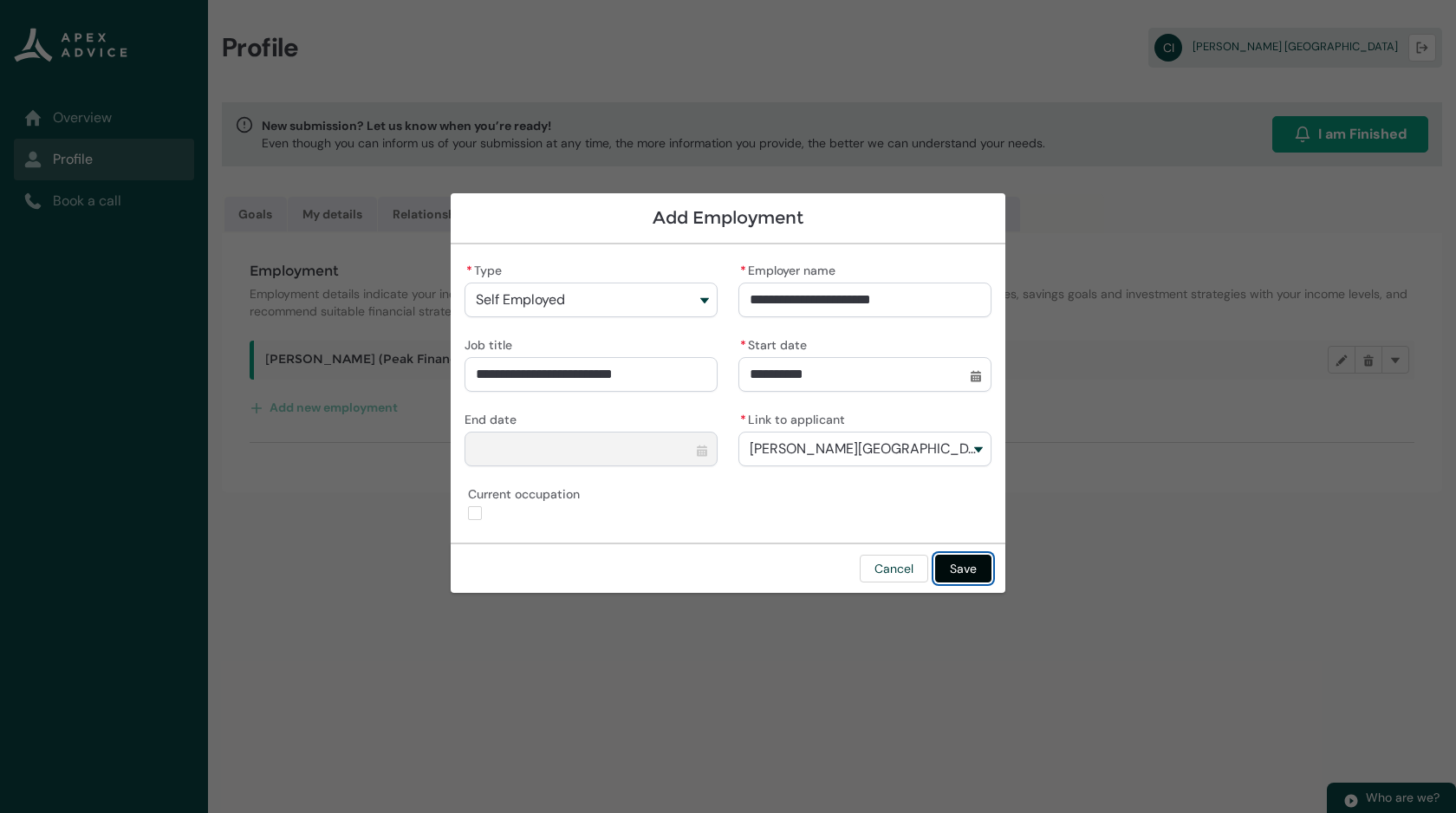
click at [962, 572] on button "Save" at bounding box center [963, 568] width 56 height 28
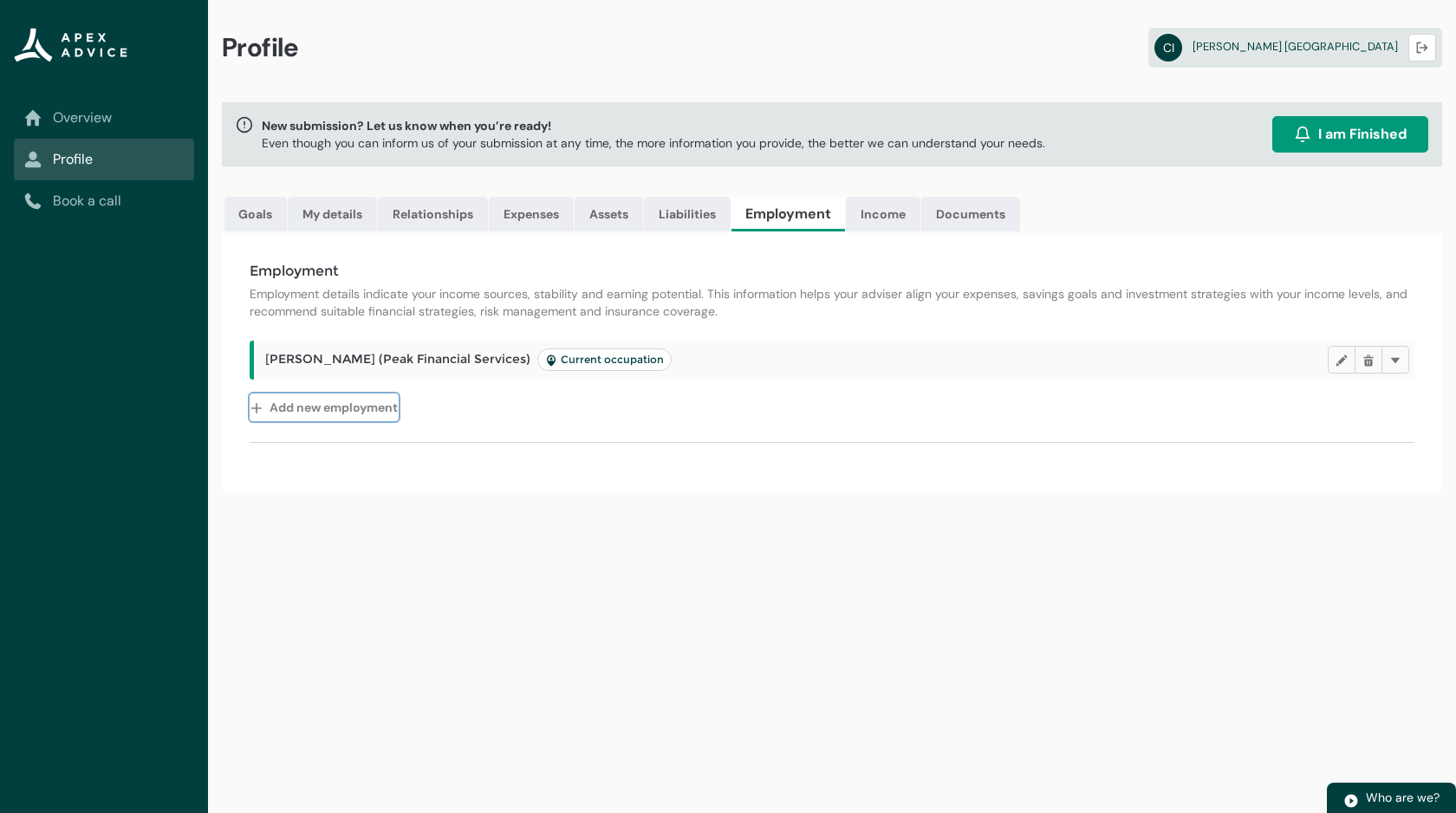
click at [359, 415] on button "Add new employment" at bounding box center [324, 407] width 149 height 28
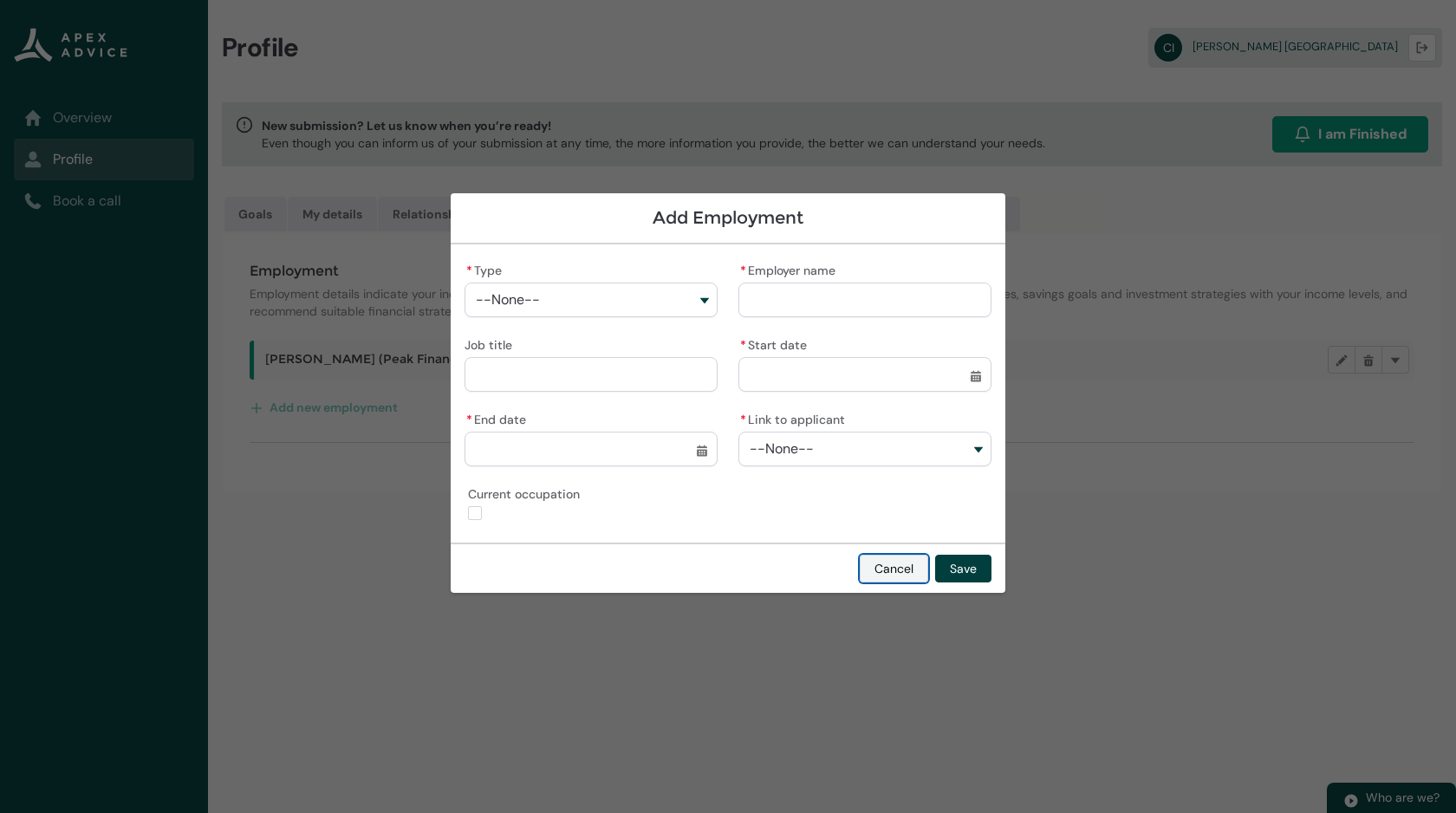
click at [903, 570] on button "Cancel" at bounding box center [894, 568] width 69 height 28
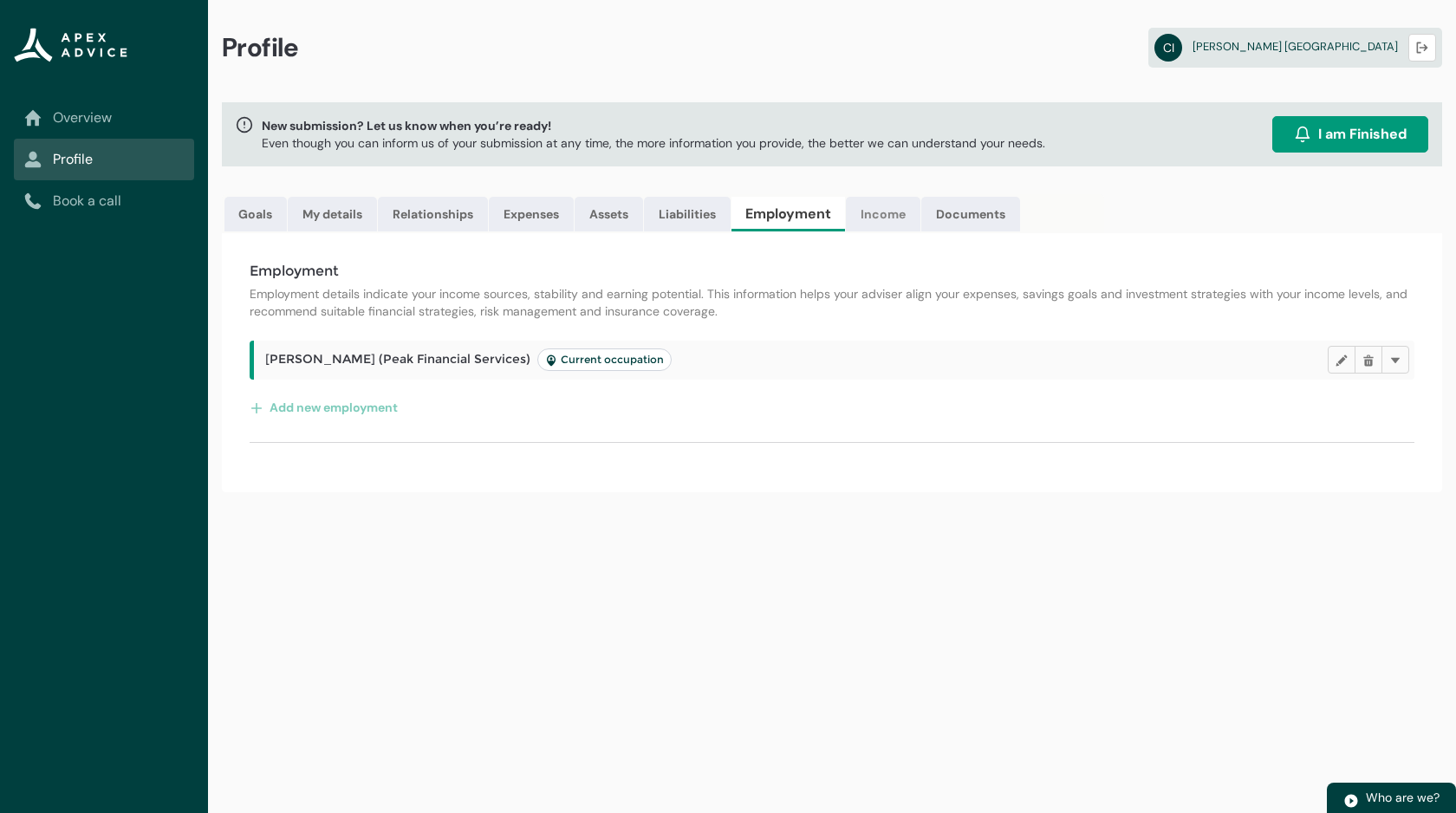
click at [893, 206] on link "Income" at bounding box center [883, 214] width 75 height 35
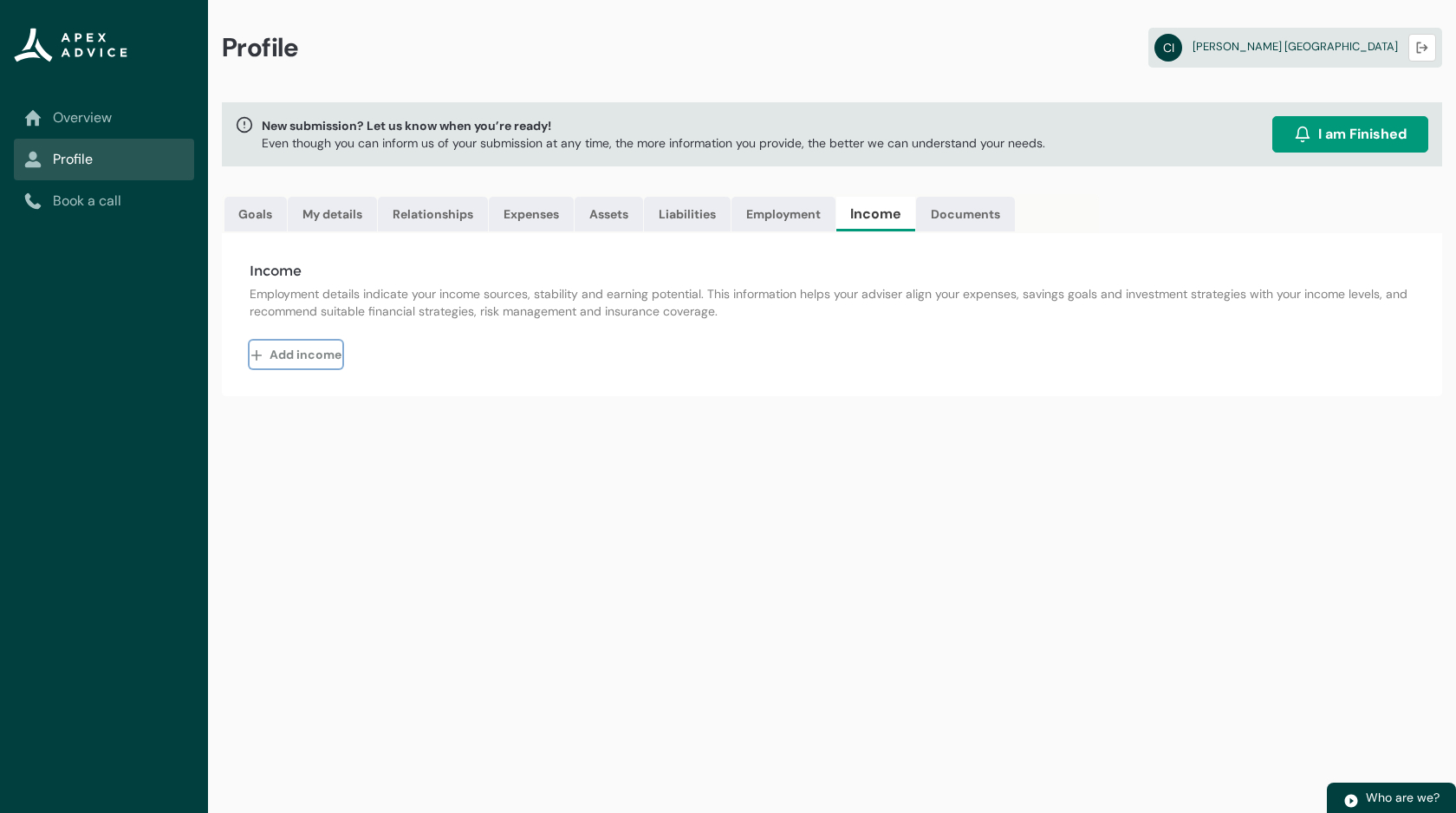
click at [321, 360] on button "Add income" at bounding box center [296, 355] width 93 height 28
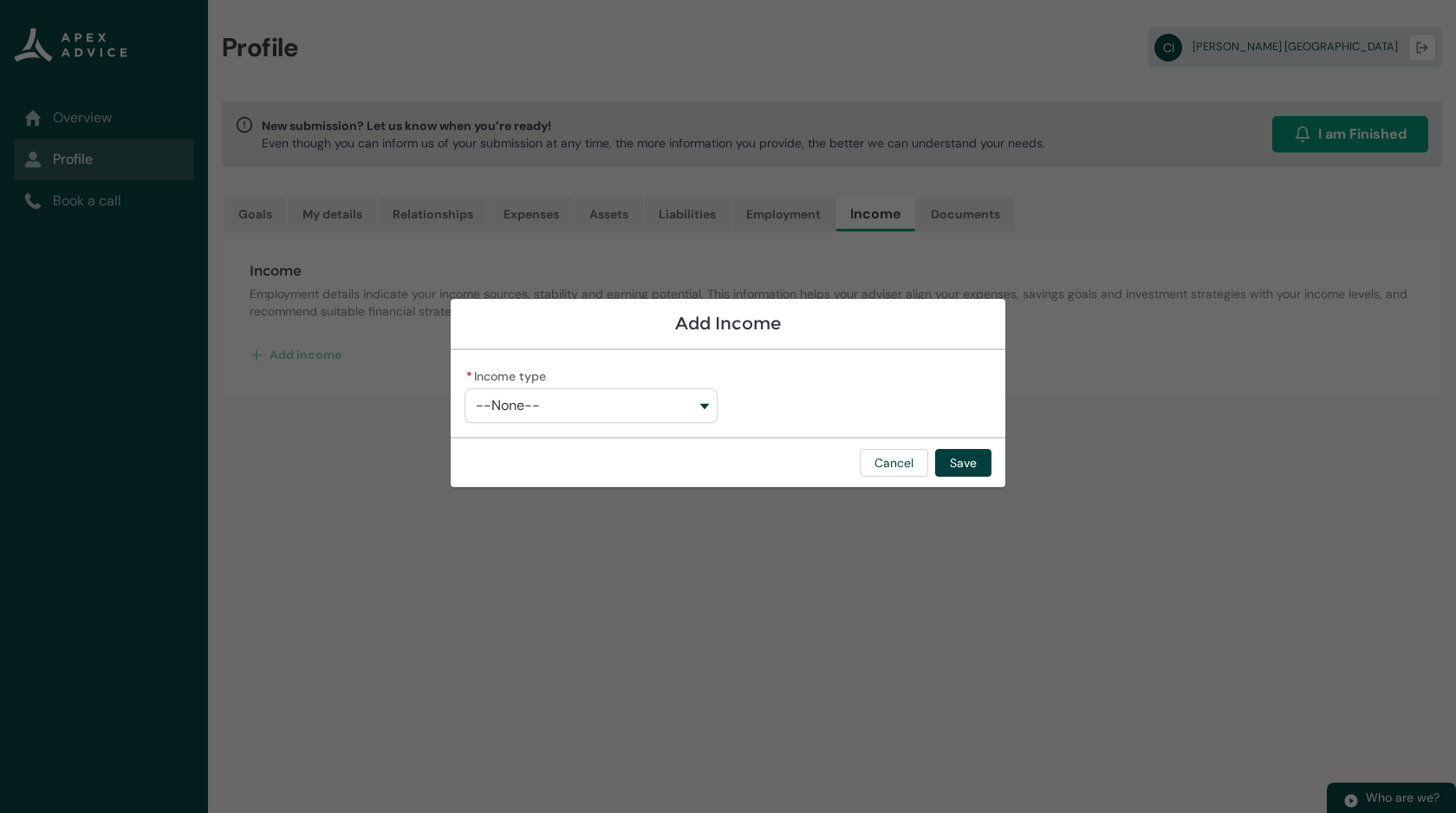
click at [573, 407] on button "--None--" at bounding box center [591, 406] width 253 height 35
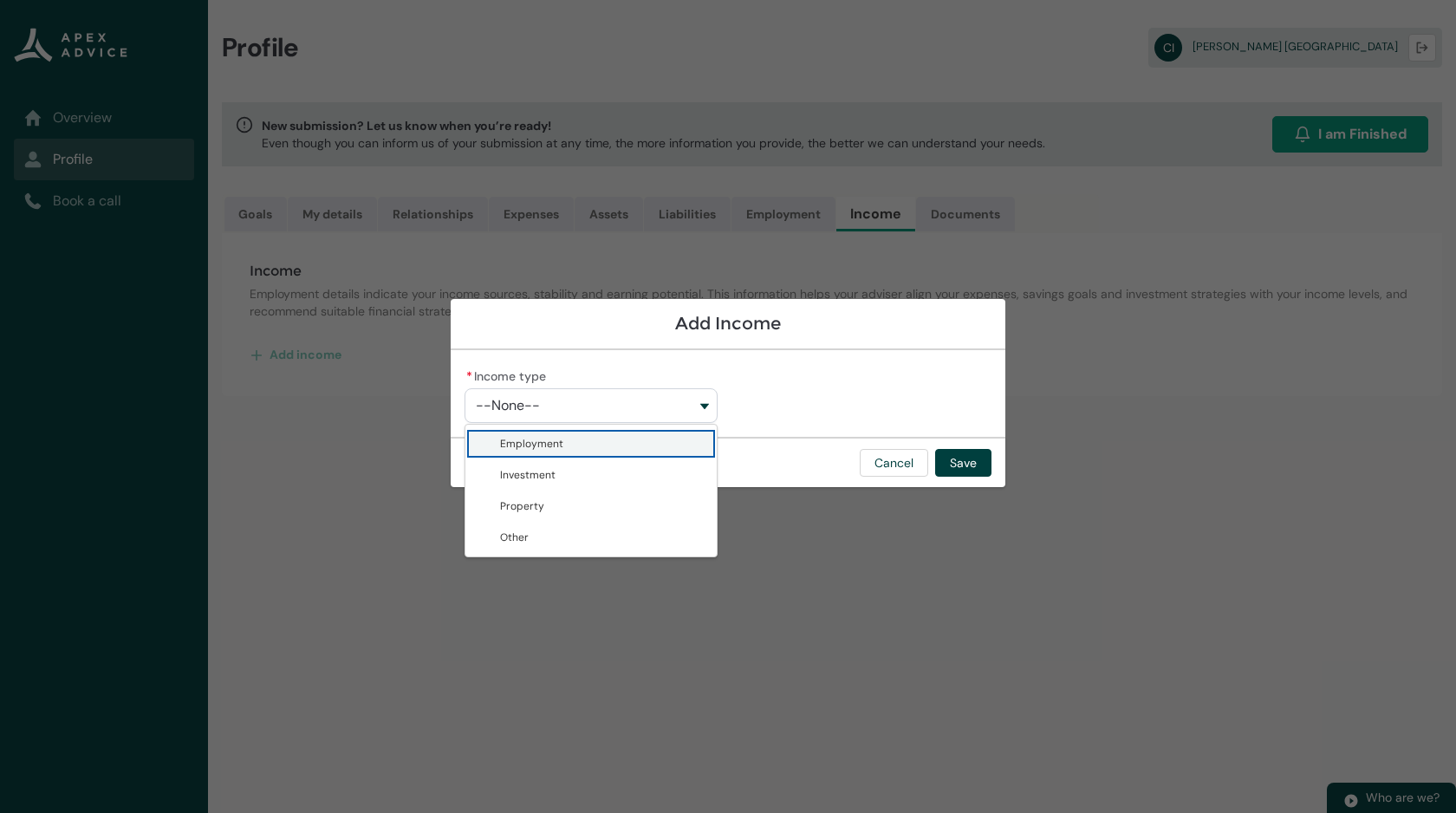
click at [593, 448] on span "Employment" at bounding box center [604, 443] width 206 height 17
type lightning-combobox "Employment"
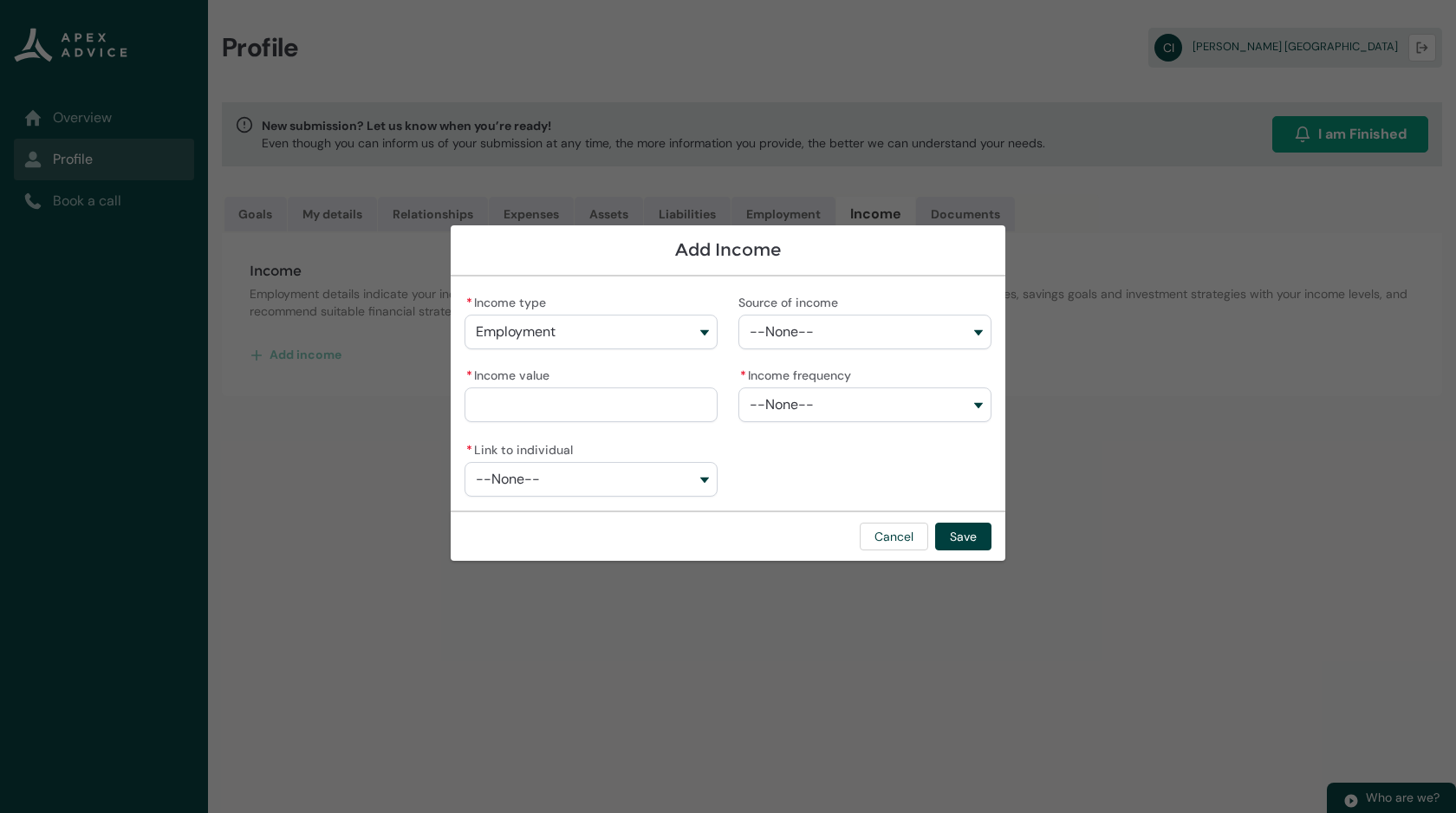
click at [816, 332] on button "--None--" at bounding box center [864, 332] width 253 height 35
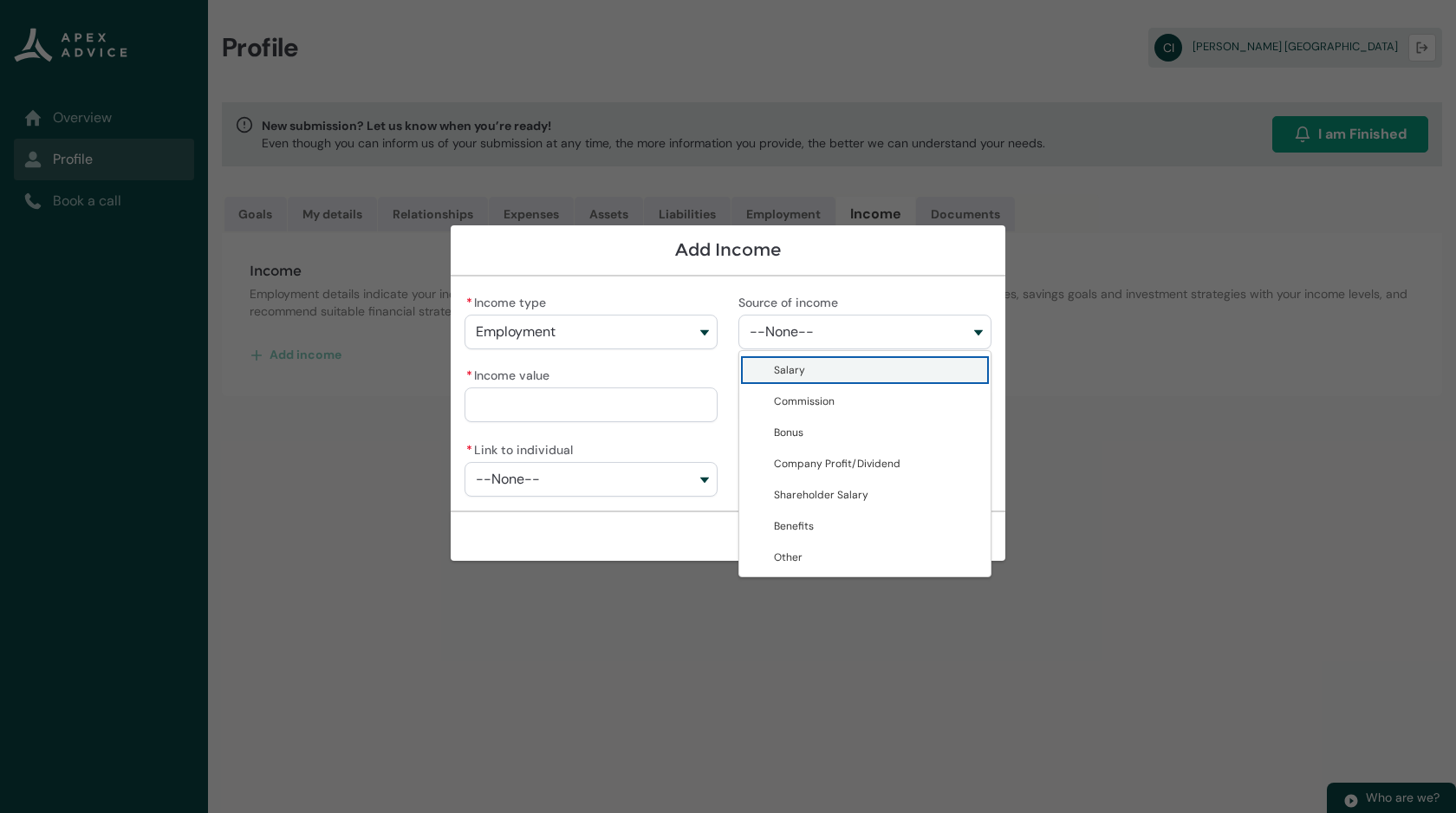
click at [905, 375] on span "Salary" at bounding box center [877, 370] width 206 height 17
type lightning-combobox "Salary"
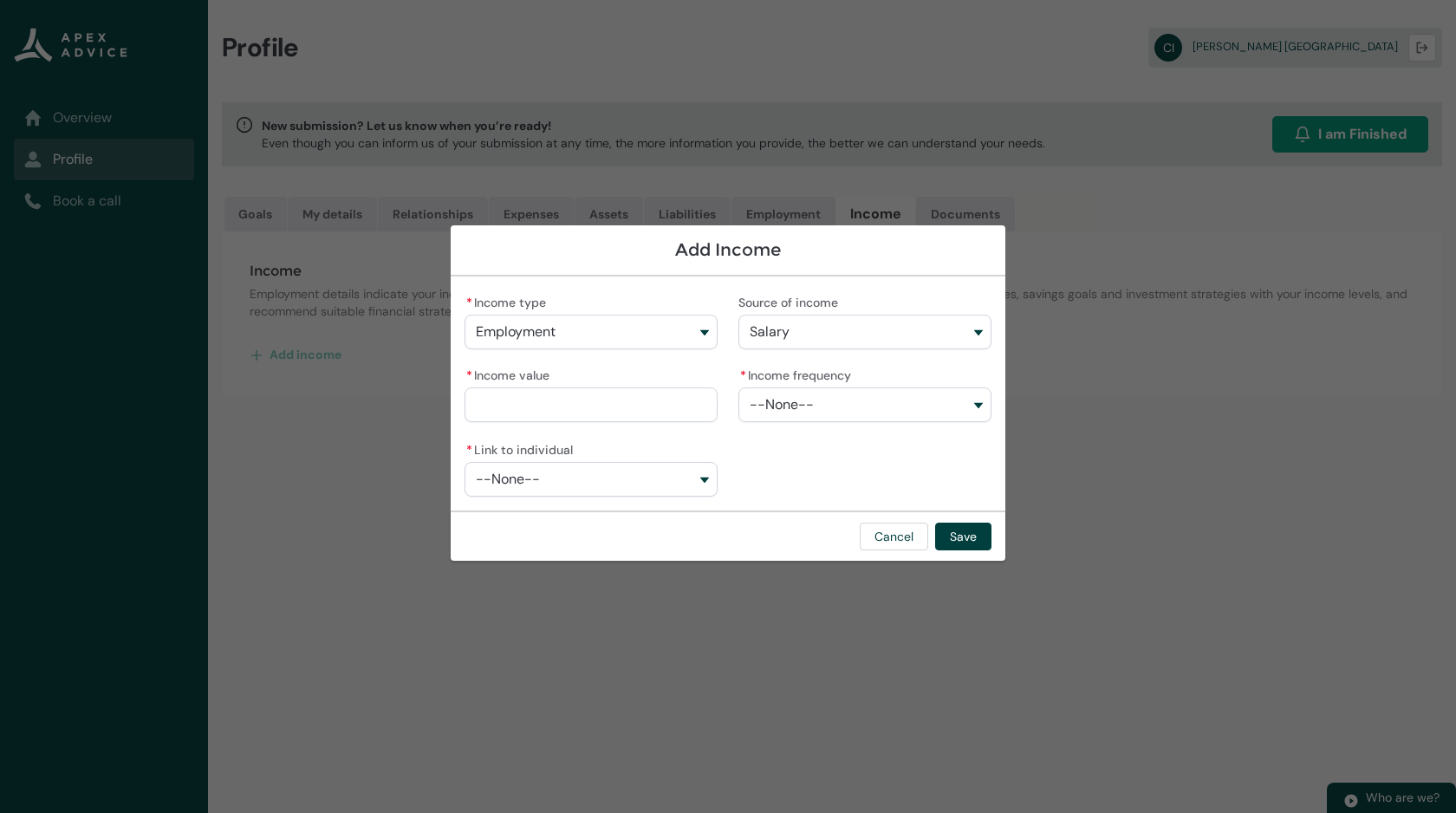
click at [598, 406] on input "* Income value" at bounding box center [591, 405] width 253 height 35
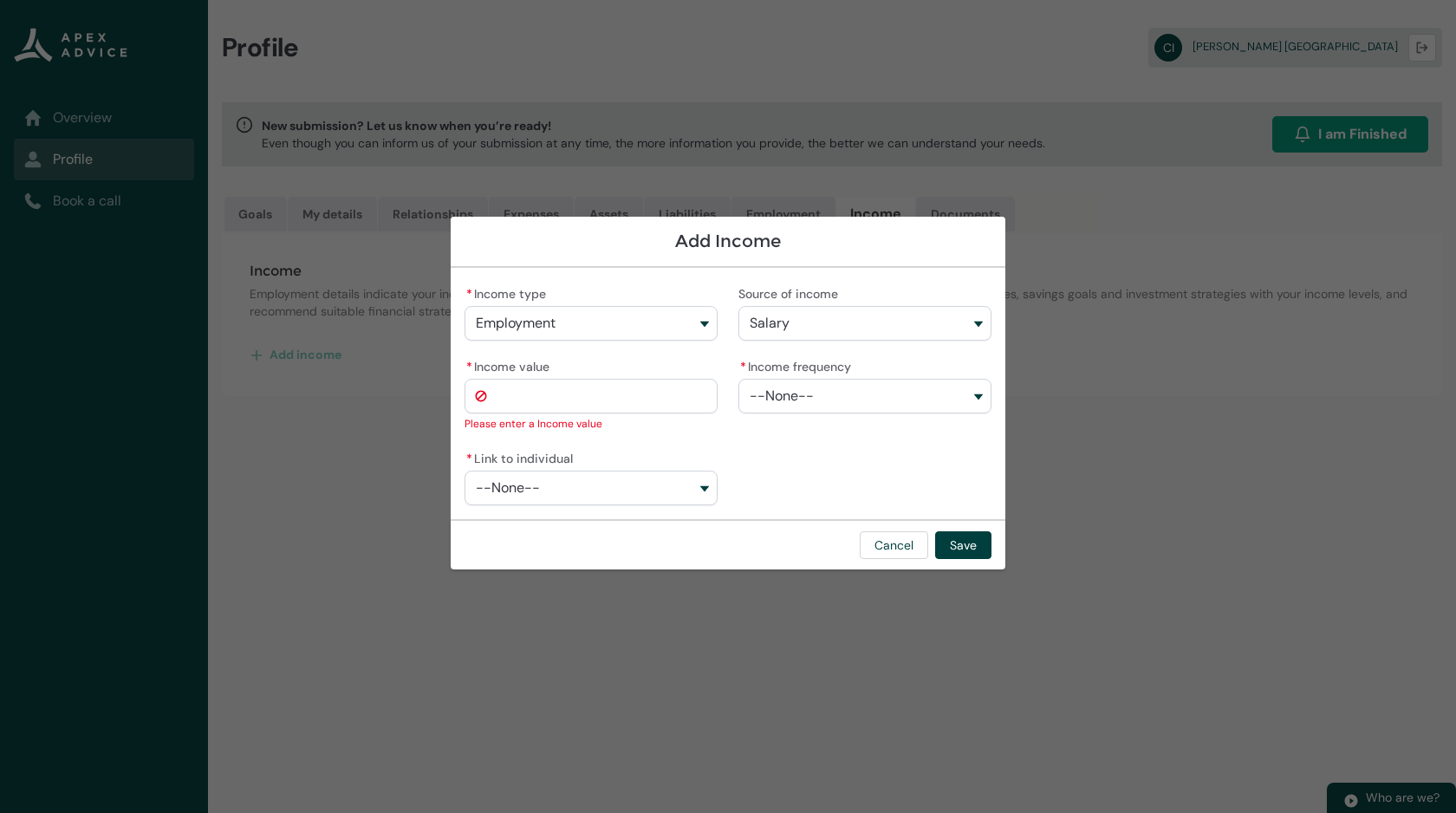
click at [827, 399] on button "--None--" at bounding box center [864, 396] width 253 height 35
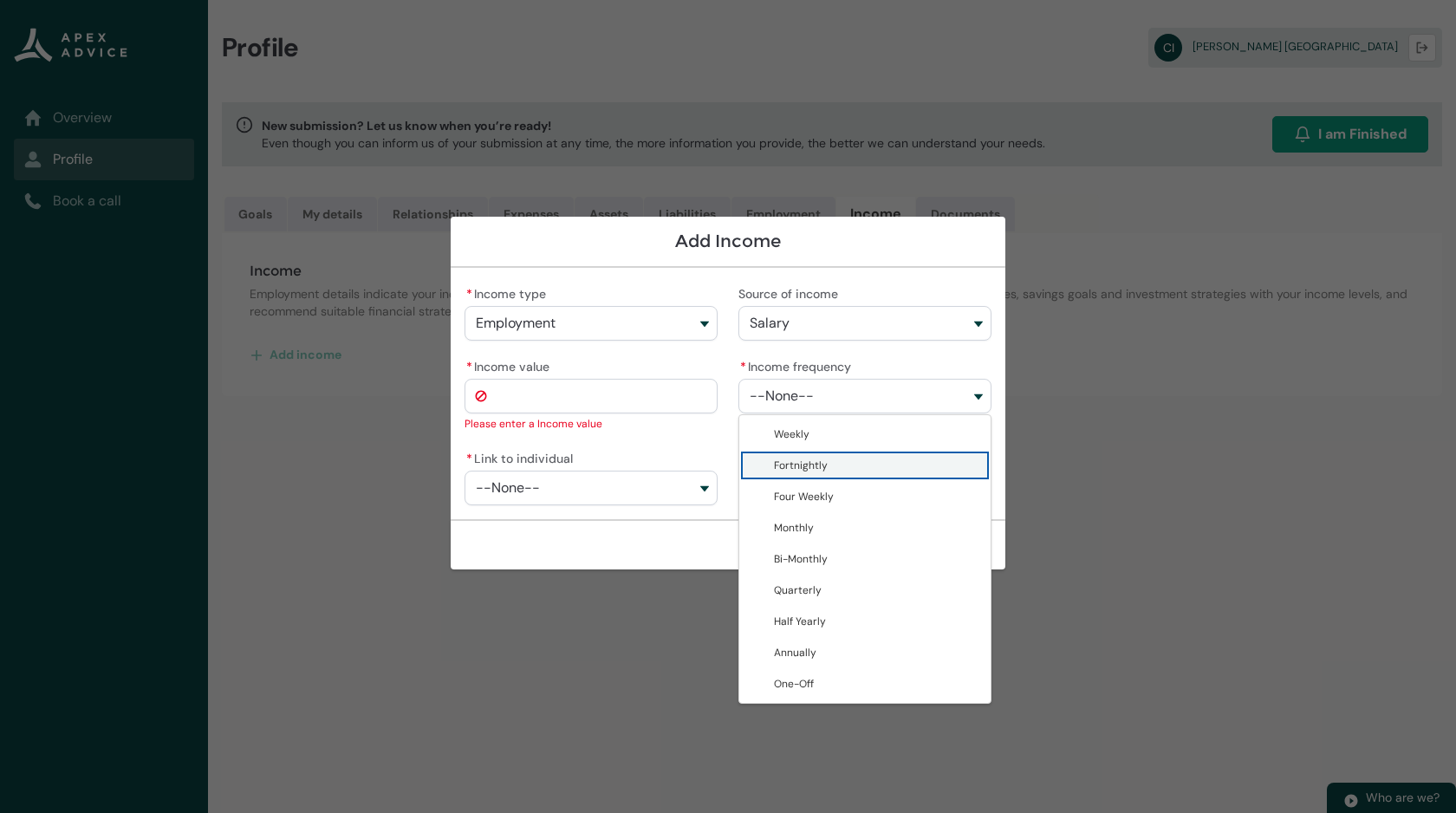
click at [858, 464] on span "Fortnightly" at bounding box center [877, 464] width 206 height 17
type lightning-combobox "Fortnightly"
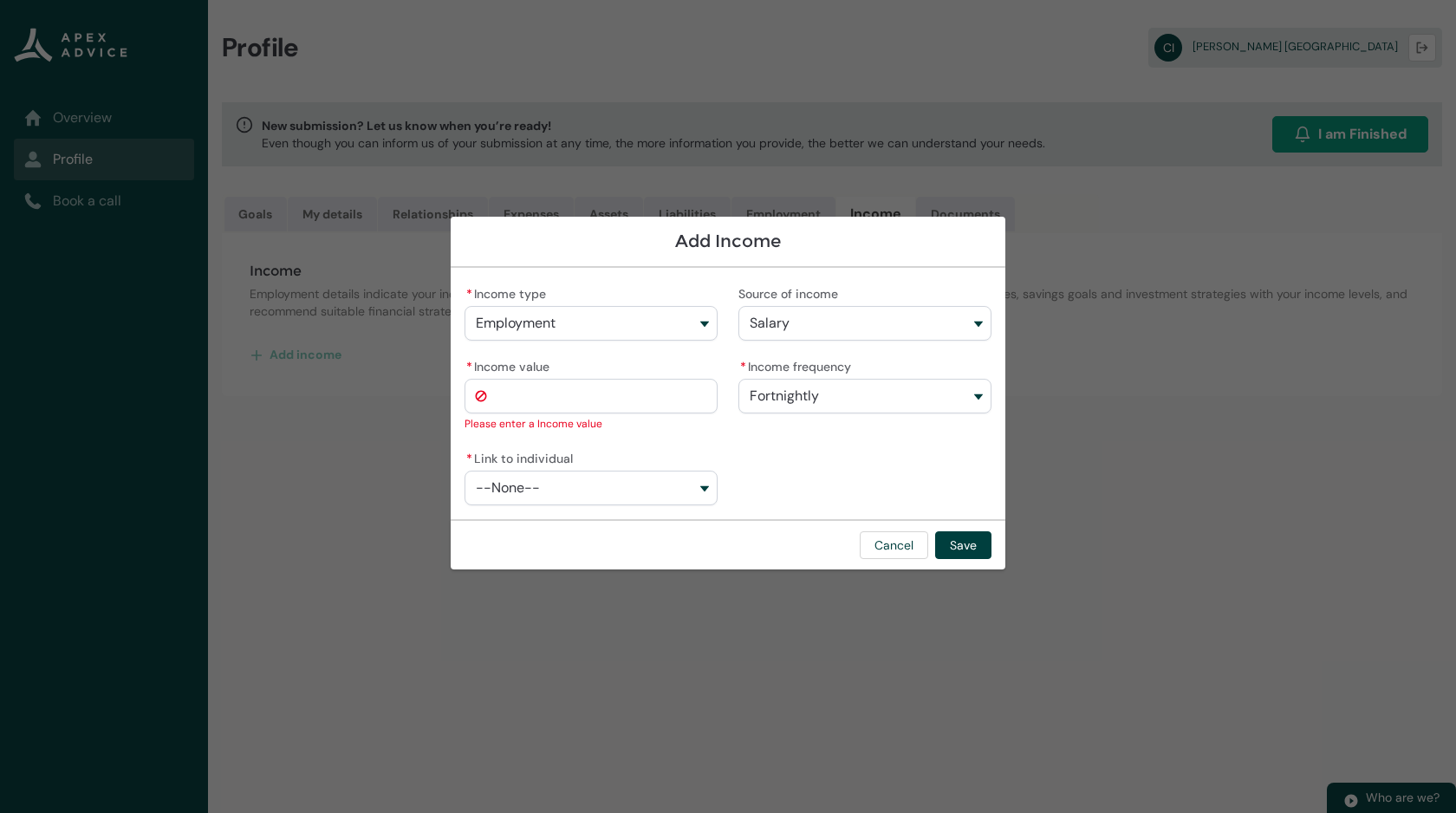
click at [601, 500] on button "--None--" at bounding box center [591, 487] width 253 height 35
click at [671, 526] on span "[PERSON_NAME][GEOGRAPHIC_DATA]" at bounding box center [604, 525] width 206 height 17
type lightning-combobox "001Q900000kFDotIAG"
click at [807, 484] on span "--None--" at bounding box center [781, 488] width 64 height 16
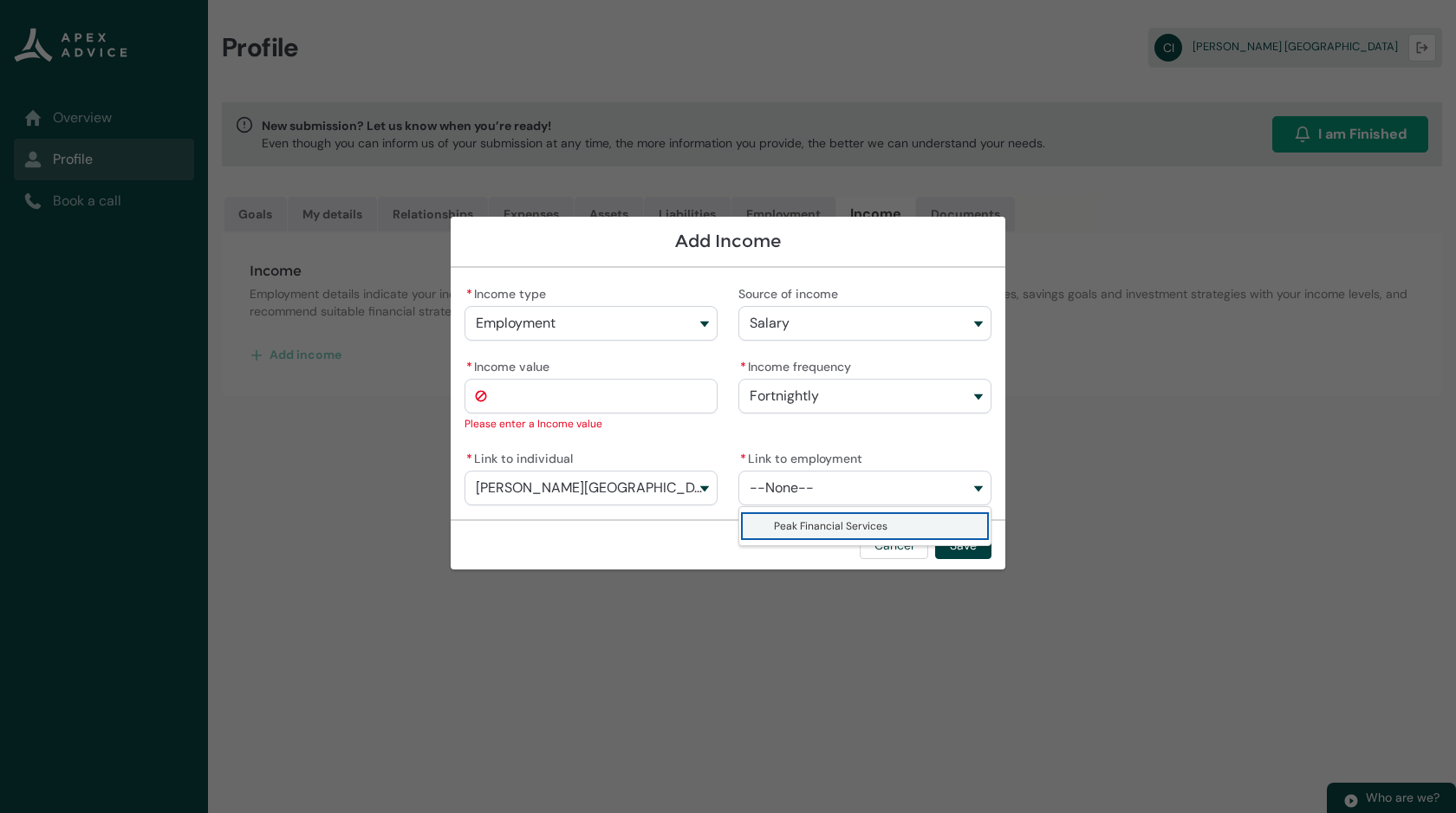
click at [818, 526] on span "Peak Financial Services" at bounding box center [831, 526] width 114 height 14
type lightning-combobox "a0fQ900000ArThFIAV"
click at [634, 388] on input "* Income value" at bounding box center [591, 396] width 253 height 35
click at [643, 390] on input "* Income value" at bounding box center [591, 396] width 253 height 35
type lightning-primitive-input-simple "1"
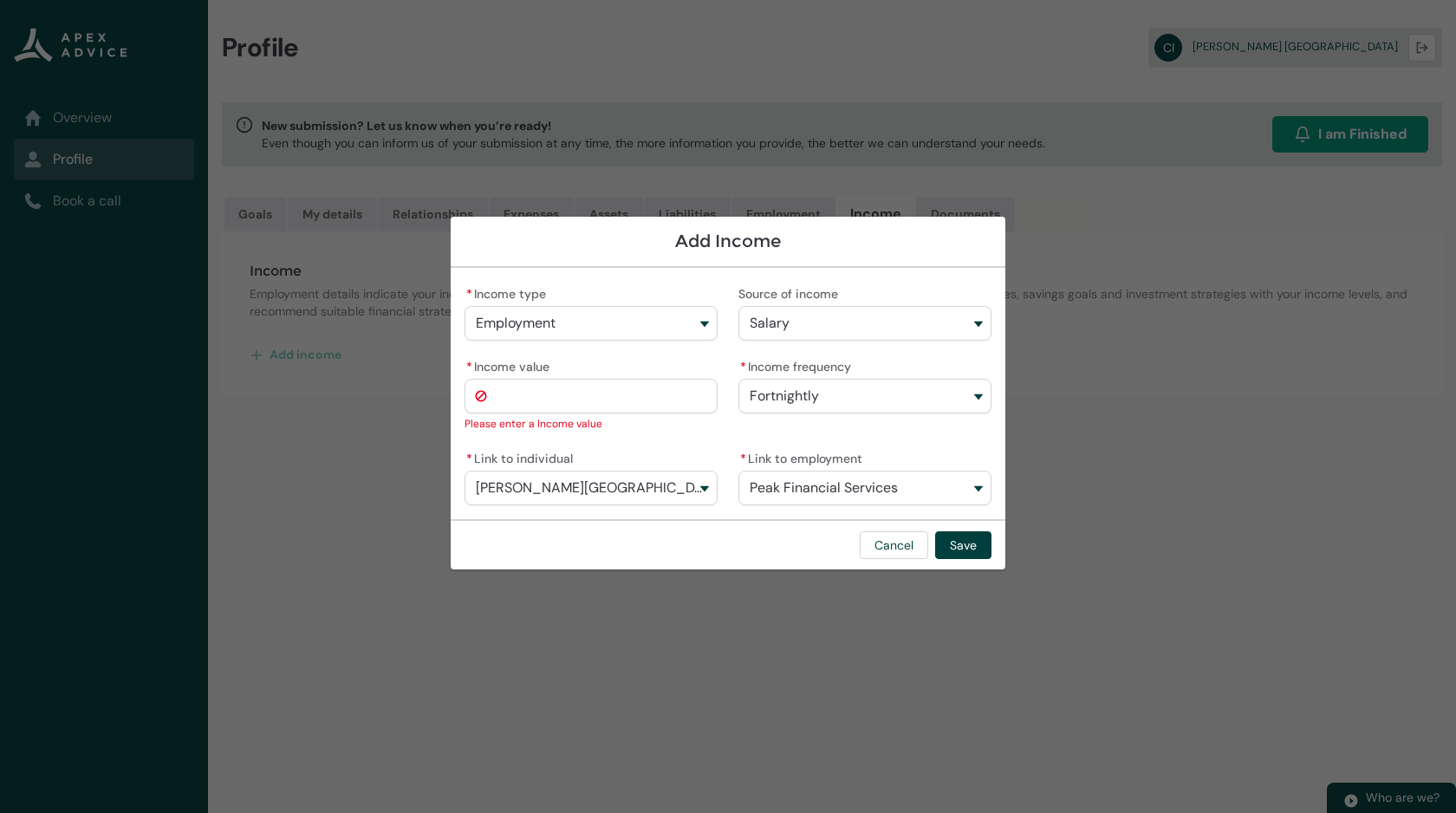
type input "*"
type lightning-primitive-input-simple "16"
type input "**"
type lightning-primitive-input-simple "160"
type input "***"
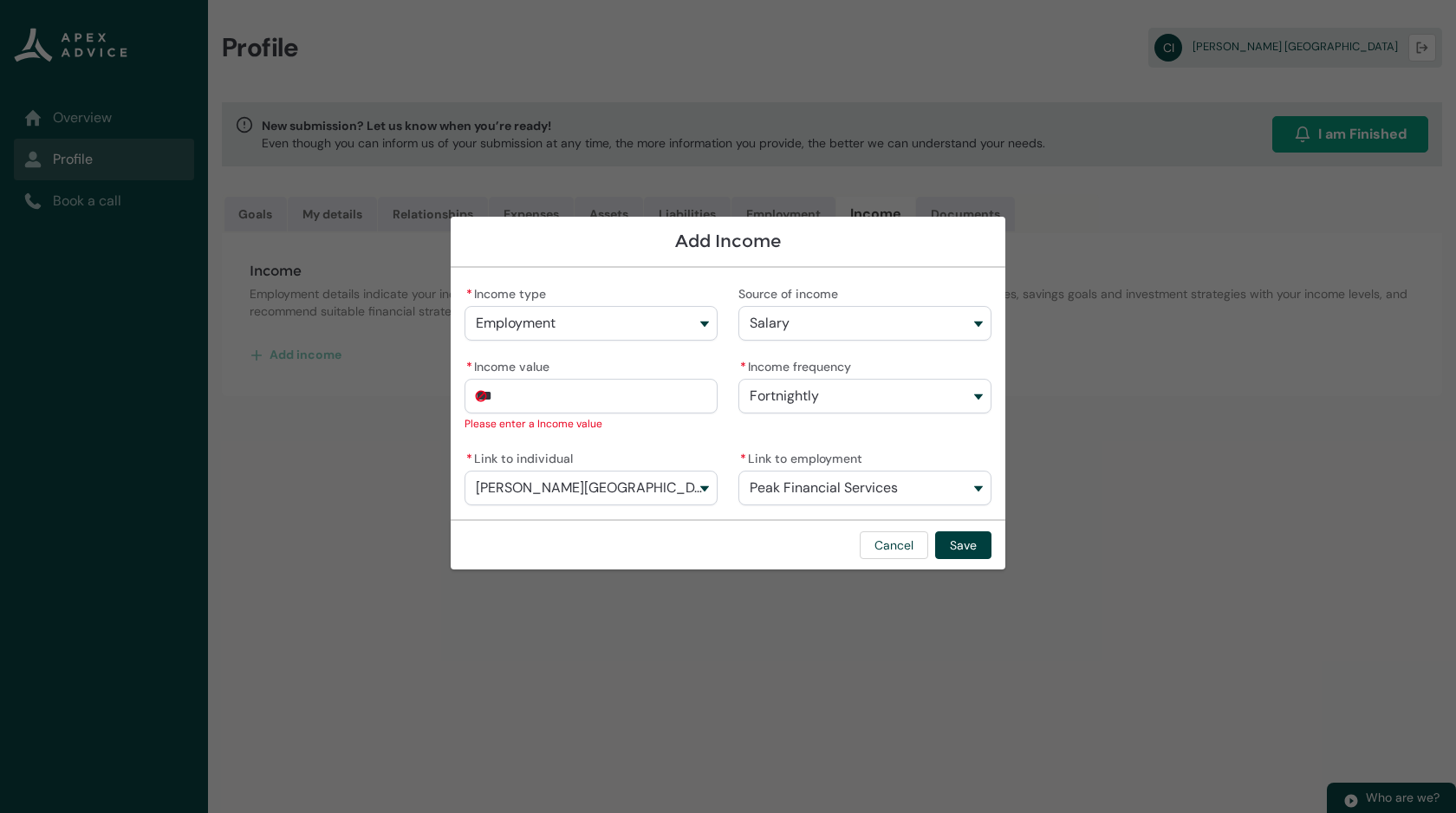
type lightning-primitive-input-simple "1600"
type input "*********"
click at [625, 421] on lightning-input "* Income value ********* Income value Please enter a Income value" at bounding box center [591, 394] width 253 height 78
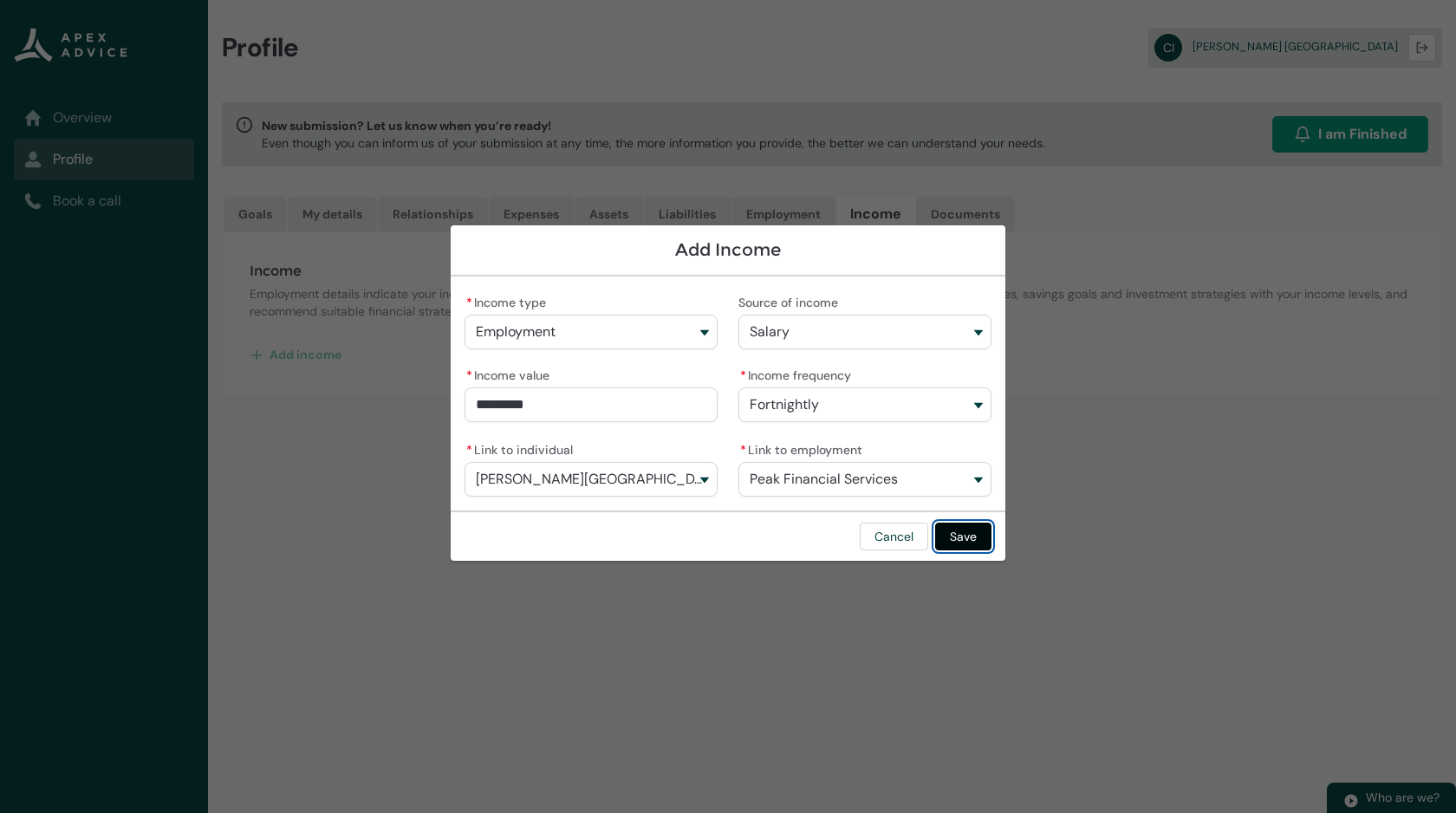
click at [968, 535] on button "Save" at bounding box center [963, 536] width 56 height 28
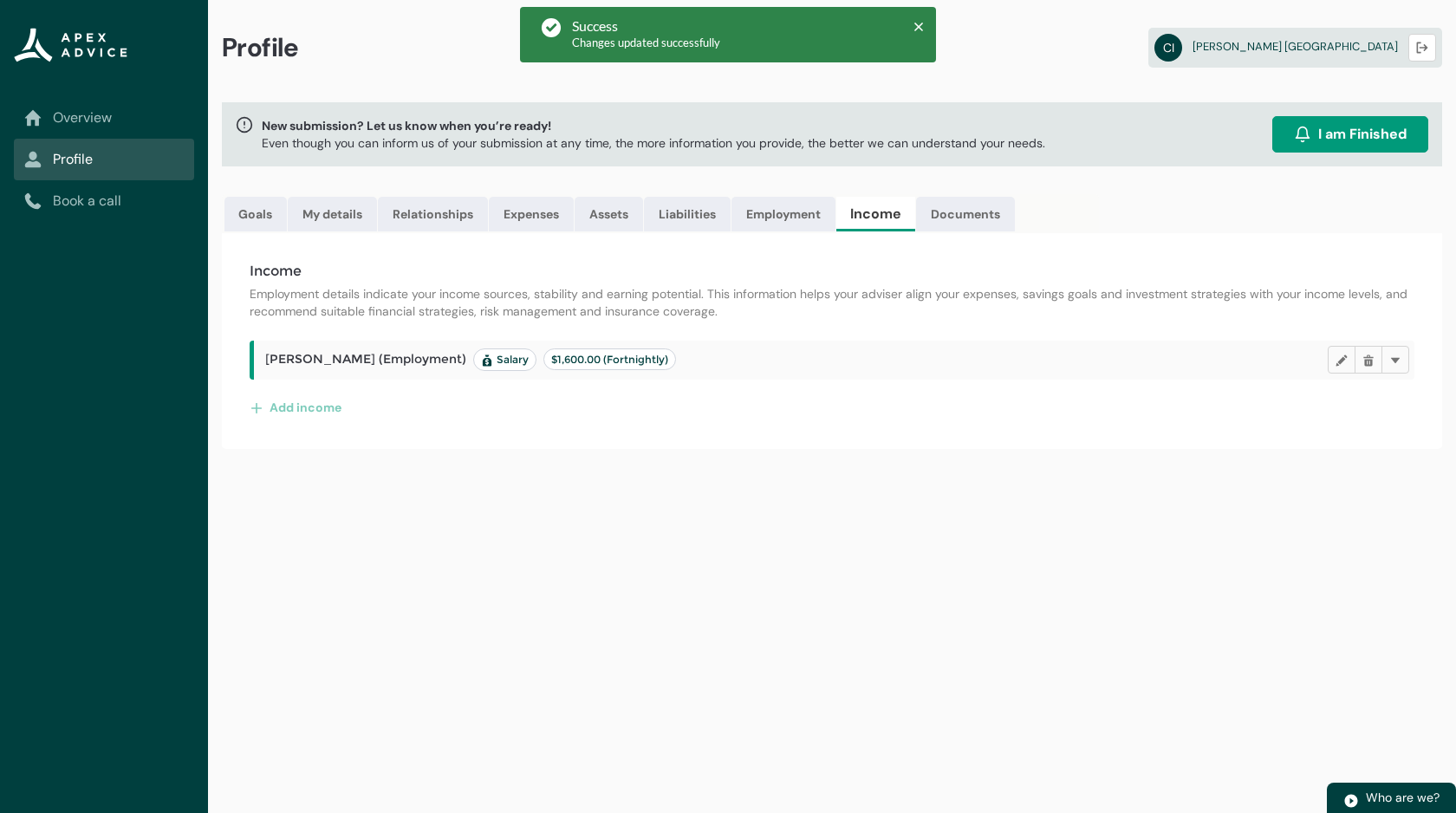
click at [856, 450] on div "Profile [PERSON_NAME] Logout New submission? Let us know when you’re ready! Eve…" at bounding box center [831, 406] width 1248 height 813
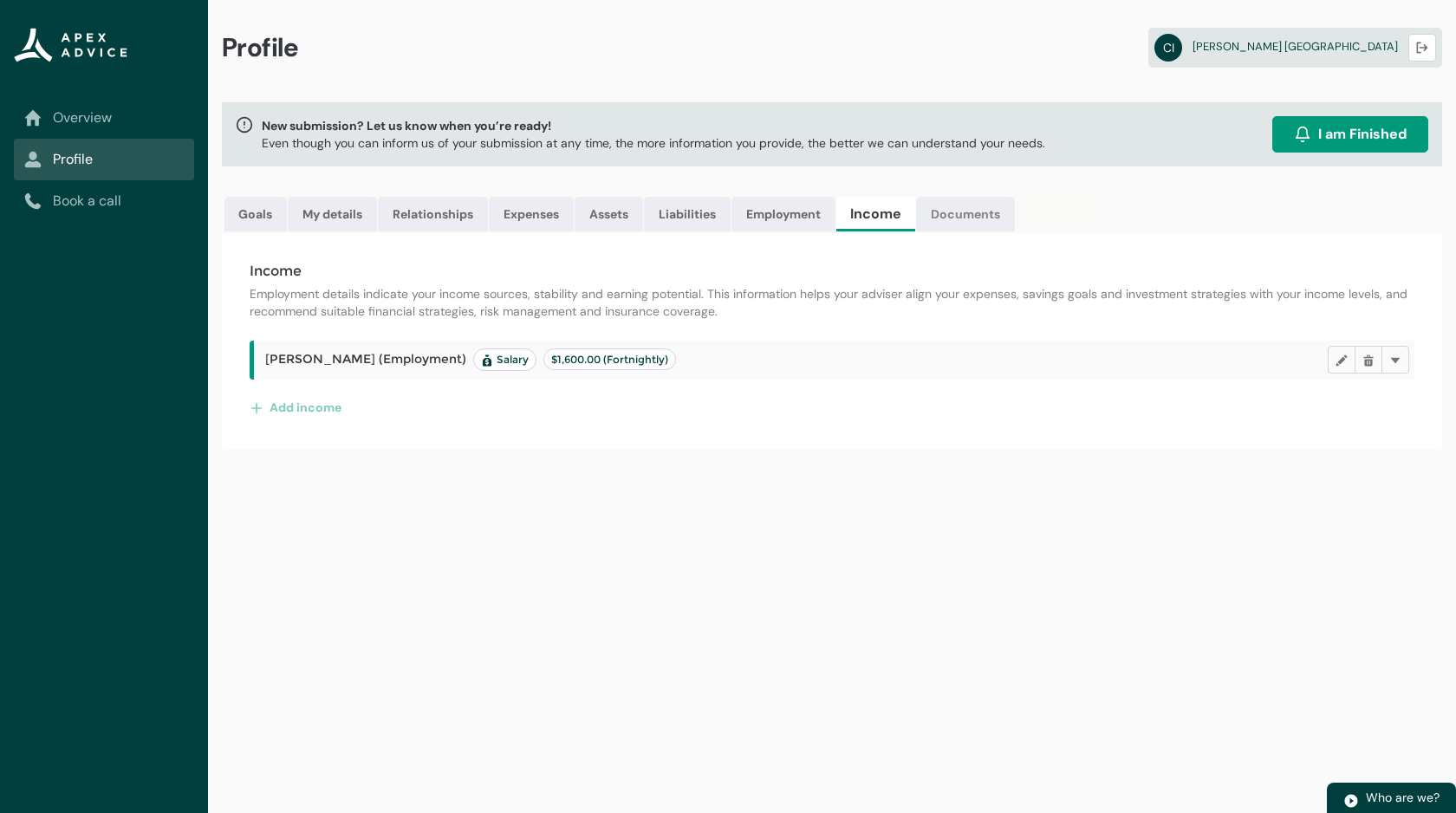
click at [971, 222] on link "Documents" at bounding box center [965, 214] width 99 height 35
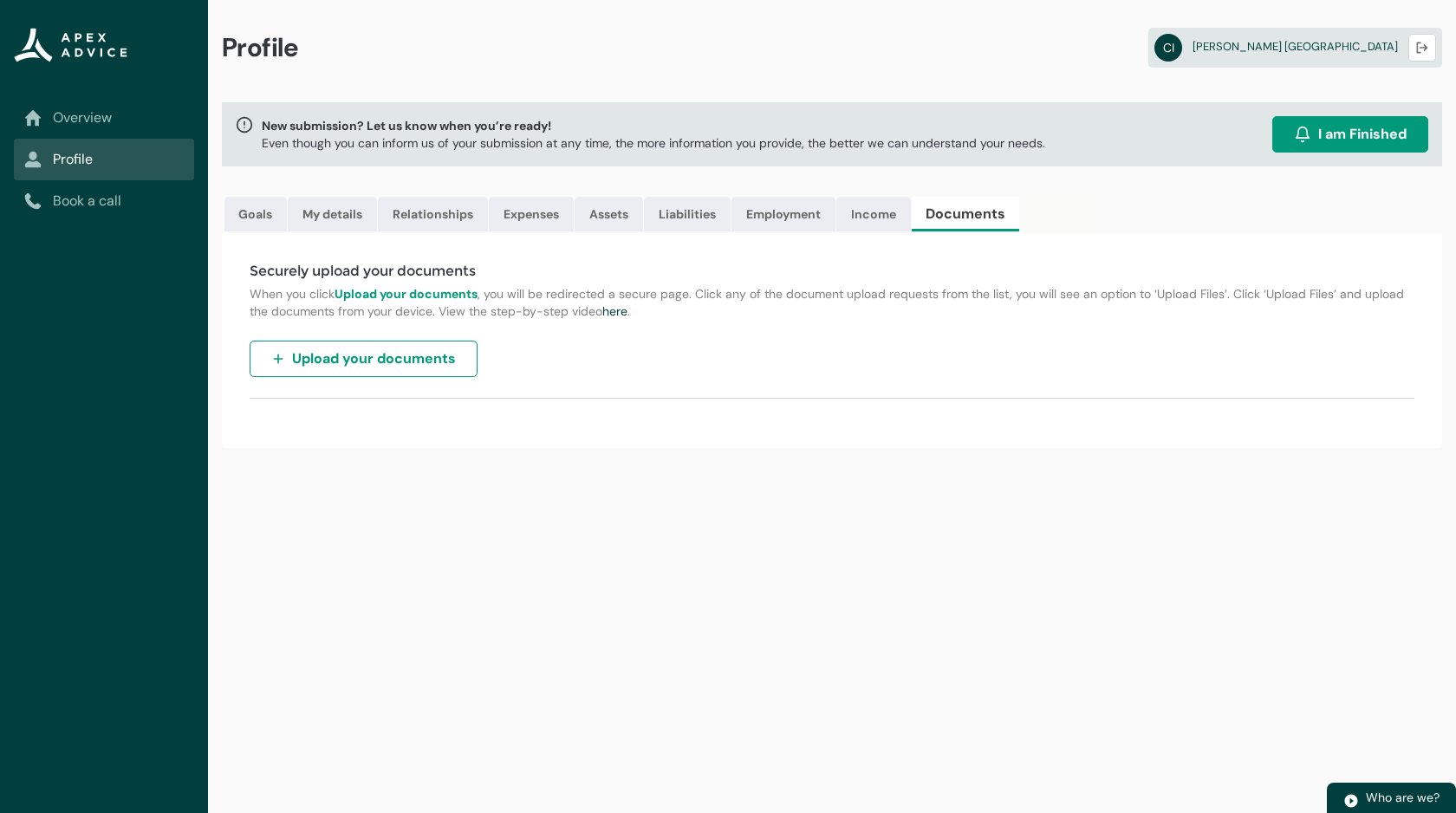
click at [396, 363] on span "Upload your documents" at bounding box center [374, 359] width 164 height 21
click at [605, 442] on div "Securely upload your documents When you click Upload your documents , you will …" at bounding box center [831, 340] width 1220 height 215
click at [267, 220] on link "Goals" at bounding box center [256, 214] width 62 height 35
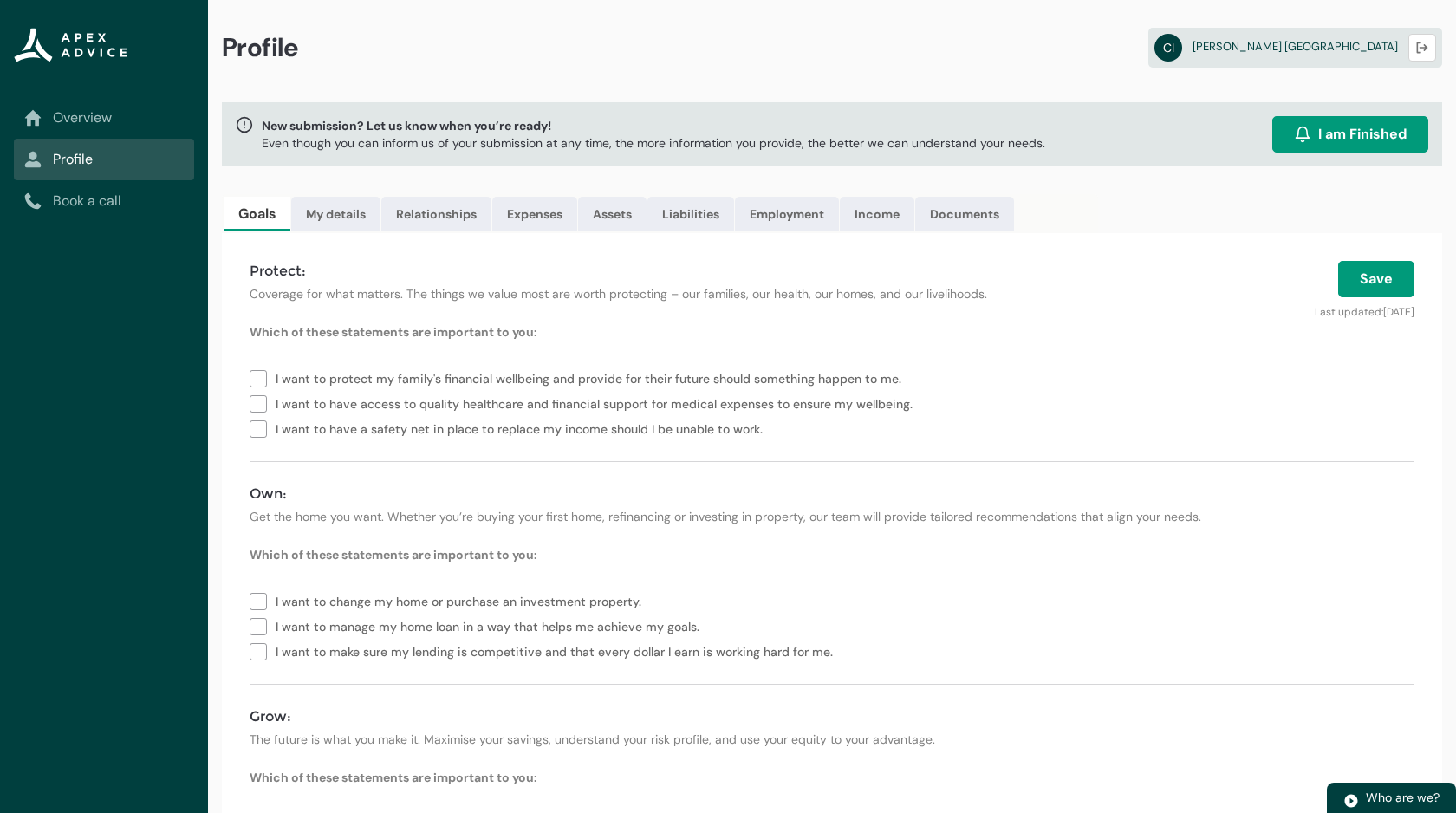
click at [115, 205] on link "Book a call" at bounding box center [104, 201] width 160 height 21
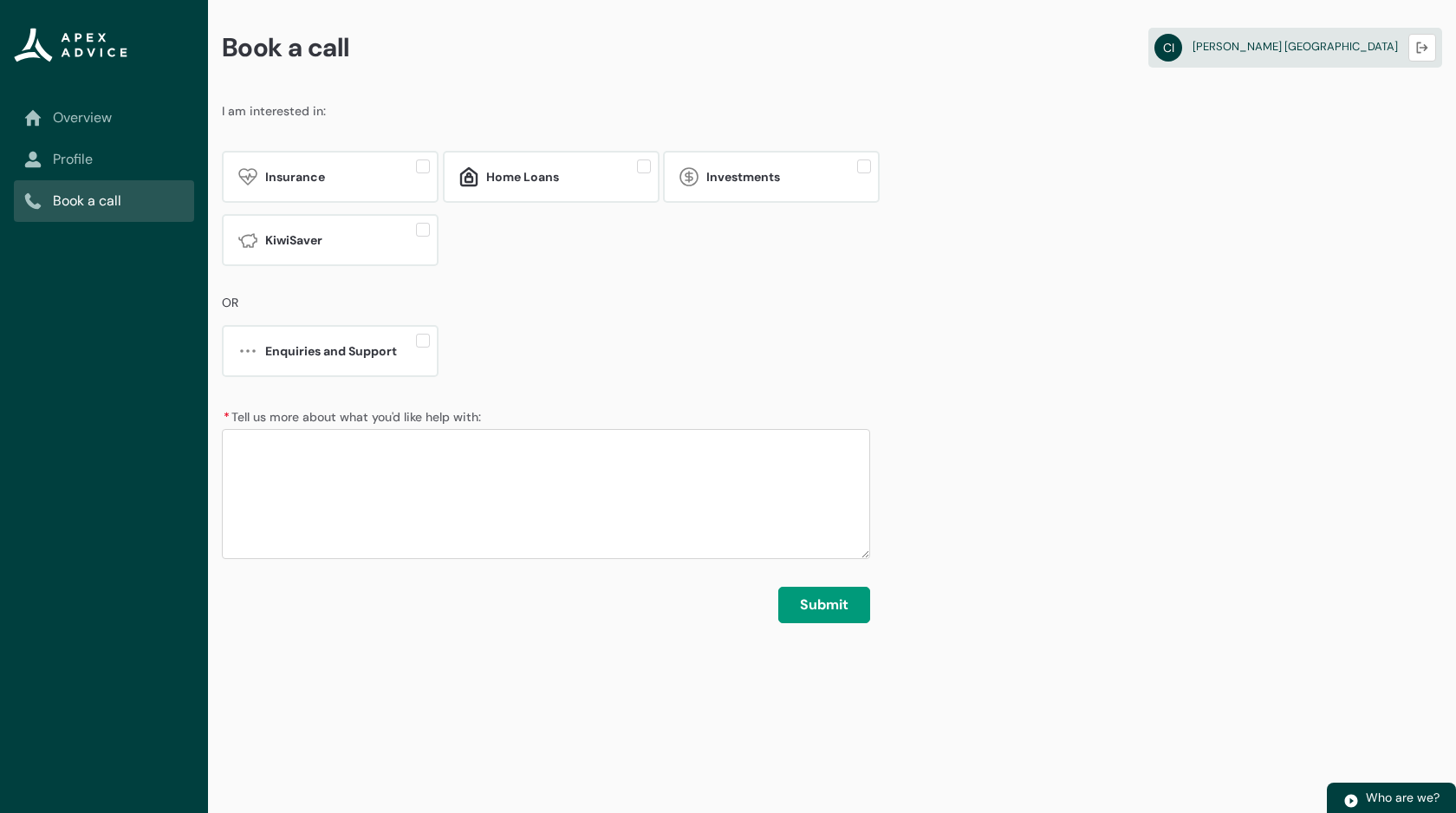
click at [114, 154] on link "Profile" at bounding box center [104, 159] width 160 height 21
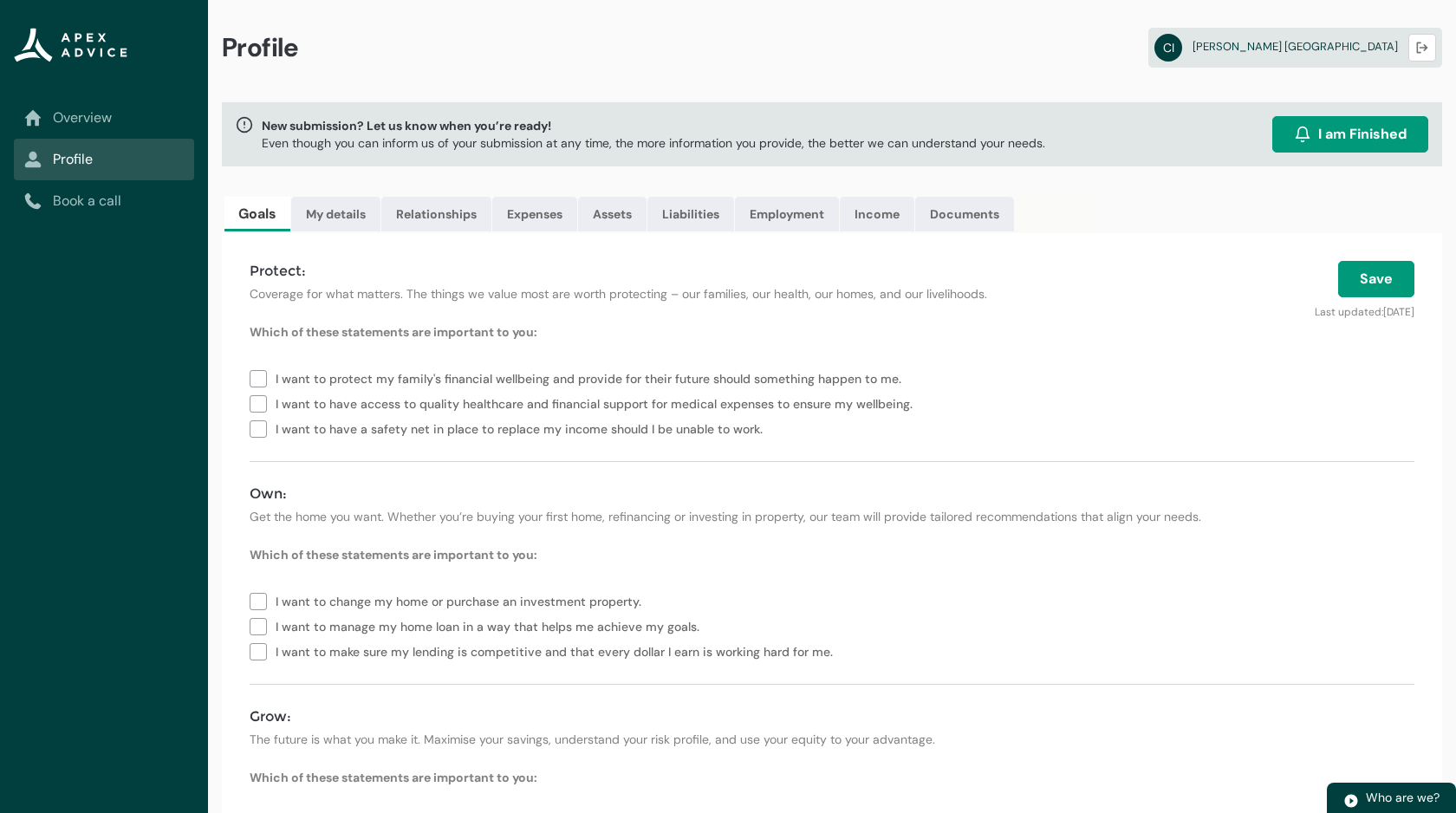
click at [145, 128] on lightning-vertical-navigation-item-icon "Overview" at bounding box center [104, 118] width 180 height 42
click at [133, 116] on link "Overview" at bounding box center [104, 118] width 160 height 21
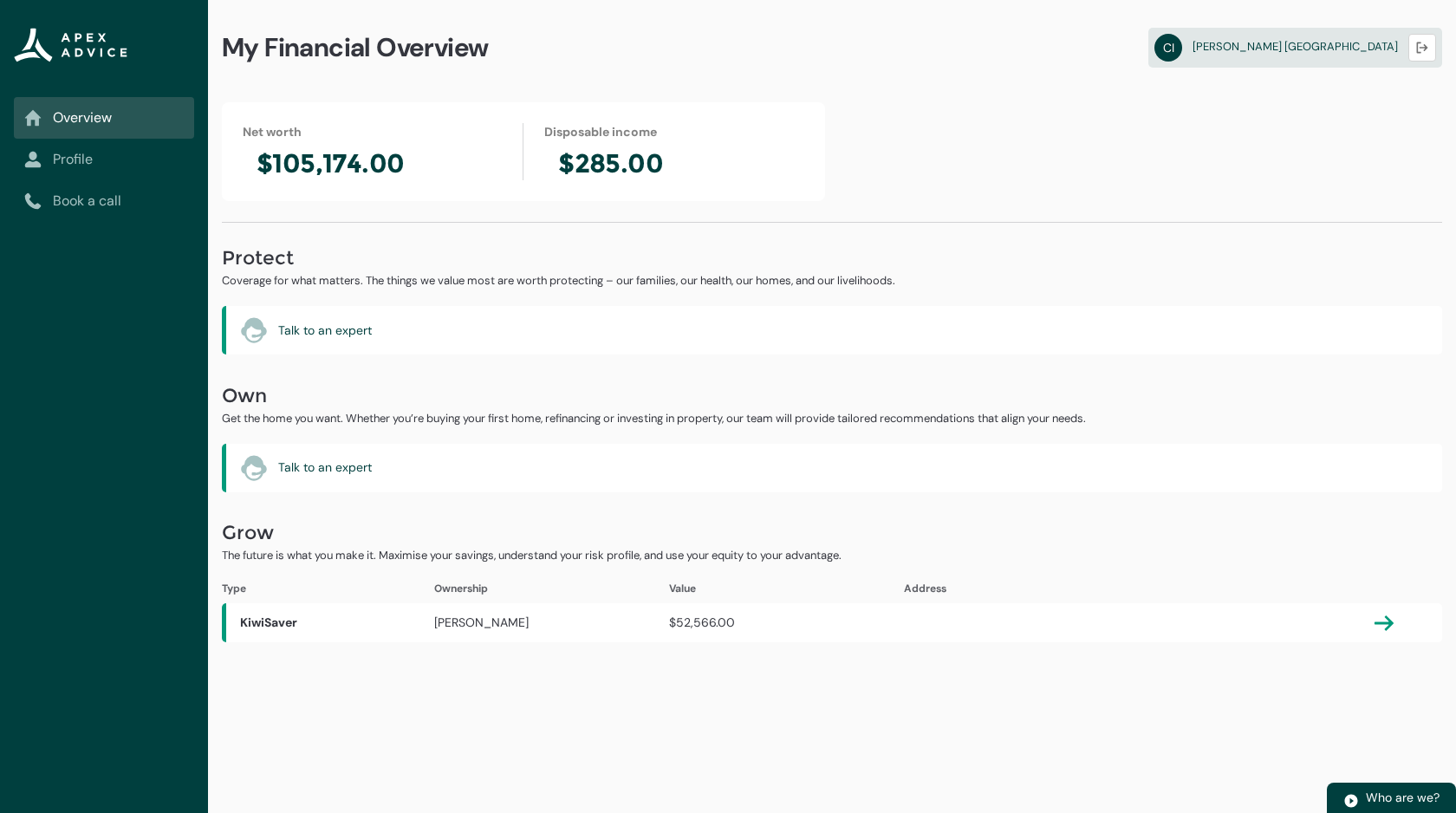
click at [77, 158] on link "Profile" at bounding box center [104, 159] width 160 height 21
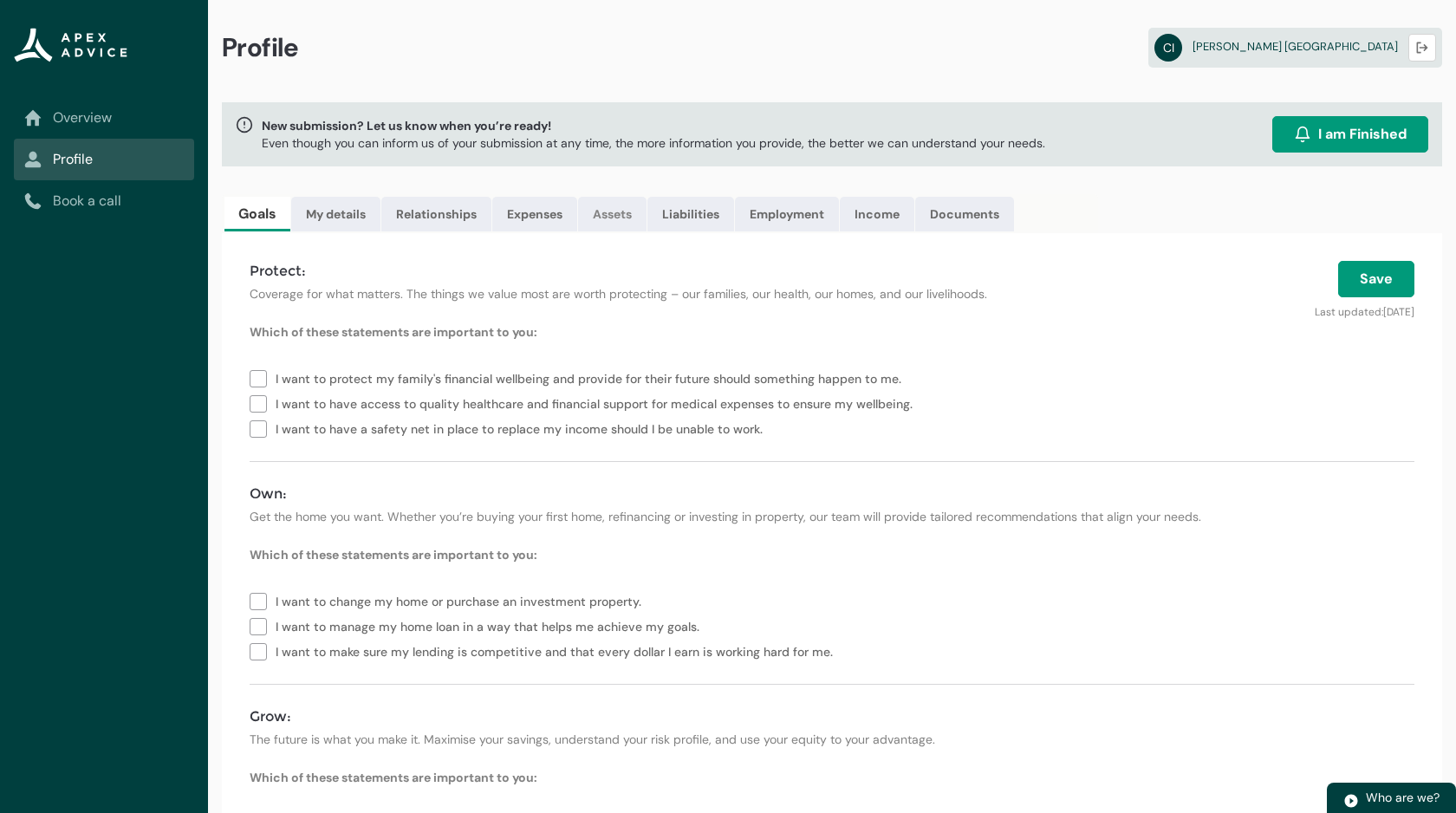
click at [641, 218] on link "Assets" at bounding box center [613, 214] width 69 height 35
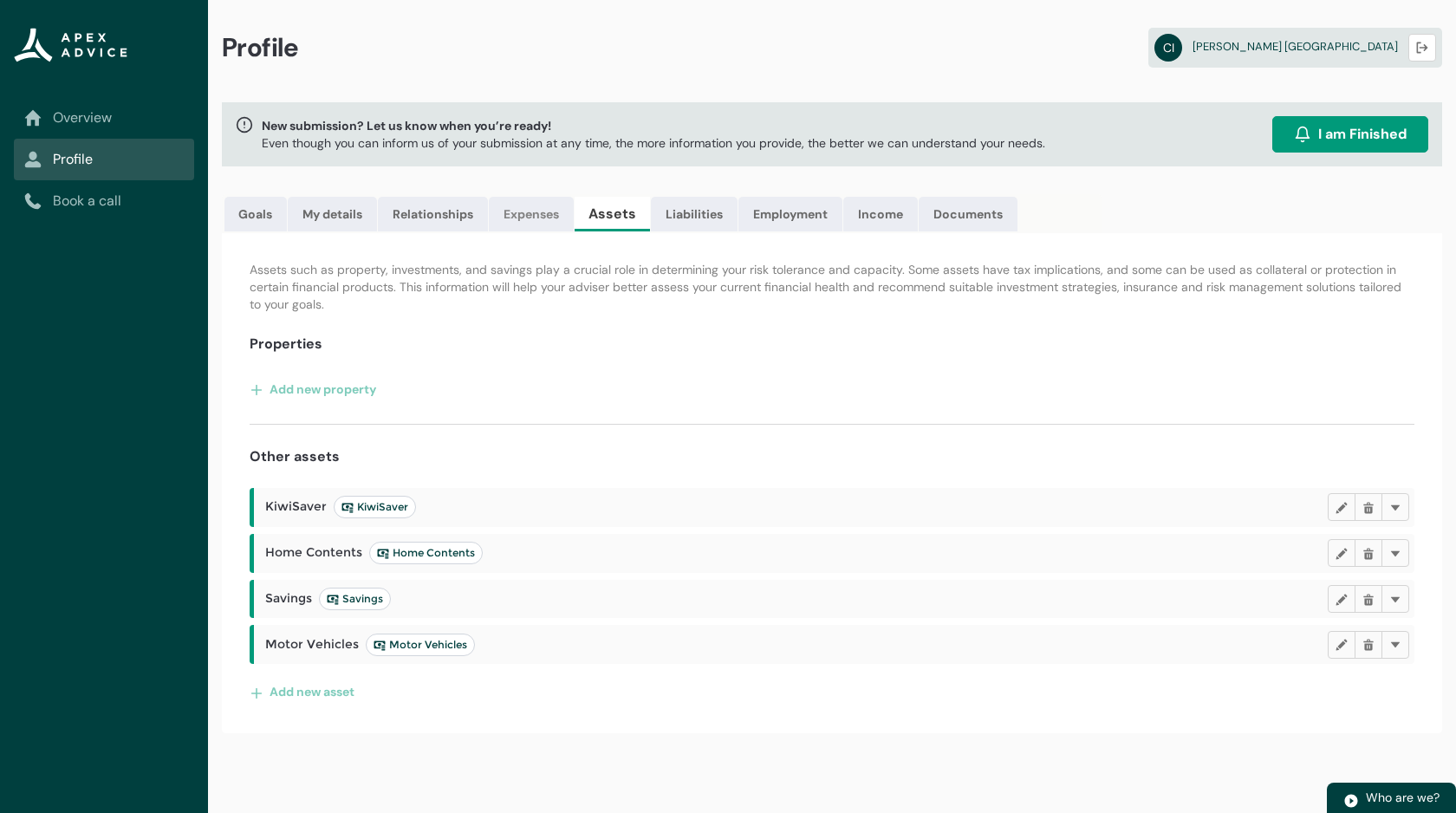
click at [524, 205] on link "Expenses" at bounding box center [531, 214] width 85 height 35
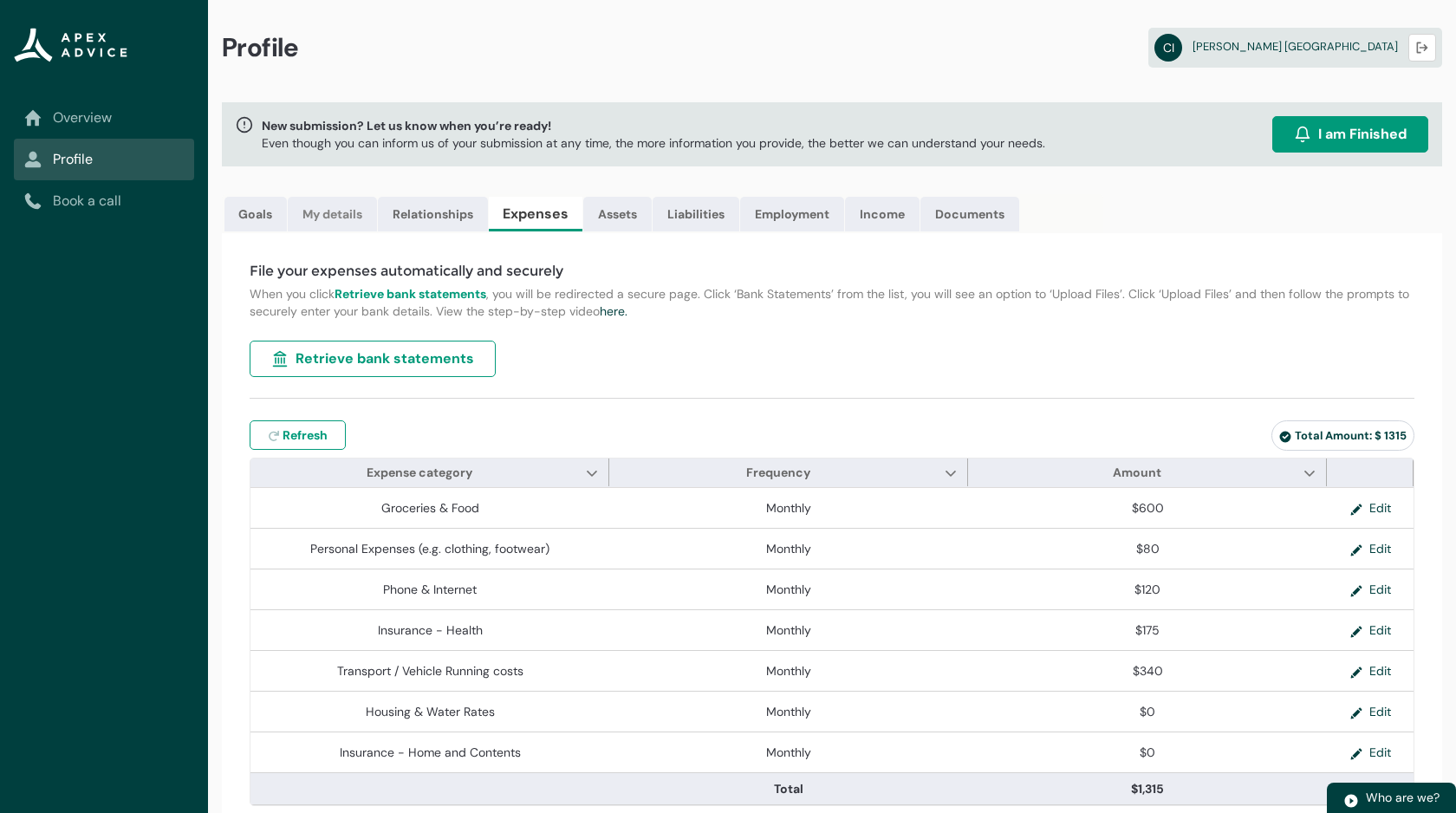
click at [363, 209] on link "My details" at bounding box center [332, 214] width 89 height 35
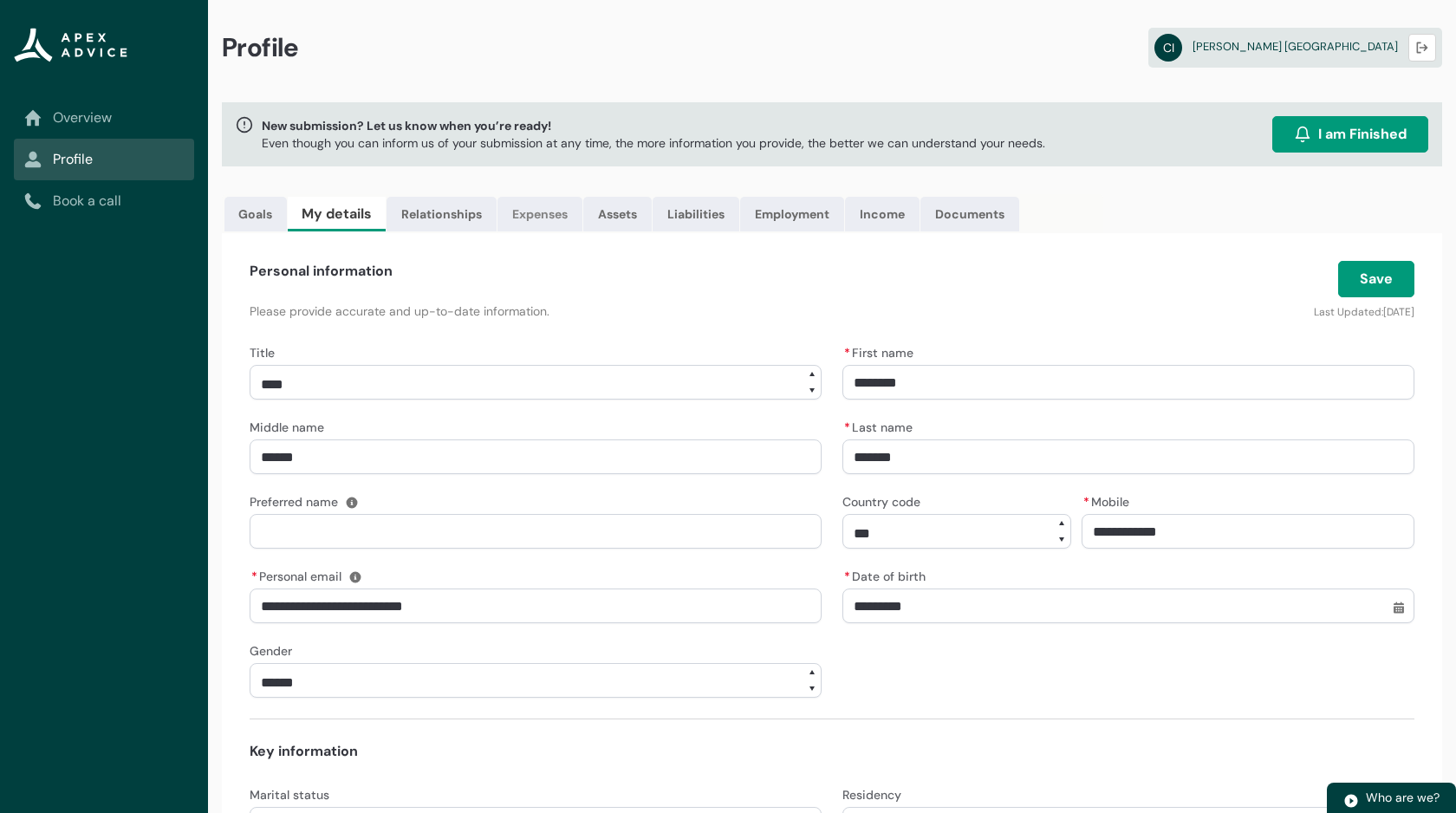
click at [549, 211] on link "Expenses" at bounding box center [540, 214] width 85 height 35
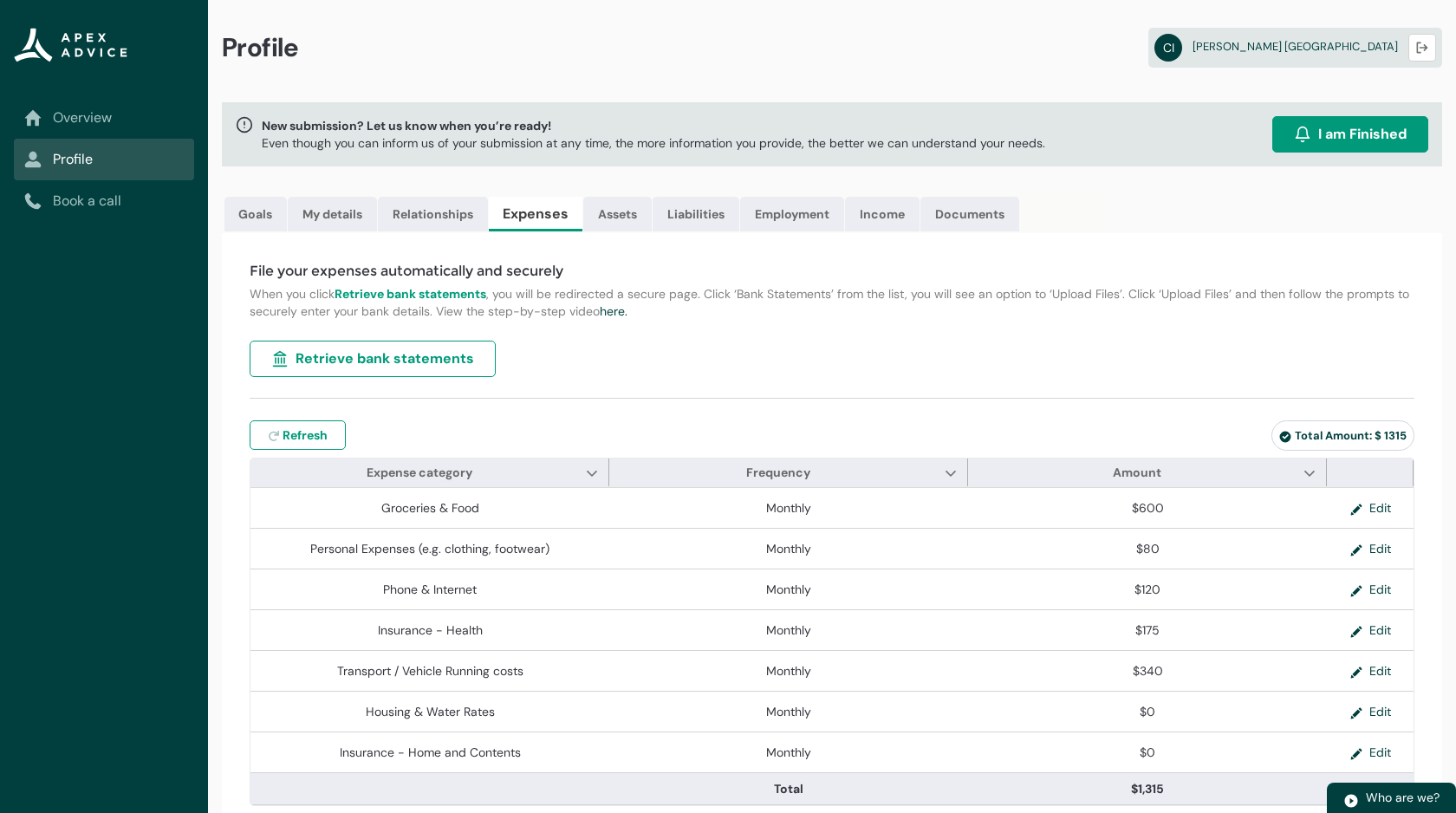
click at [1226, 101] on div "Profile [PERSON_NAME] Logout" at bounding box center [831, 51] width 1248 height 102
click at [982, 215] on link "Documents" at bounding box center [969, 214] width 99 height 35
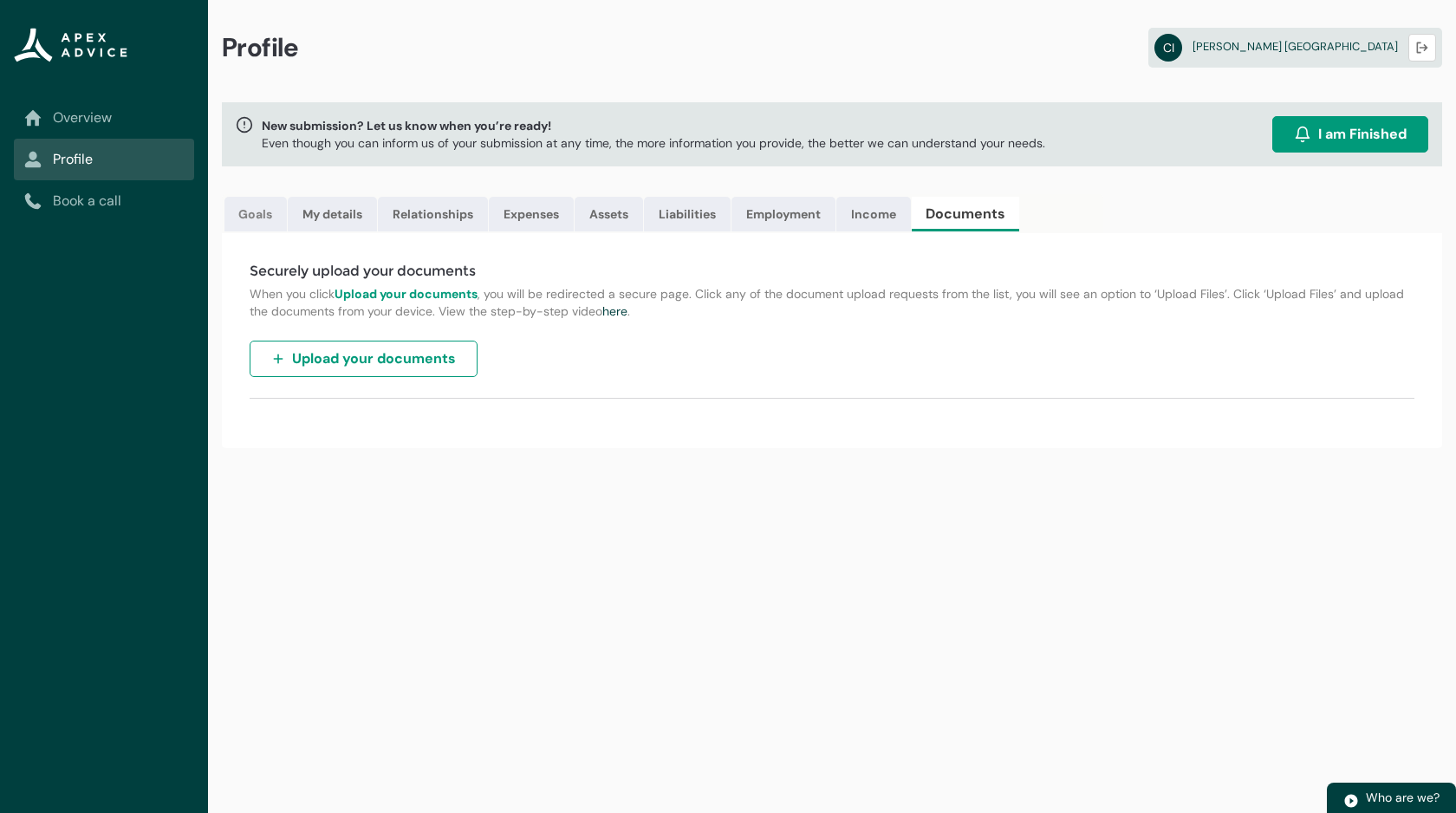
click at [247, 217] on link "Goals" at bounding box center [256, 214] width 62 height 35
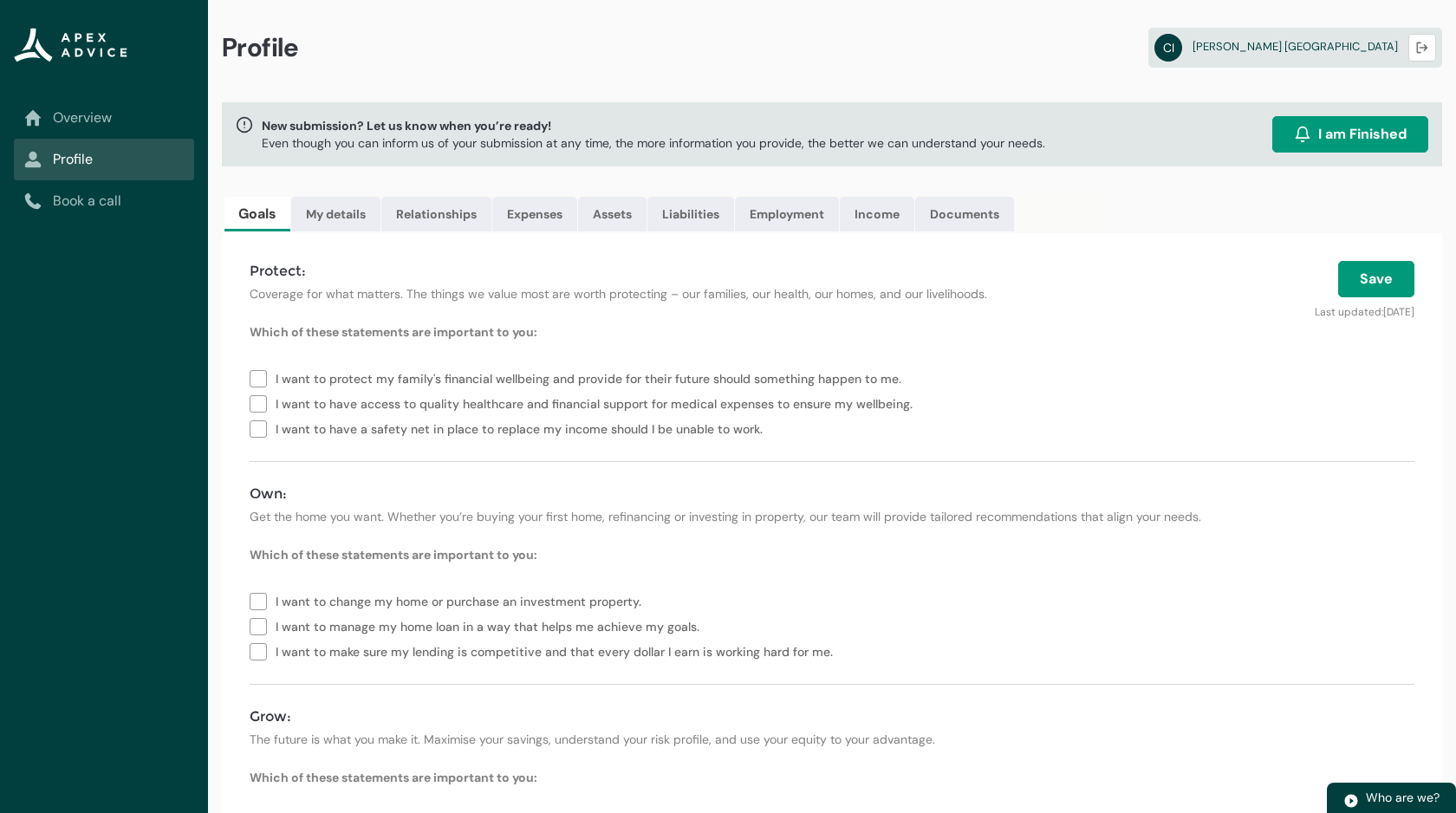
click at [101, 116] on link "Overview" at bounding box center [104, 118] width 160 height 21
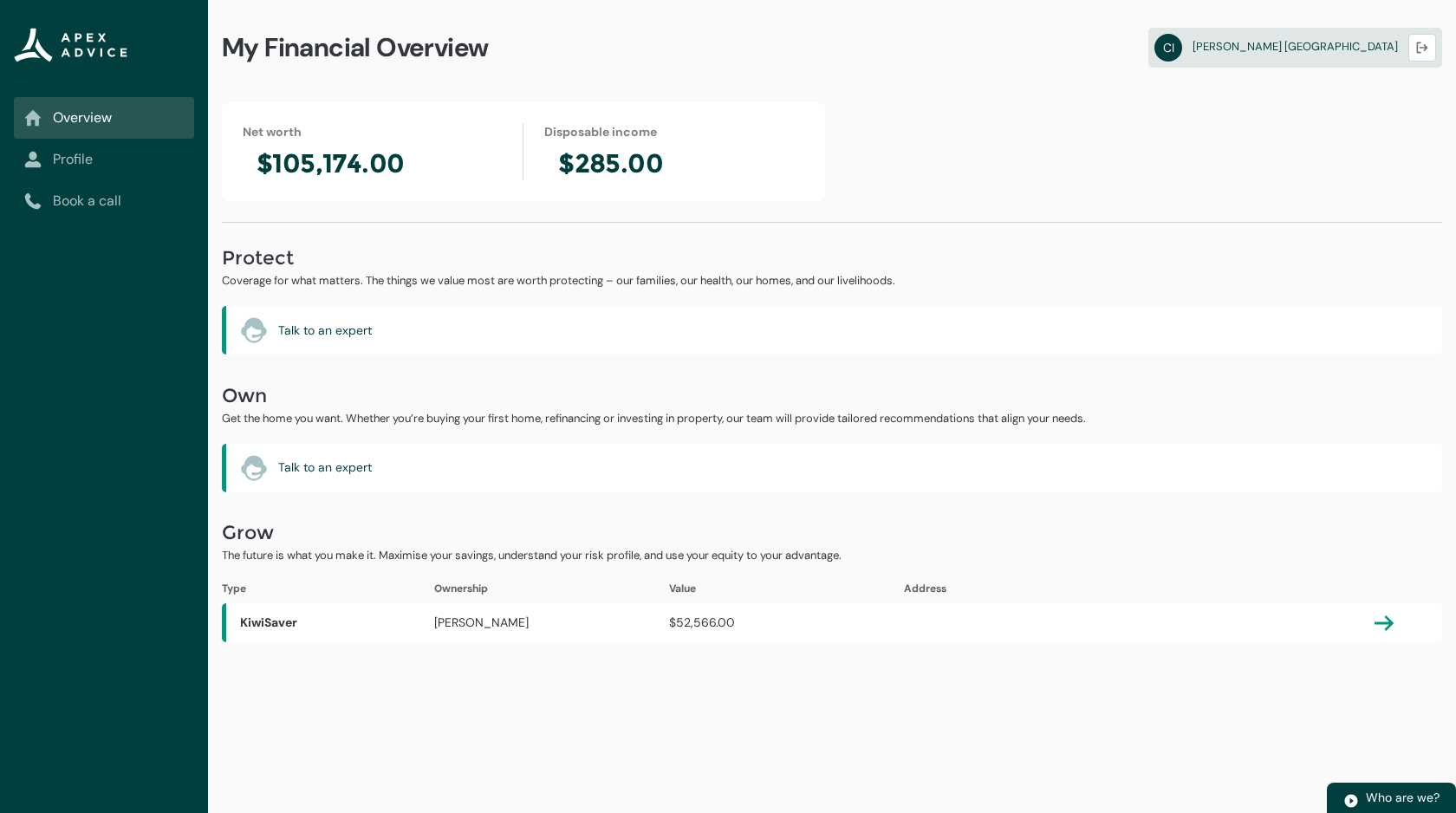
click at [1400, 385] on h2 "Own" at bounding box center [831, 397] width 1220 height 28
click at [624, 162] on h2 "$285.00" at bounding box center [675, 163] width 260 height 33
drag, startPoint x: 284, startPoint y: 163, endPoint x: 395, endPoint y: 168, distance: 111.1
click at [395, 168] on h2 "$105,174.00" at bounding box center [372, 163] width 259 height 33
click at [417, 168] on h2 "$105,174.00" at bounding box center [372, 163] width 259 height 33
